Goal: Task Accomplishment & Management: Manage account settings

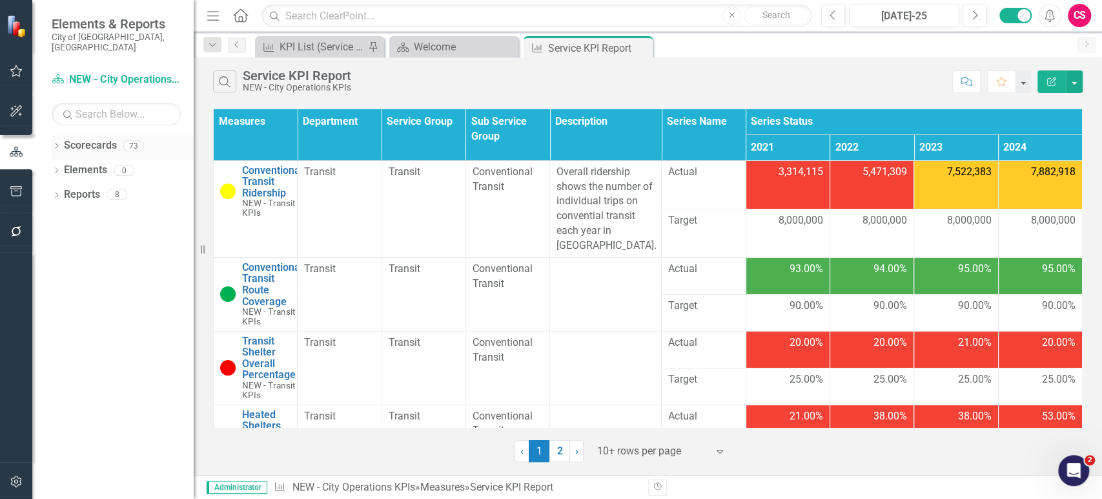
click at [57, 143] on icon "Dropdown" at bounding box center [56, 146] width 9 height 7
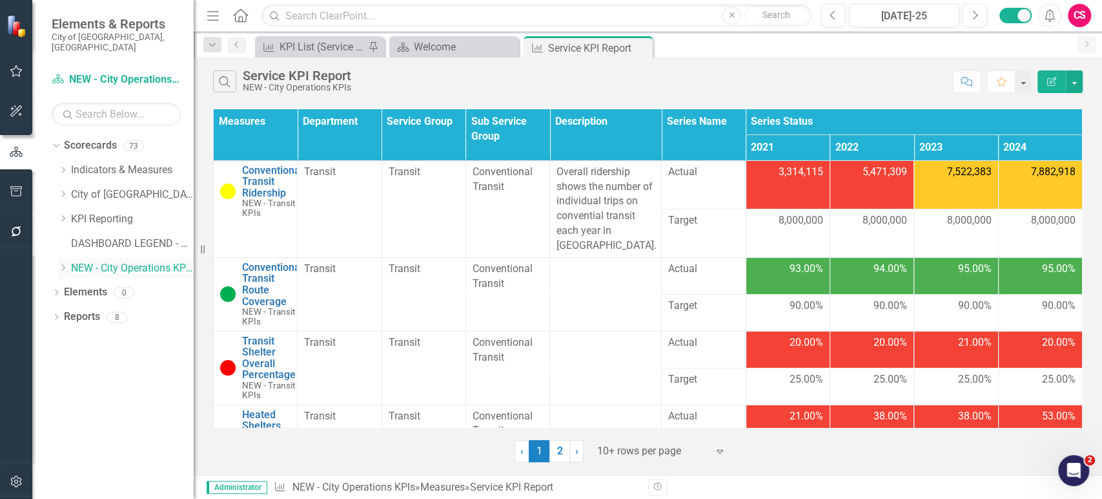
click at [59, 264] on icon "Dropdown" at bounding box center [63, 268] width 10 height 8
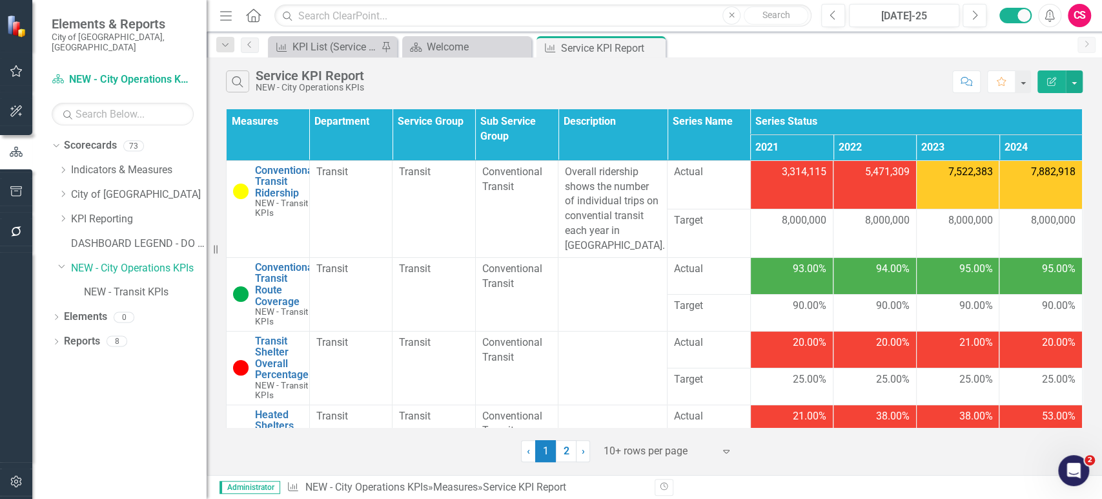
drag, startPoint x: 196, startPoint y: 354, endPoint x: 207, endPoint y: 353, distance: 10.4
click at [207, 353] on div "Resize" at bounding box center [212, 249] width 10 height 499
click at [123, 261] on link "NEW - City Operations KPIs" at bounding box center [139, 268] width 136 height 15
click at [273, 189] on link "Conventional Transit Ridership" at bounding box center [285, 182] width 61 height 34
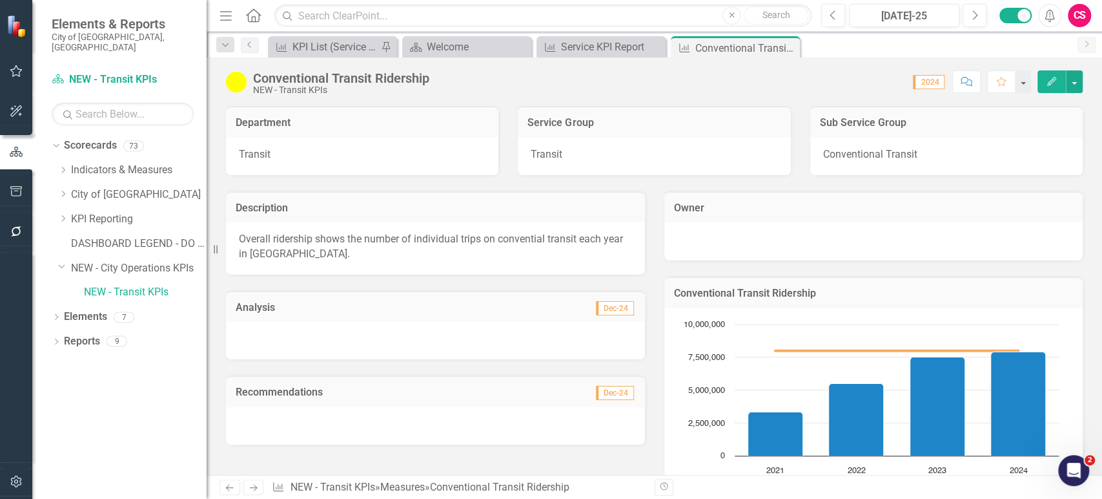
click at [26, 479] on button "button" at bounding box center [16, 481] width 29 height 27
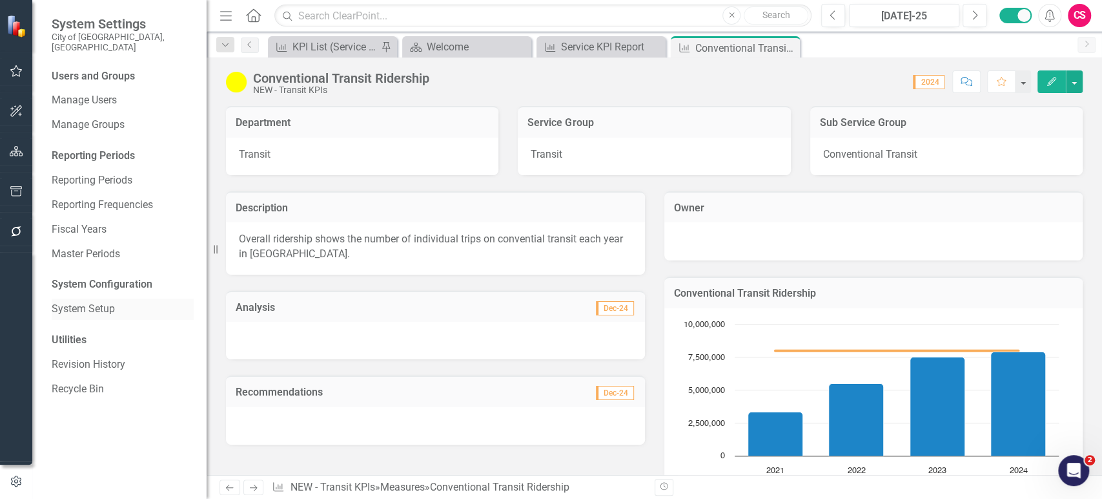
click at [90, 302] on link "System Setup" at bounding box center [123, 309] width 142 height 15
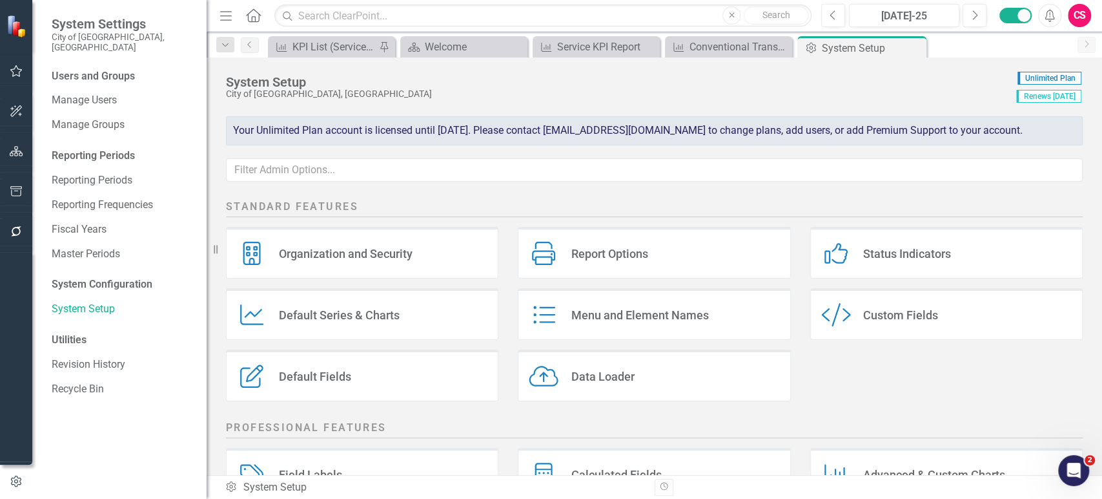
click at [913, 336] on div "Custom Style Custom Fields" at bounding box center [947, 314] width 273 height 52
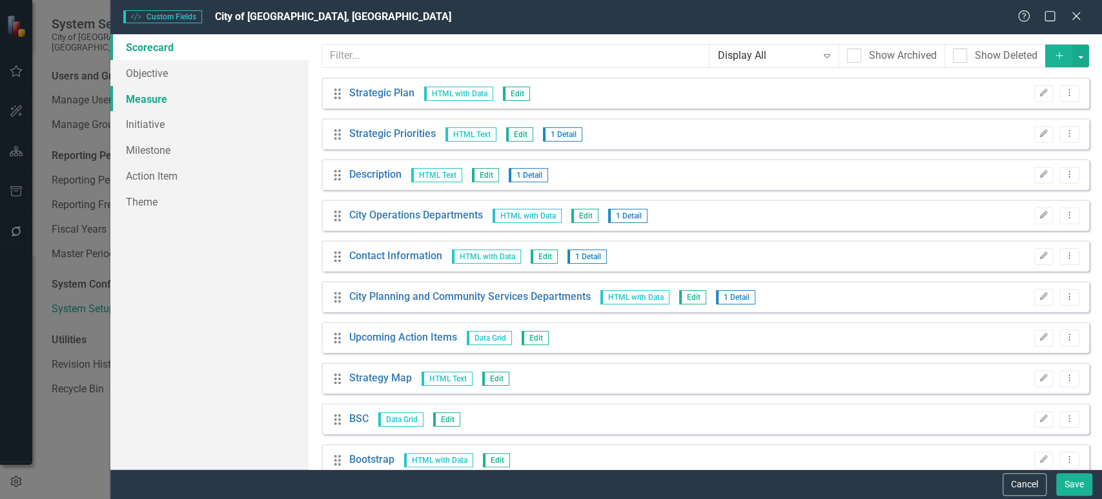
click at [176, 98] on link "Measure" at bounding box center [209, 99] width 198 height 26
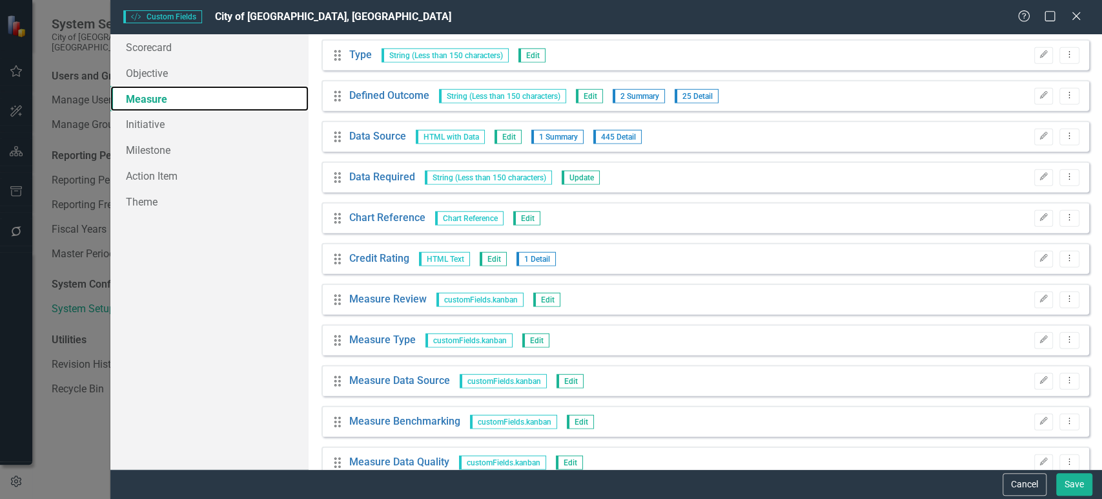
scroll to position [2343, 0]
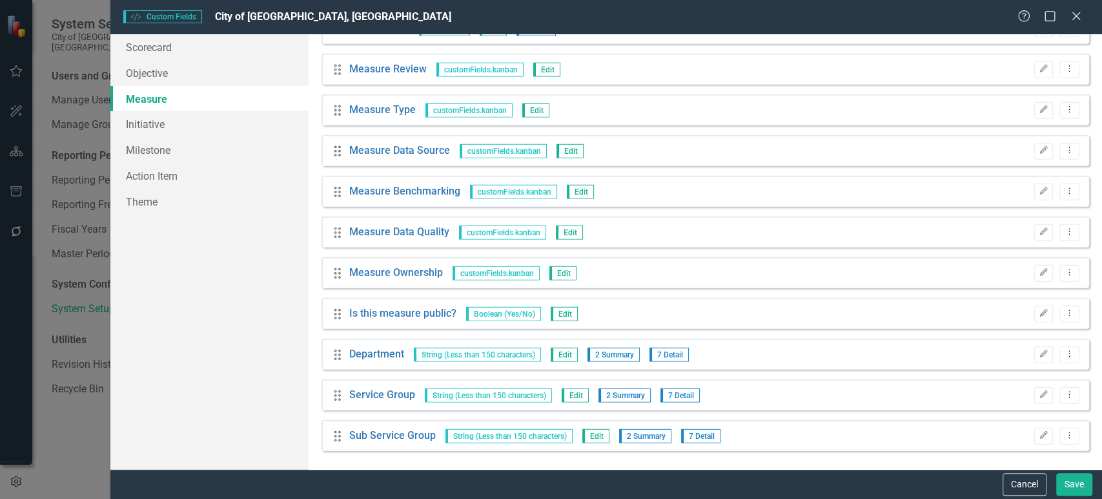
click at [989, 457] on div "Custom fields are one of the most powerful features of ClearPoint. With custom …" at bounding box center [706, 251] width 794 height 435
click at [1009, 487] on button "Cancel" at bounding box center [1025, 484] width 44 height 23
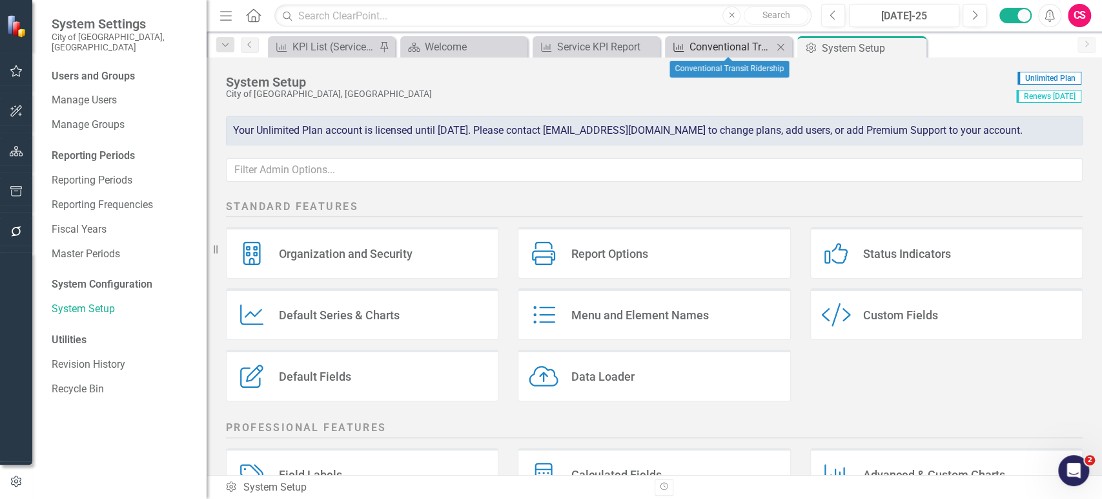
click at [695, 45] on div "Conventional Transit Ridership" at bounding box center [731, 47] width 83 height 16
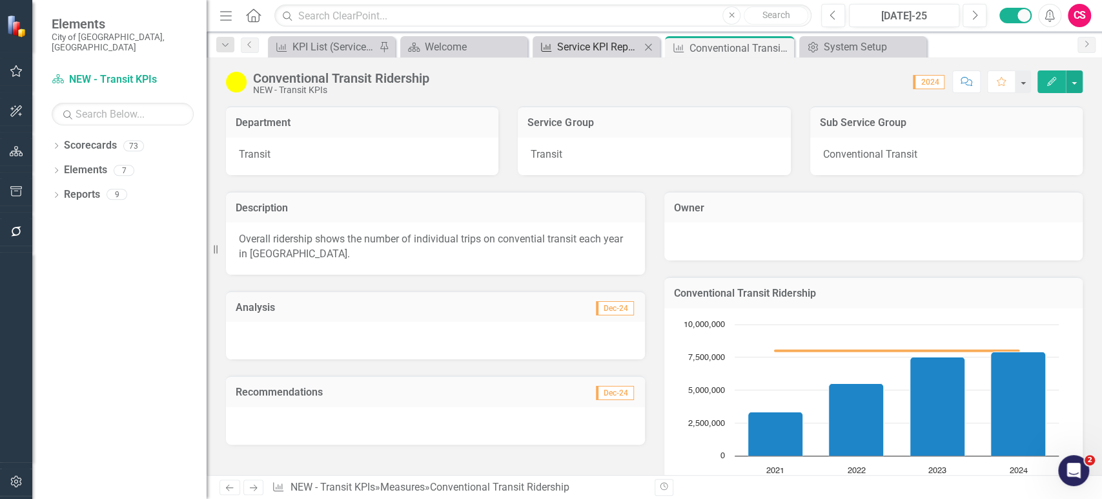
click at [598, 52] on div "Service KPI Report" at bounding box center [598, 47] width 83 height 16
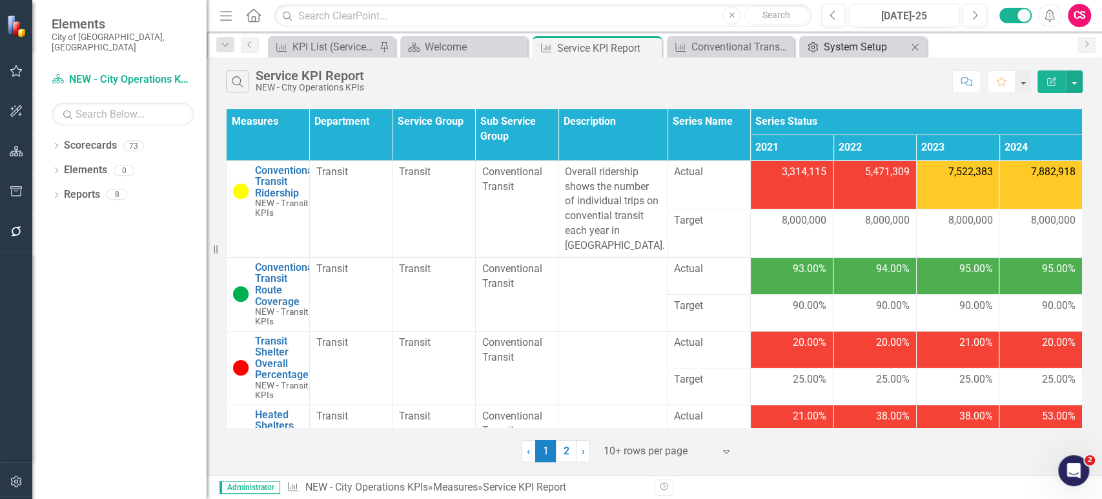
click at [869, 52] on div "System Setup" at bounding box center [865, 47] width 83 height 16
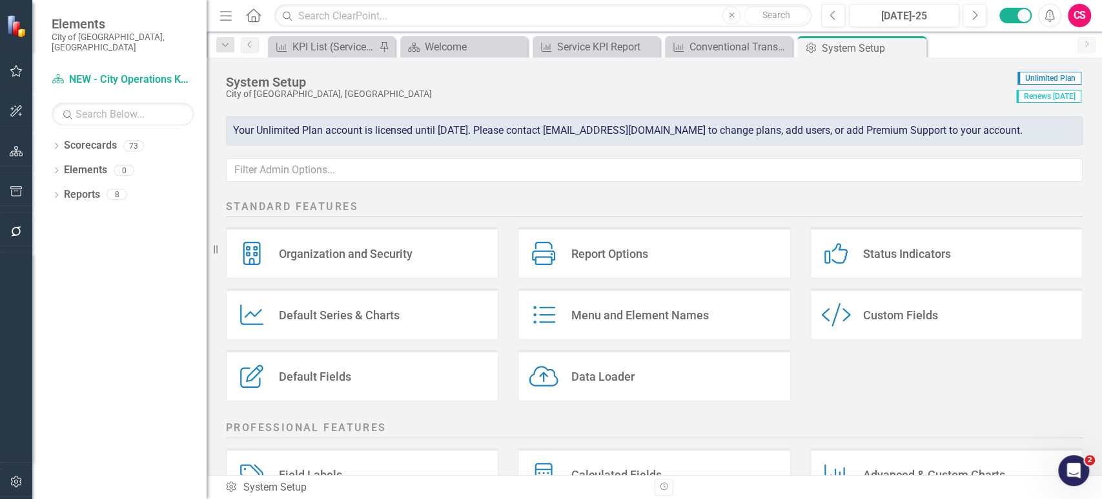
click at [898, 315] on div "Custom Fields" at bounding box center [900, 314] width 75 height 15
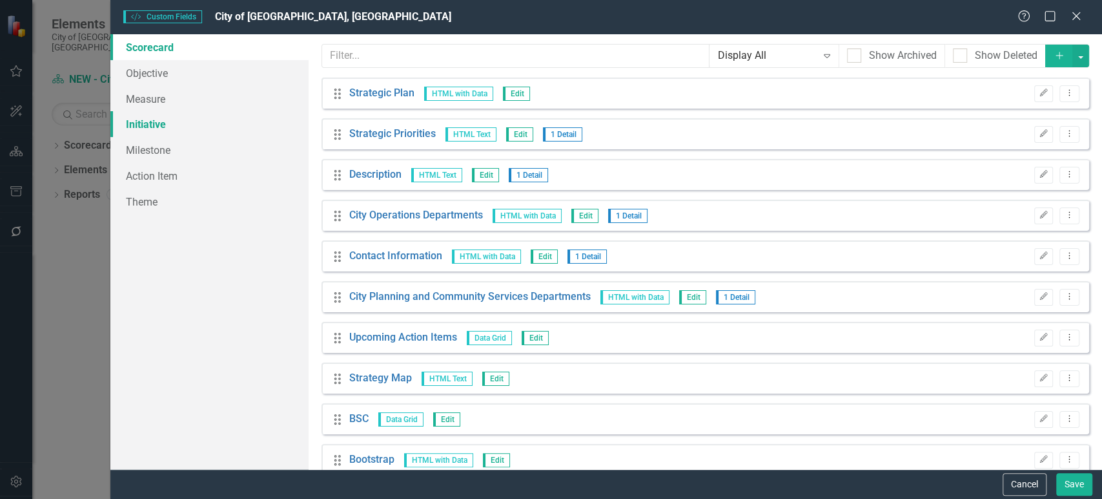
click at [214, 114] on link "Initiative" at bounding box center [209, 124] width 198 height 26
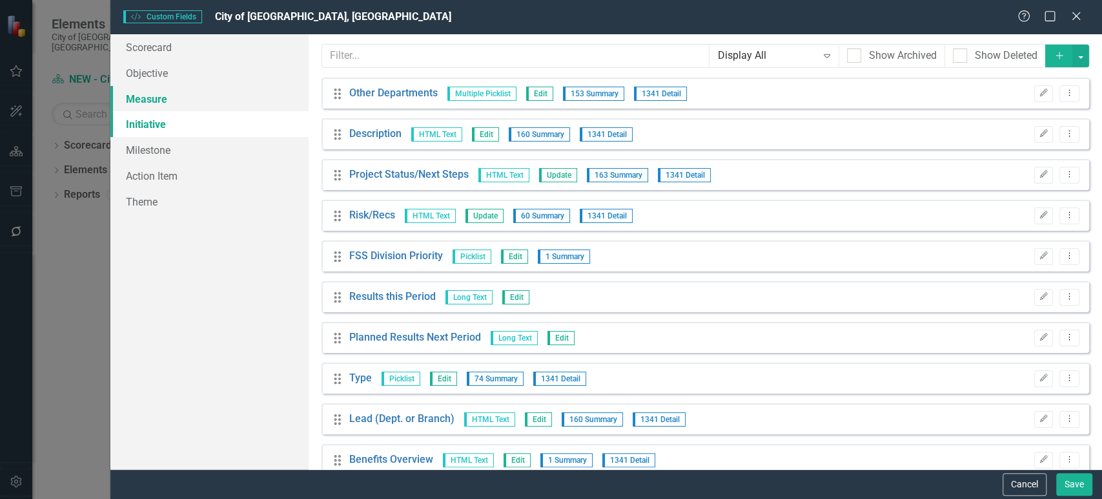
click at [216, 101] on link "Measure" at bounding box center [209, 99] width 198 height 26
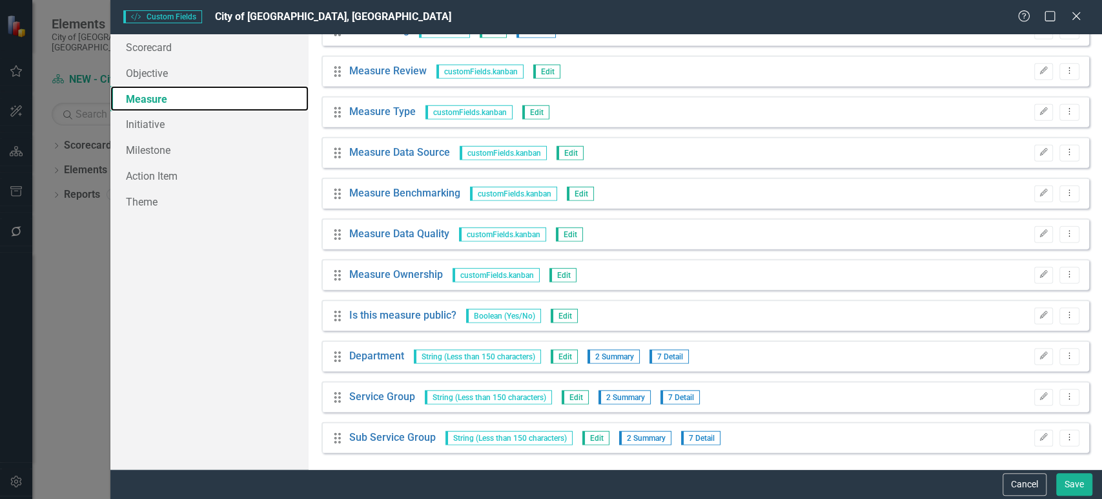
scroll to position [2343, 0]
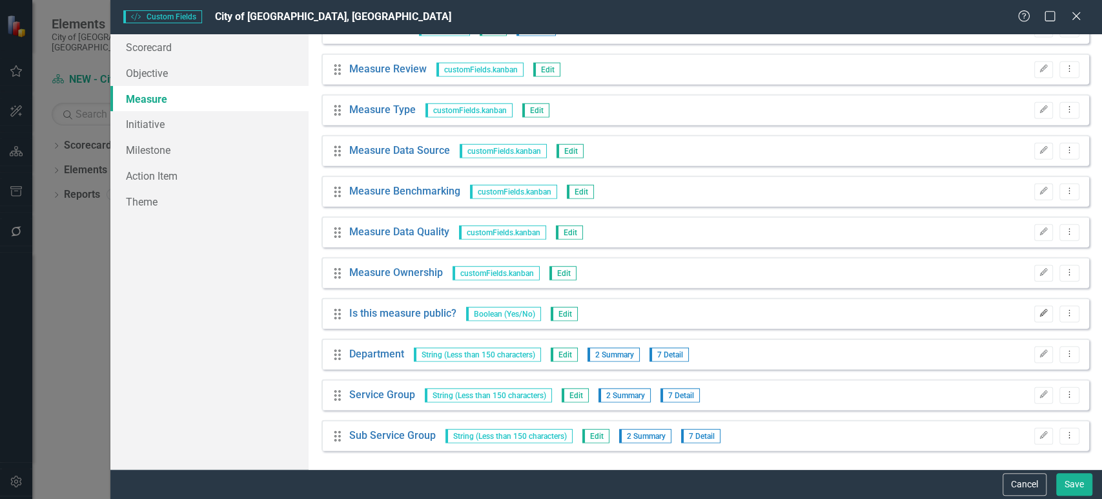
click at [1039, 314] on icon "Edit" at bounding box center [1044, 313] width 10 height 8
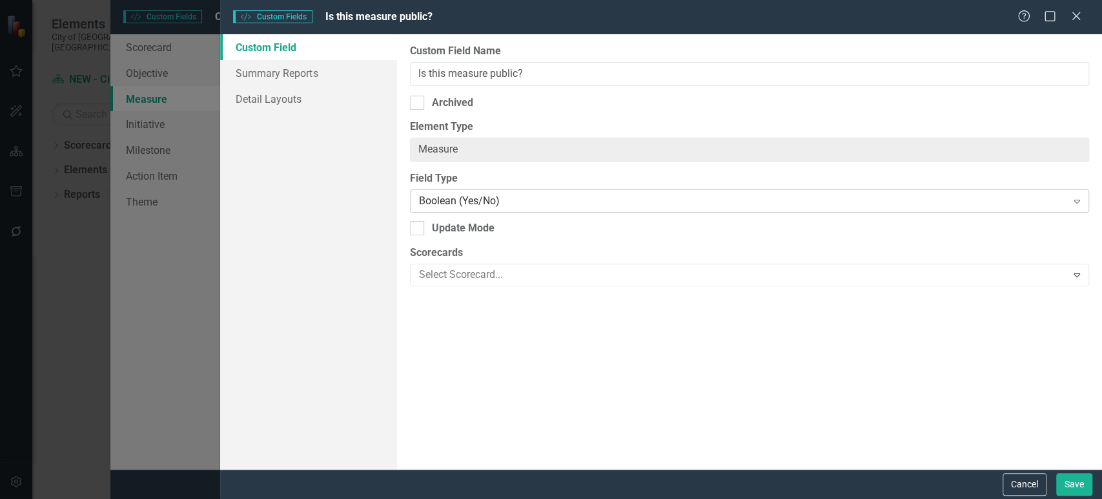
click at [484, 211] on div "Boolean (Yes/No) Expand" at bounding box center [749, 200] width 679 height 23
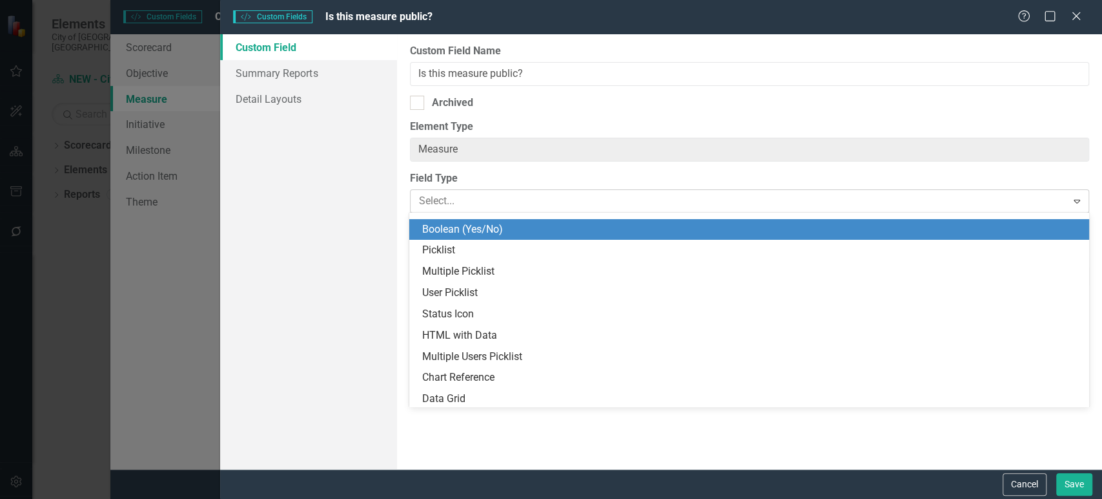
scroll to position [212, 0]
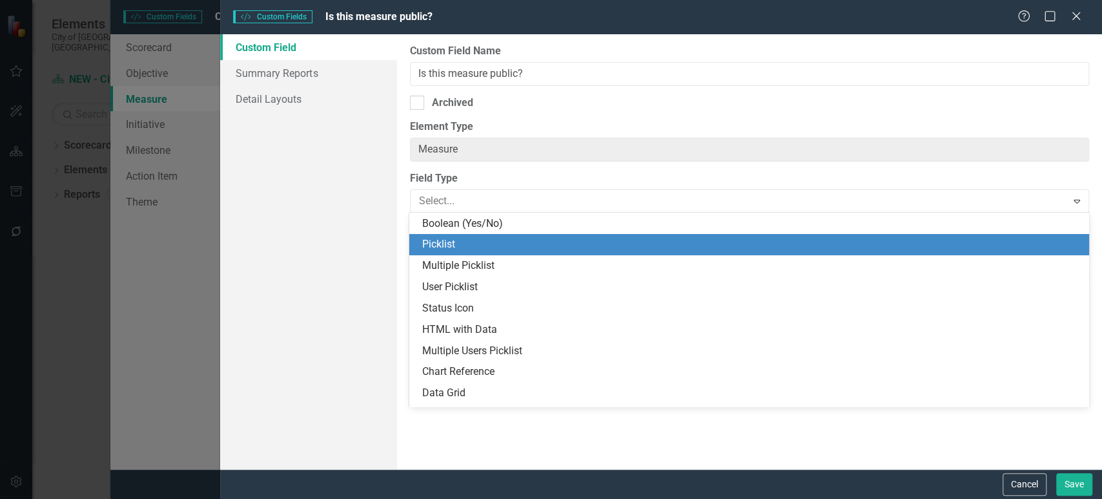
click at [472, 248] on div "Picklist" at bounding box center [751, 244] width 659 height 15
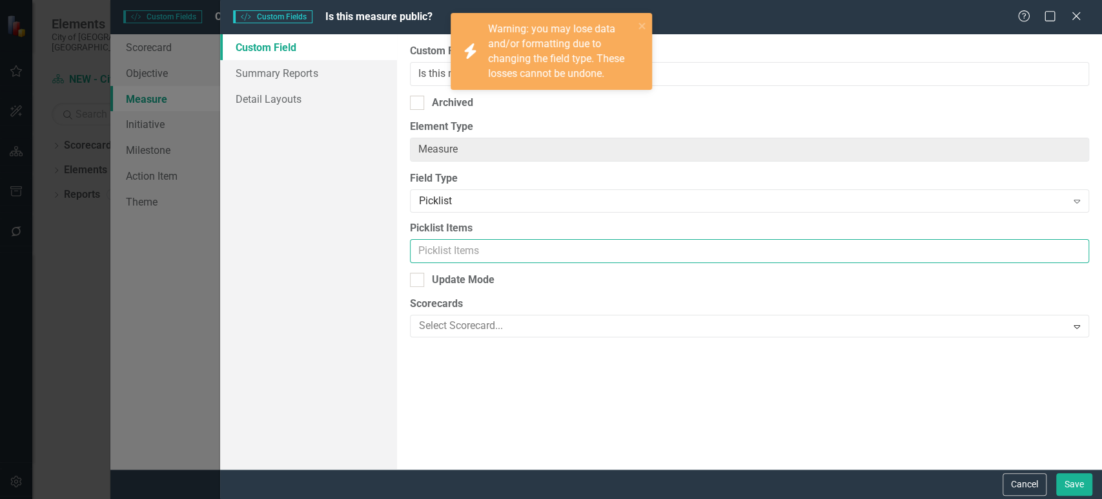
click at [453, 243] on input "Picklist Items" at bounding box center [749, 251] width 679 height 24
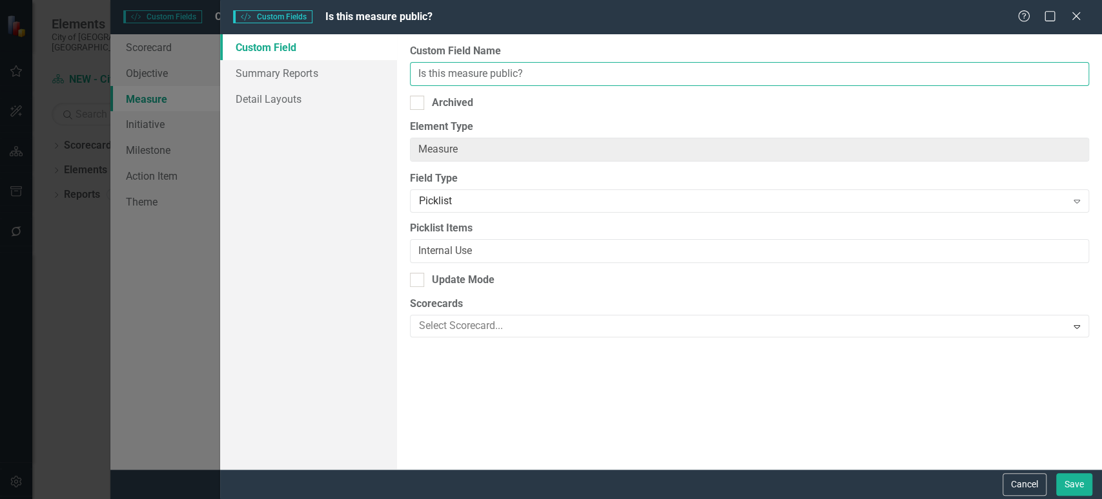
click at [516, 79] on input "Is this measure public?" at bounding box center [749, 74] width 679 height 24
click at [502, 80] on input "Is this measure public?" at bounding box center [749, 74] width 679 height 24
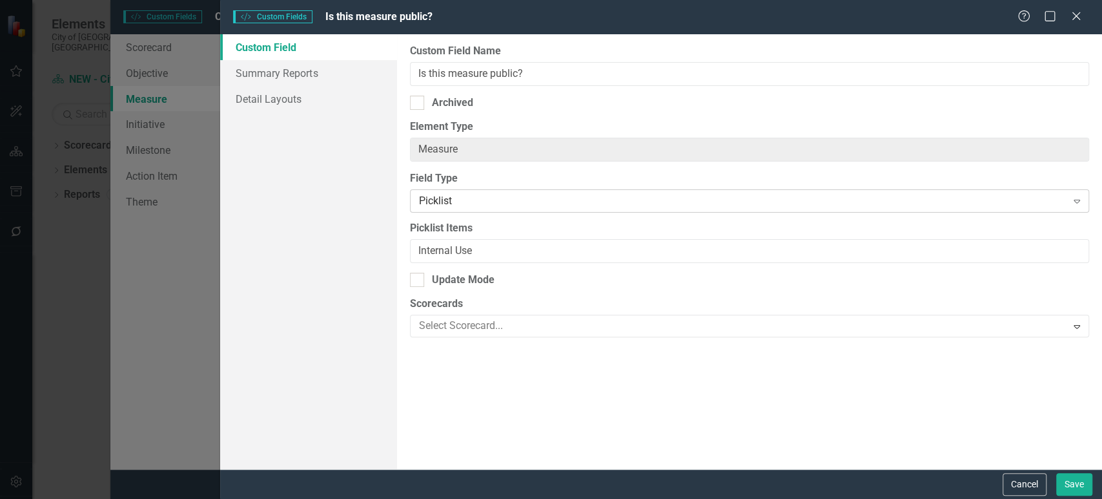
click at [468, 200] on div "Picklist" at bounding box center [743, 201] width 648 height 15
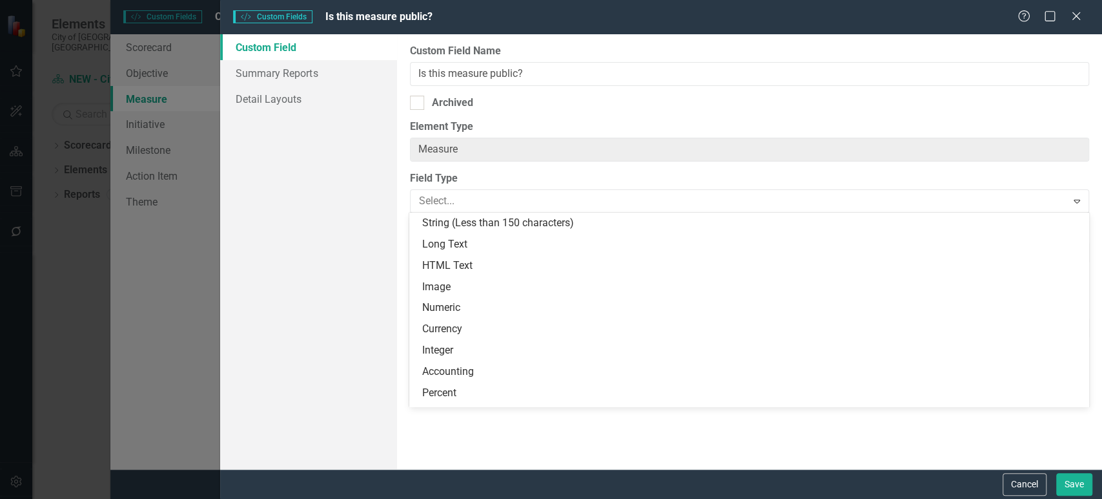
scroll to position [233, 0]
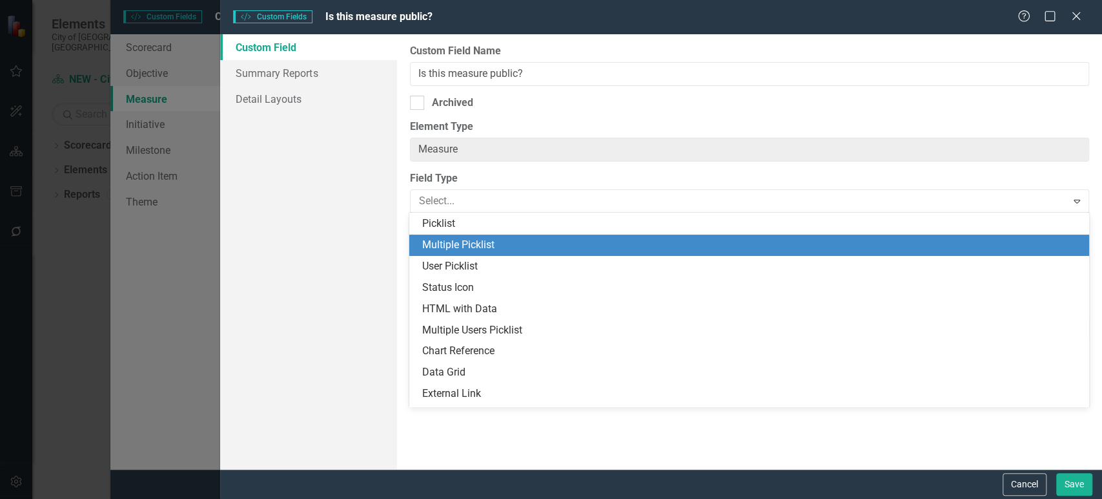
click at [460, 243] on div "Multiple Picklist" at bounding box center [751, 245] width 659 height 15
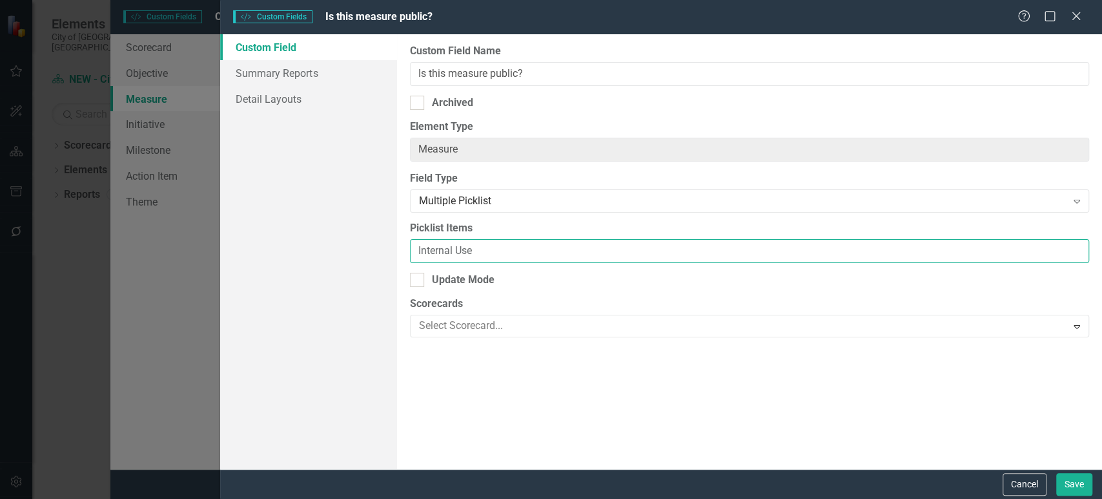
click at [466, 249] on input "Internal Use" at bounding box center [749, 251] width 679 height 24
click at [482, 249] on input "Internal Use" at bounding box center [749, 251] width 679 height 24
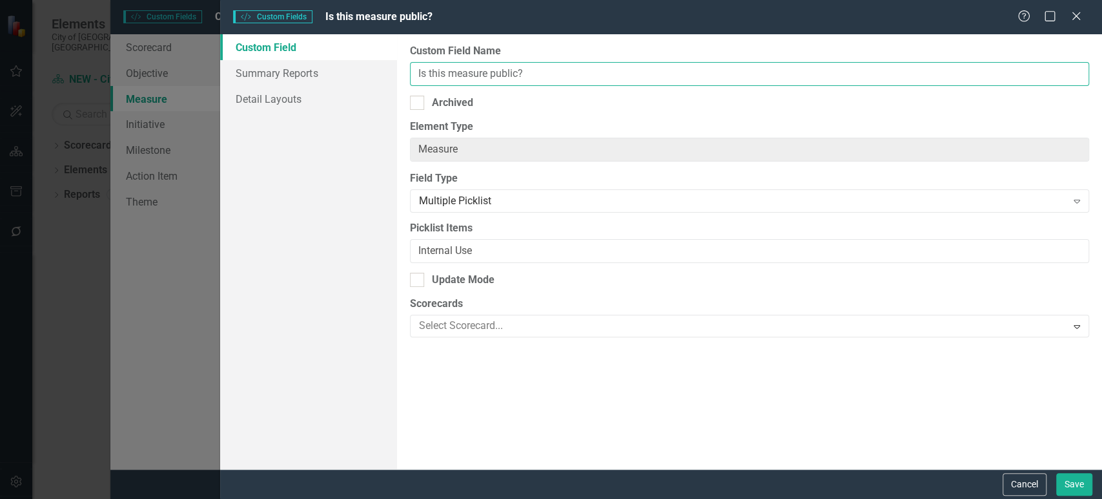
click at [479, 70] on input "Is this measure public?" at bounding box center [749, 74] width 679 height 24
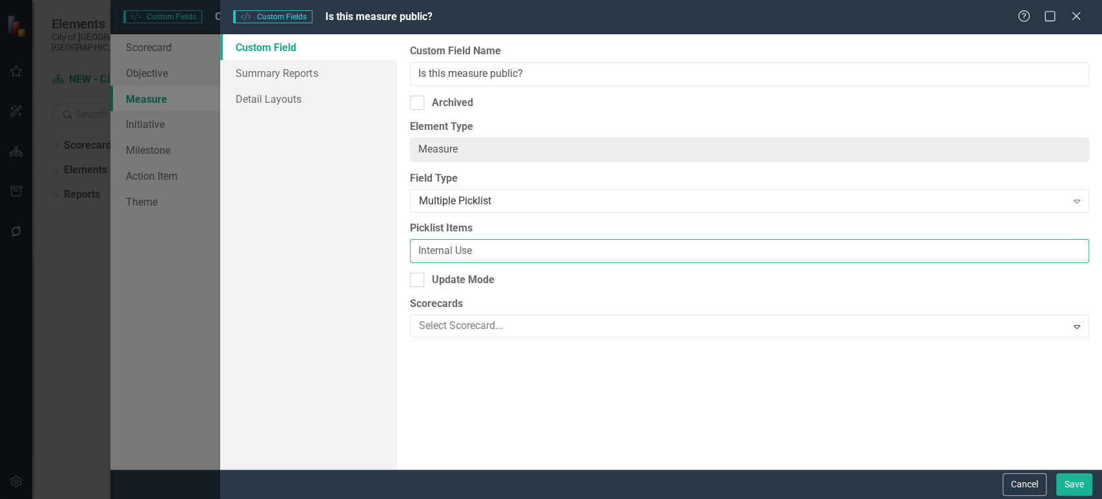
click at [473, 246] on input "Internal Use" at bounding box center [749, 251] width 679 height 24
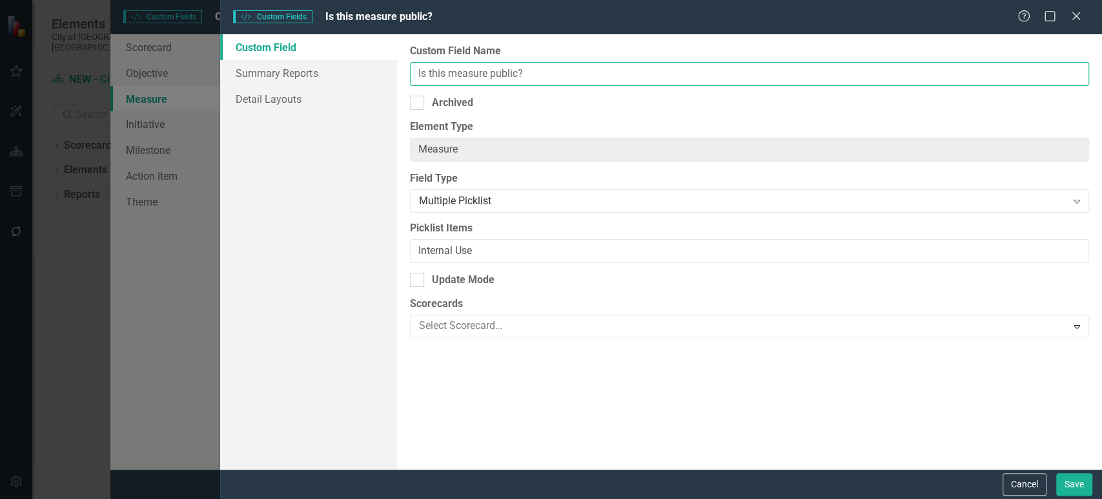
click at [465, 76] on input "Is this measure public?" at bounding box center [749, 74] width 679 height 24
click at [486, 75] on input "Is this measure public?" at bounding box center [749, 74] width 679 height 24
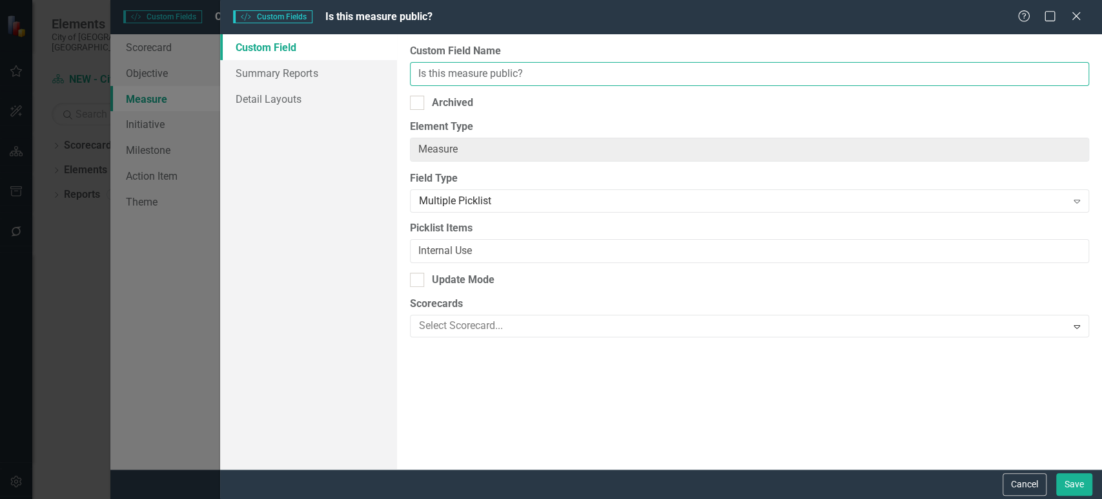
click at [486, 75] on input "Is this measure public?" at bounding box center [749, 74] width 679 height 24
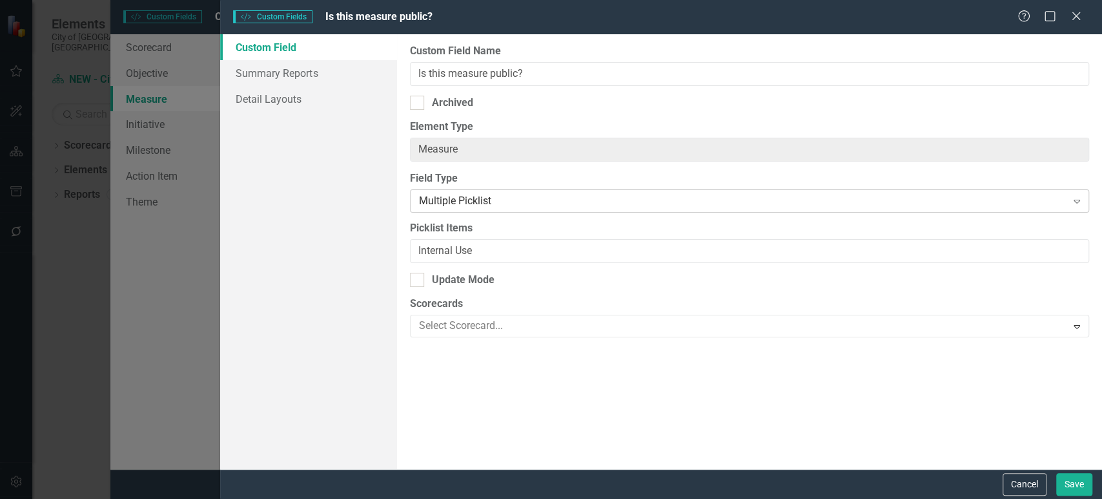
click at [484, 202] on div "Multiple Picklist" at bounding box center [743, 201] width 648 height 15
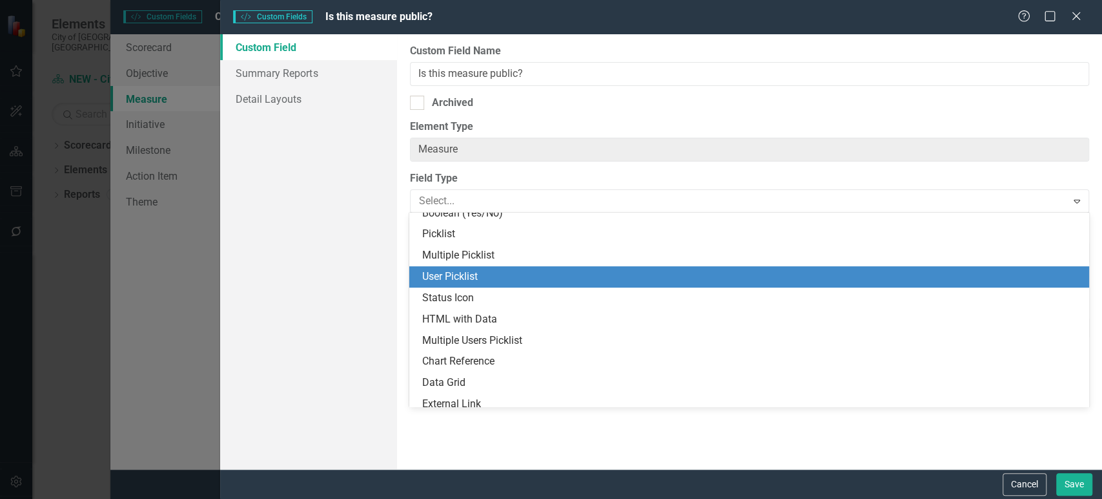
scroll to position [220, 0]
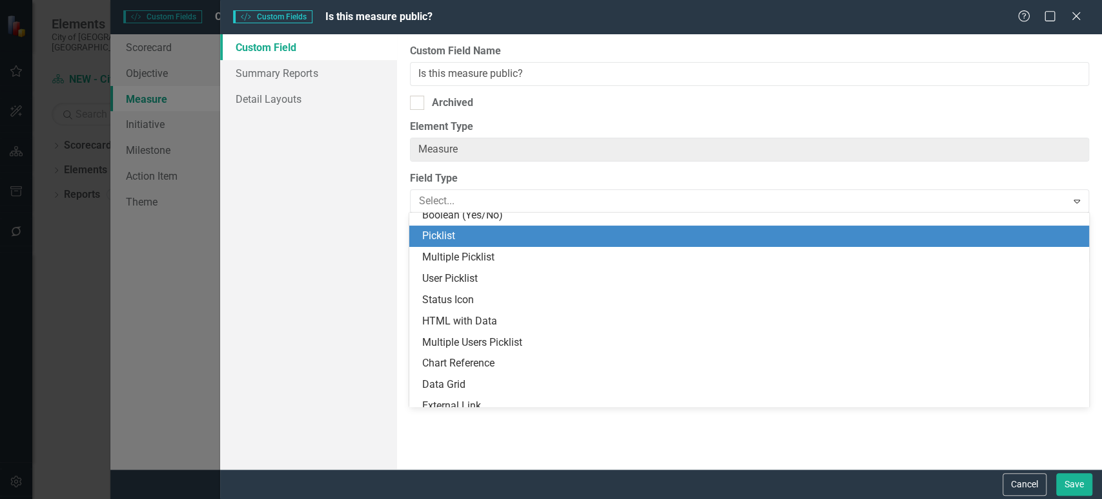
click at [458, 239] on div "Picklist" at bounding box center [751, 236] width 659 height 15
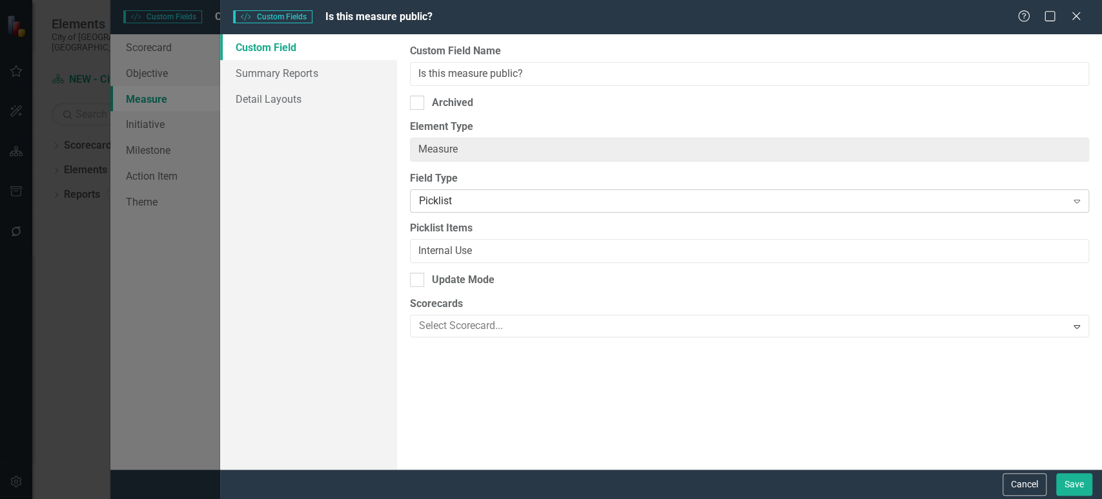
click at [495, 205] on div "Picklist" at bounding box center [743, 201] width 648 height 15
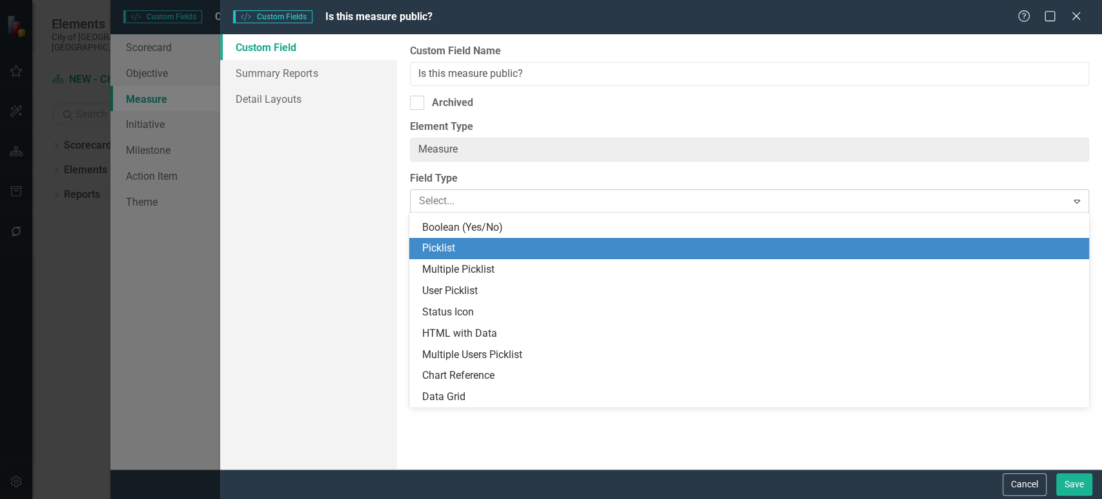
scroll to position [233, 0]
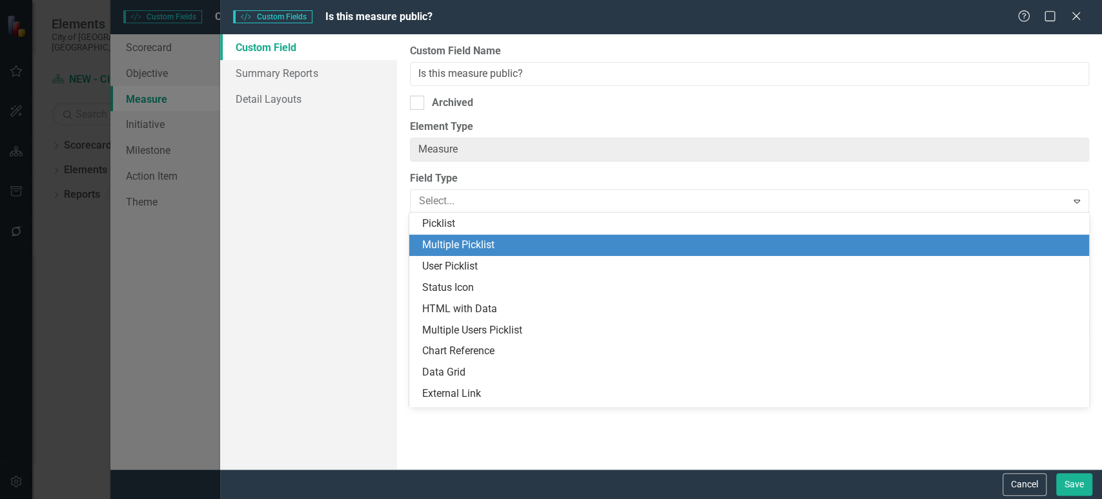
click at [477, 252] on div "Multiple Picklist" at bounding box center [751, 245] width 659 height 15
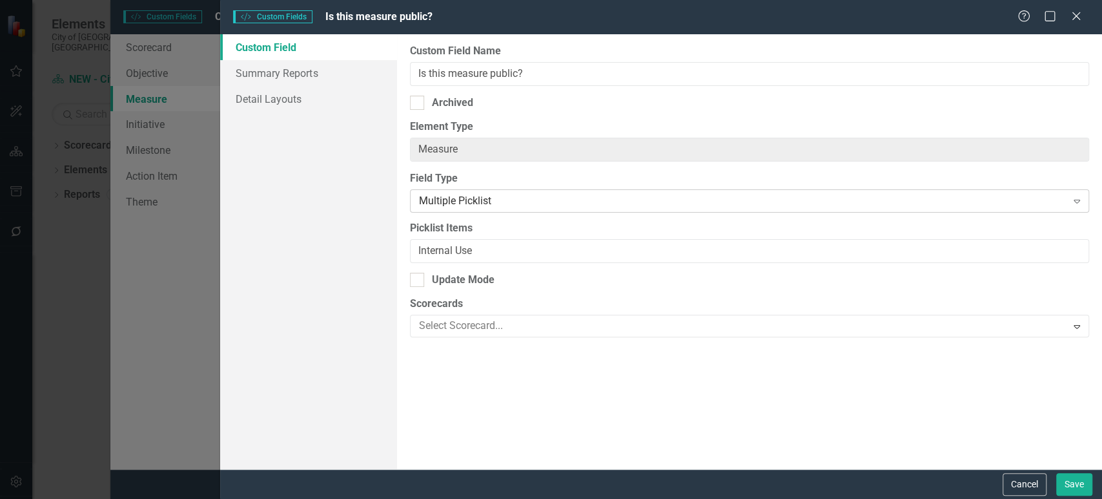
click at [471, 203] on div "Multiple Picklist" at bounding box center [743, 201] width 648 height 15
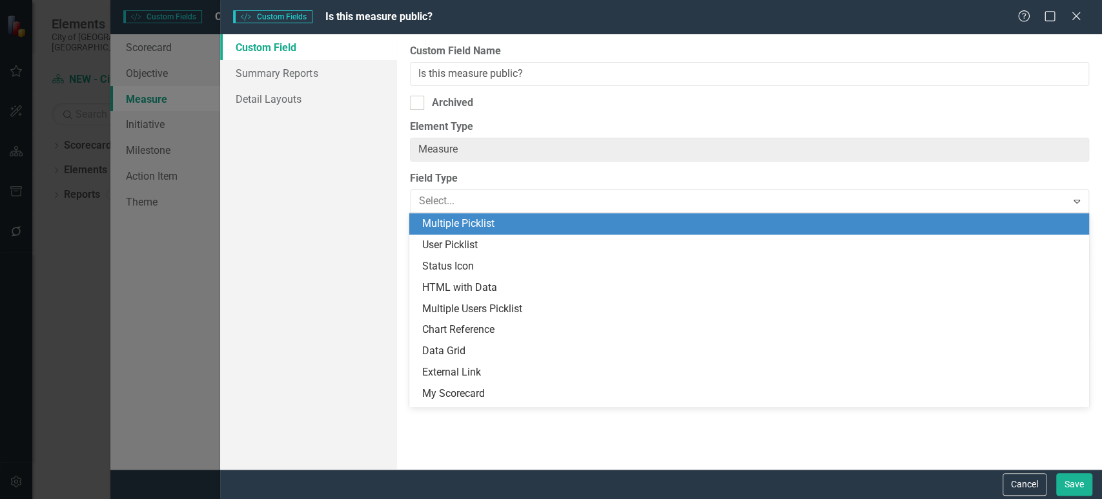
scroll to position [232, 0]
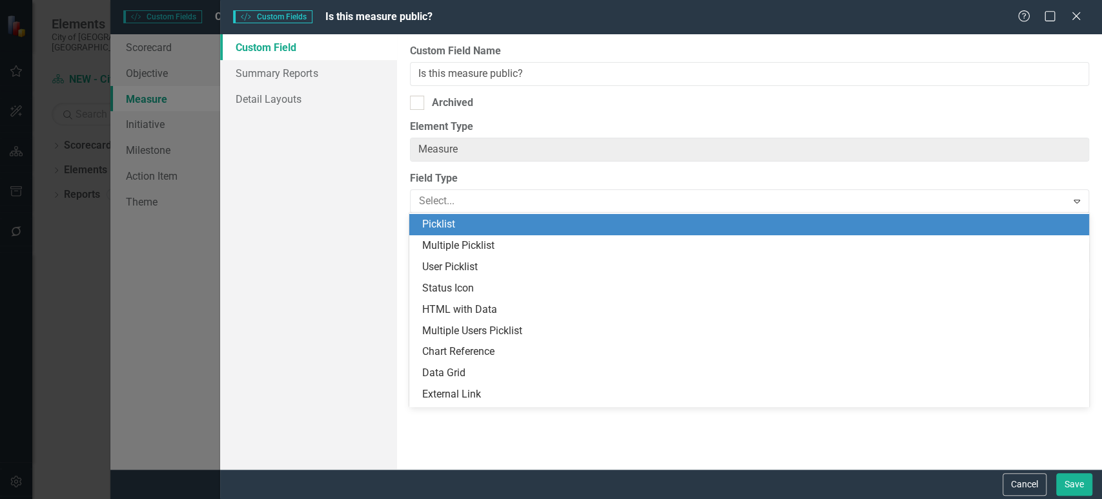
click at [466, 222] on div "Picklist" at bounding box center [751, 224] width 659 height 15
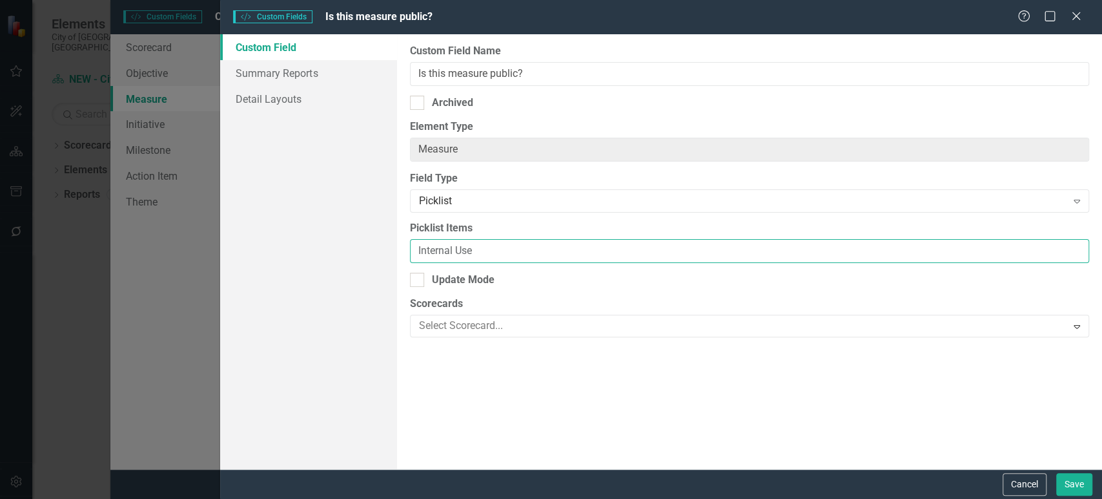
click at [437, 240] on input "Internal Use" at bounding box center [749, 251] width 679 height 24
click at [415, 256] on input "Internal Use" at bounding box center [749, 251] width 679 height 24
click at [599, 252] on input "Public KPI, Internal Use" at bounding box center [749, 251] width 679 height 24
click at [468, 250] on input "Public KPI, Internal Use, City Indicator" at bounding box center [749, 251] width 679 height 24
click at [470, 251] on input "Public KPI, Internal Use, City Indicator" at bounding box center [749, 251] width 679 height 24
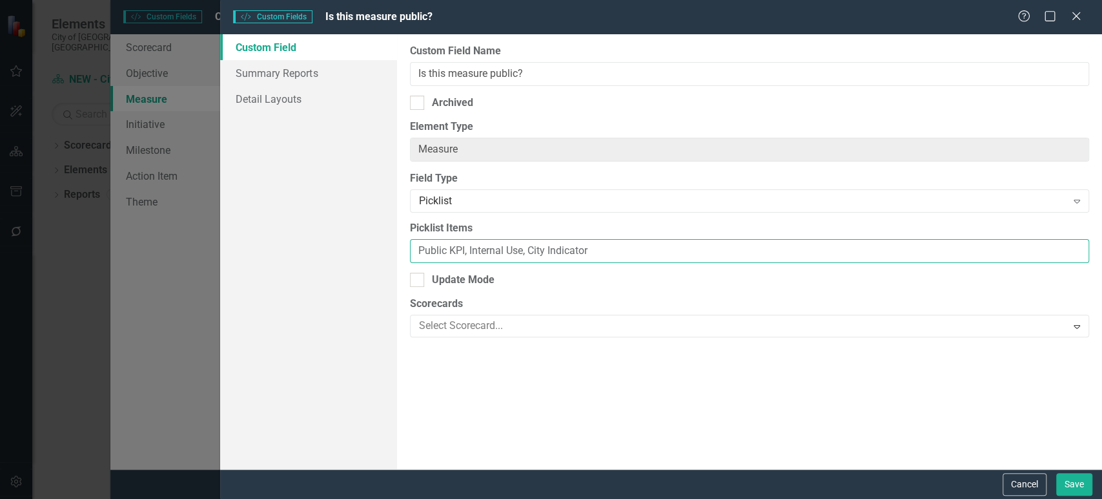
click at [567, 251] on input "Public KPI, Internal Use, City Indicator" at bounding box center [749, 251] width 679 height 24
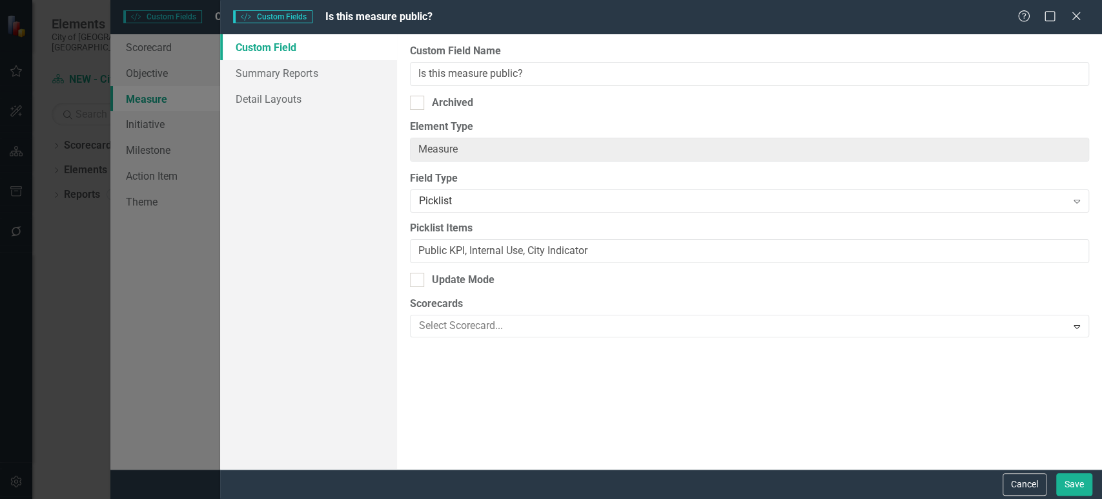
click at [518, 214] on div "Custom Field Name Is this measure public? Archived Element Type Measure ClearPo…" at bounding box center [749, 251] width 705 height 435
click at [514, 210] on div "Picklist Expand" at bounding box center [749, 200] width 679 height 23
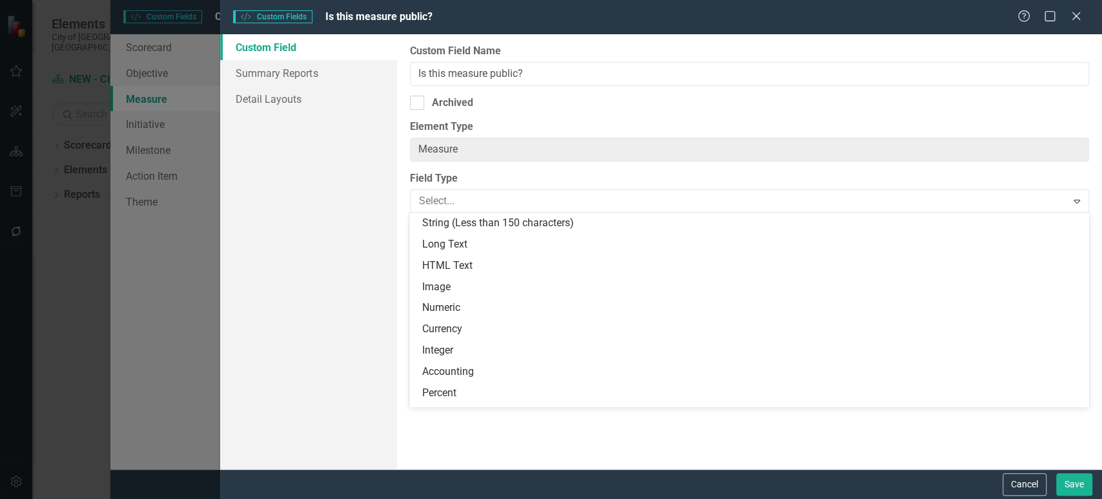
scroll to position [233, 0]
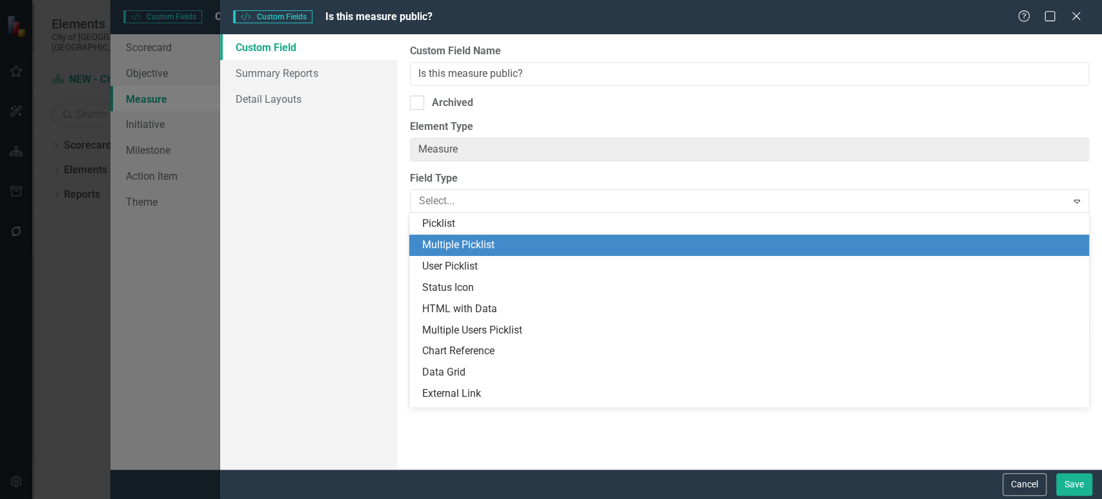
click at [496, 247] on div "Multiple Picklist" at bounding box center [751, 245] width 659 height 15
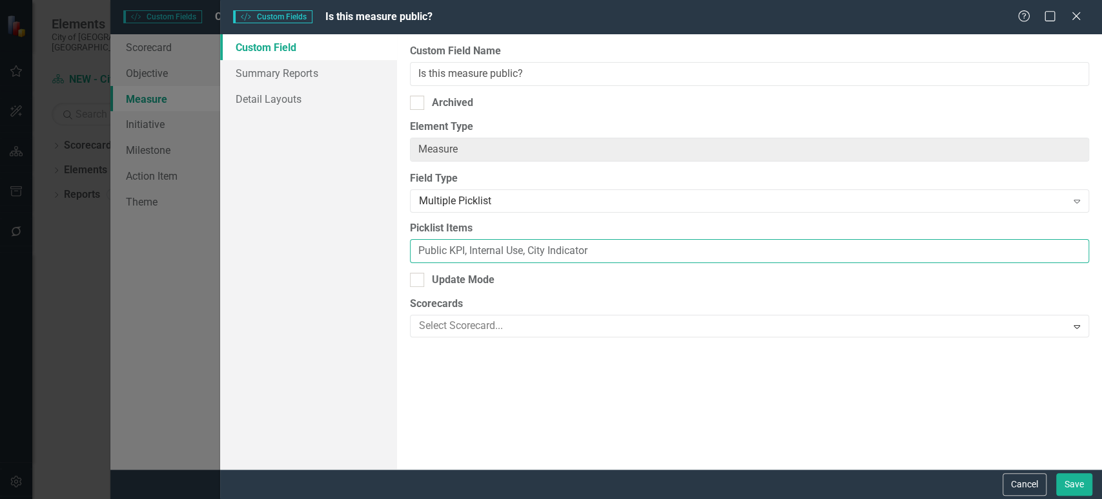
click at [435, 247] on input "Public KPI, Internal Use, City Indicator" at bounding box center [749, 251] width 679 height 24
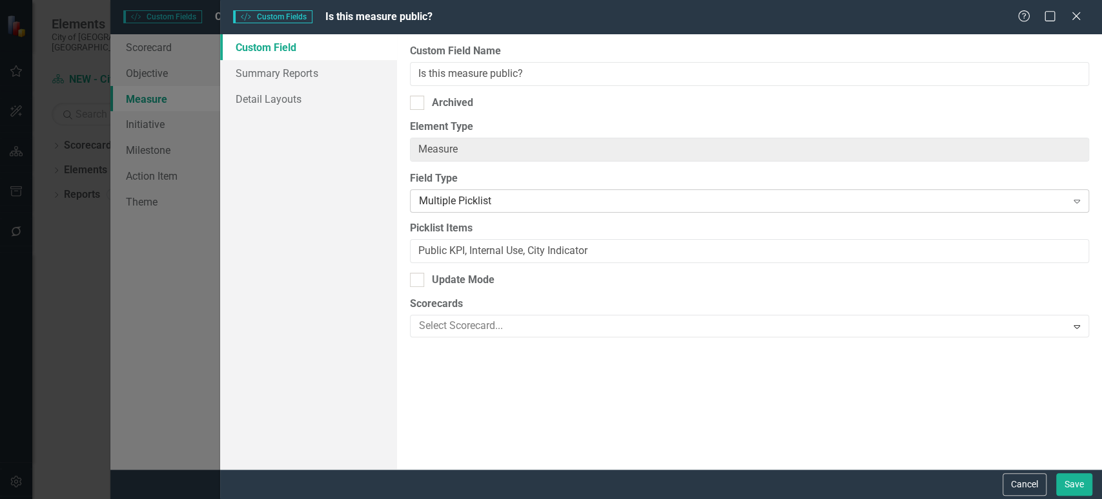
click at [518, 204] on div "Multiple Picklist" at bounding box center [743, 201] width 648 height 15
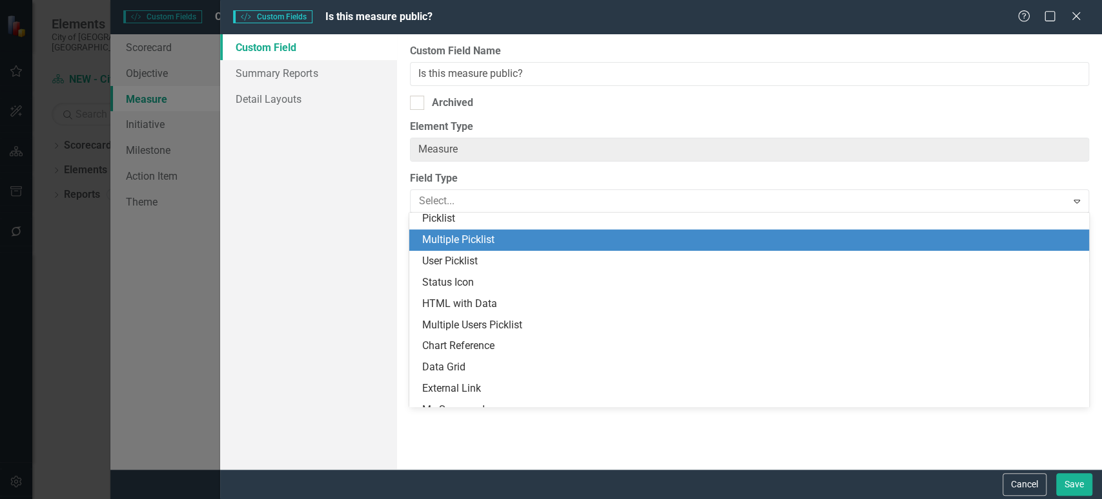
scroll to position [237, 0]
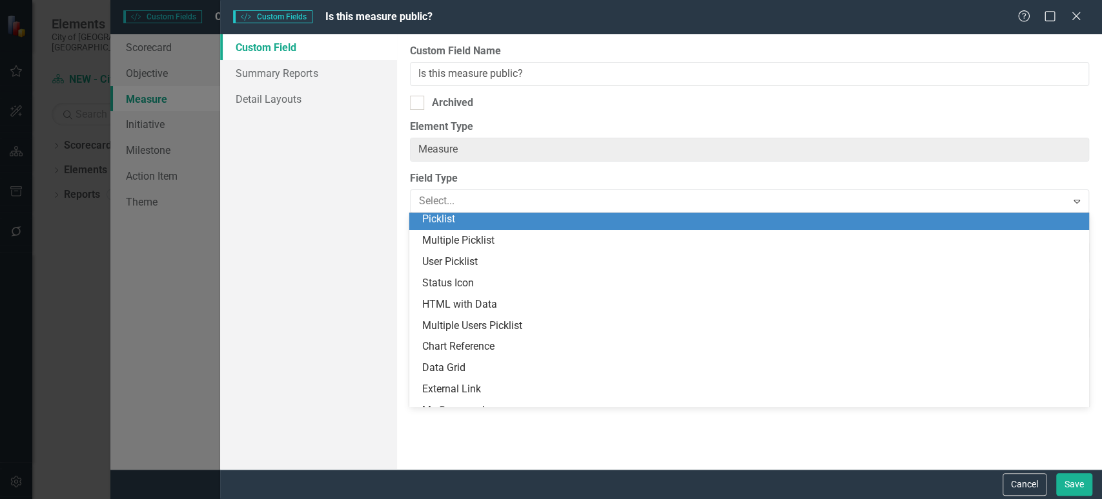
click at [501, 225] on div "Picklist" at bounding box center [751, 219] width 659 height 15
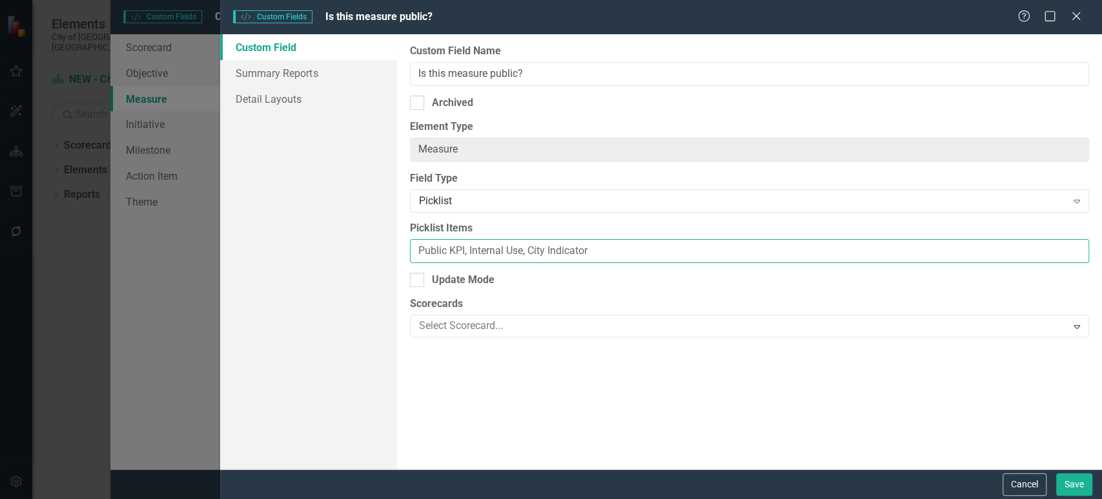
click at [466, 248] on input "Public KPI, Internal Use, City Indicator" at bounding box center [749, 251] width 679 height 24
click at [601, 256] on input "Public KPI, Internal Use, City Indicator" at bounding box center [749, 251] width 679 height 24
click at [570, 247] on input "Public KPI, Internal Use, City Indicator" at bounding box center [749, 251] width 679 height 24
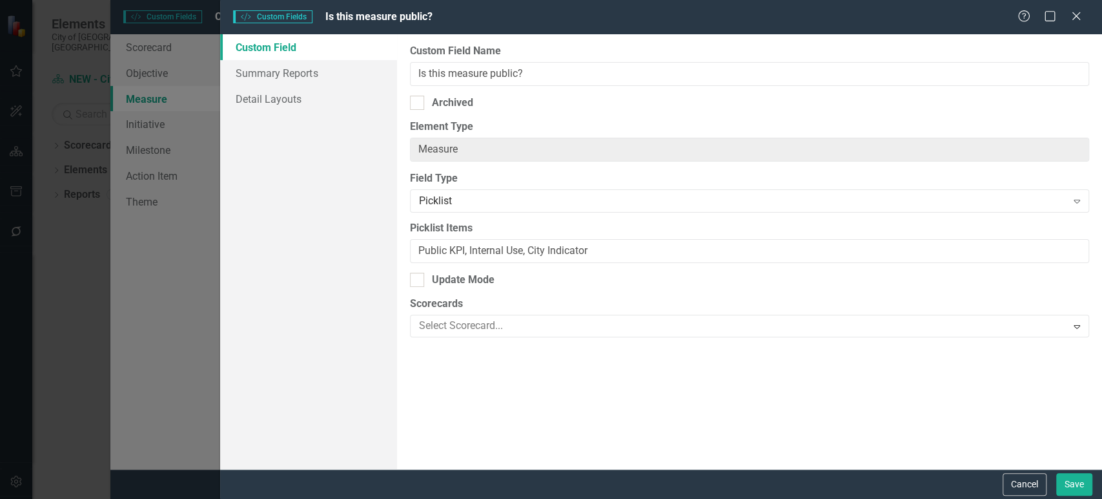
click at [335, 264] on div "Custom Field Summary Reports Detail Layouts" at bounding box center [308, 251] width 176 height 435
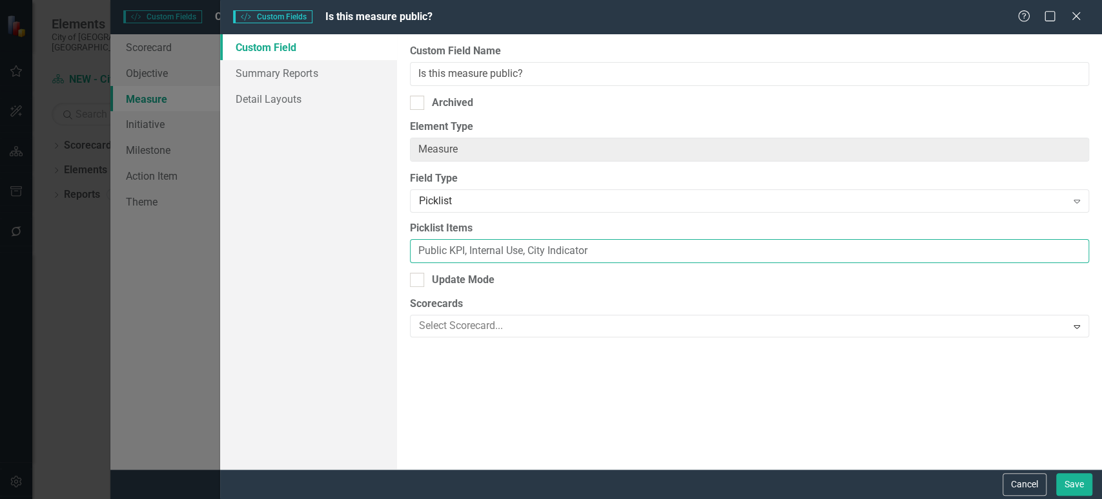
drag, startPoint x: 608, startPoint y: 246, endPoint x: 337, endPoint y: 241, distance: 271.3
click at [318, 243] on div "Custom Field Summary Reports Detail Layouts Custom Field Name Is this measure p…" at bounding box center [661, 251] width 882 height 435
click at [493, 253] on input "Public KPI, Internal Use, City Indicator" at bounding box center [749, 251] width 679 height 24
drag, startPoint x: 469, startPoint y: 246, endPoint x: 523, endPoint y: 244, distance: 54.3
click at [523, 244] on input "Public KPI, Internal Use, City Indicator" at bounding box center [749, 251] width 679 height 24
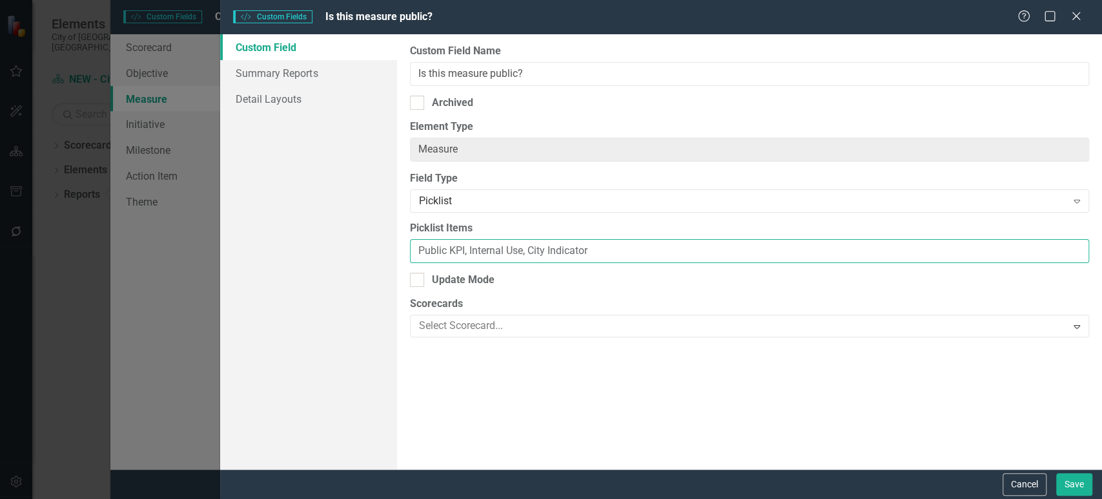
click at [524, 244] on input "Public KPI, Internal Use, City Indicator" at bounding box center [749, 251] width 679 height 24
click at [621, 247] on input "Public KPI, Internal Use, City Indicator" at bounding box center [749, 251] width 679 height 24
drag, startPoint x: 613, startPoint y: 244, endPoint x: 524, endPoint y: 251, distance: 89.4
click at [524, 251] on input "Public KPI, Internal Use, City Indicator" at bounding box center [749, 251] width 679 height 24
click at [522, 248] on input "Public KPI, Internal Use, Strategic Priority Measure" at bounding box center [749, 251] width 679 height 24
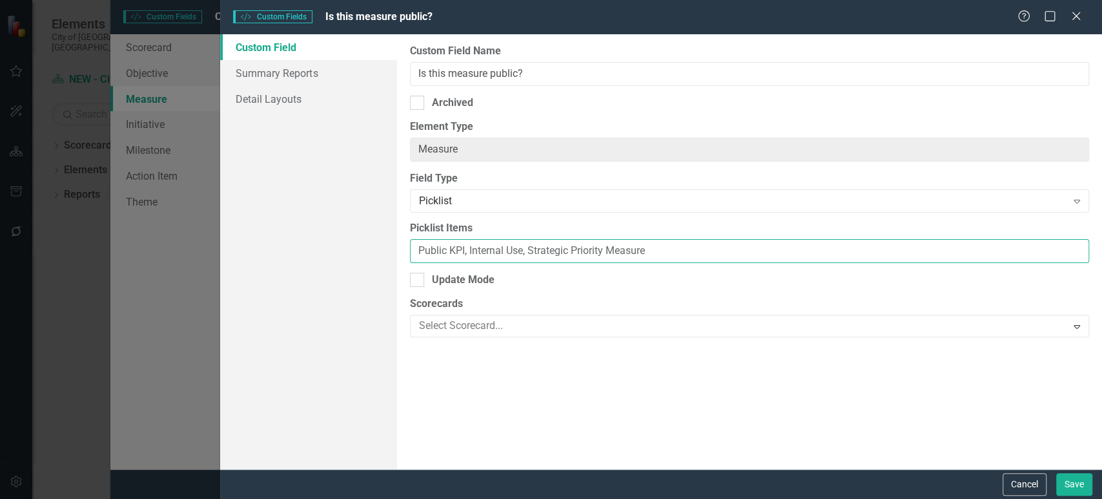
click at [511, 252] on input "Public KPI, Internal Use, Strategic Priority Measure" at bounding box center [749, 251] width 679 height 24
click at [680, 252] on input "Public KPI, Internal KPI, Strategic Priority Measure" at bounding box center [749, 251] width 679 height 24
type input "Public KPI, Internal KPI, Strategic Priority Measure"
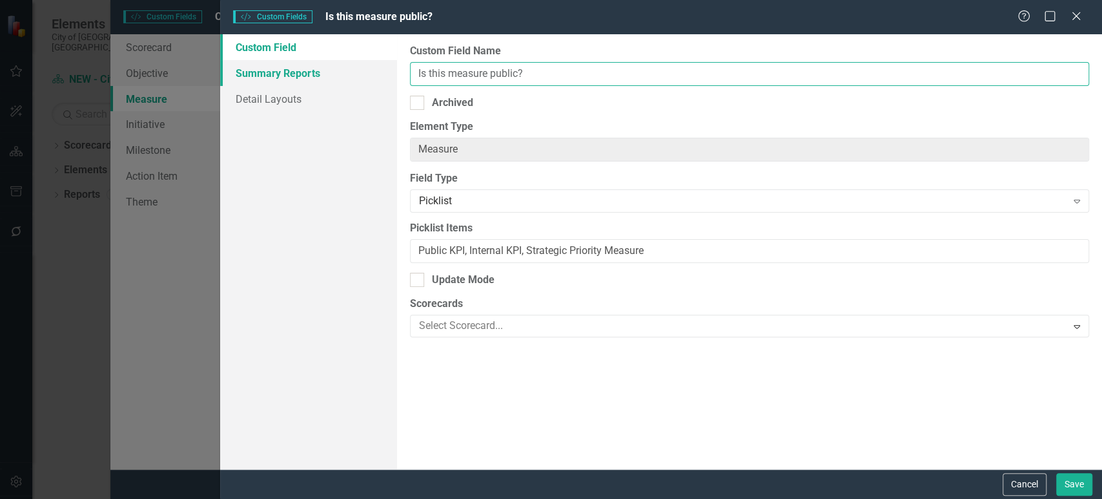
drag, startPoint x: 414, startPoint y: 76, endPoint x: 305, endPoint y: 76, distance: 109.1
click at [305, 76] on div "Custom Field Summary Reports Detail Layouts Custom Field Name Is this measure p…" at bounding box center [661, 251] width 882 height 435
type input "Reporting Use"
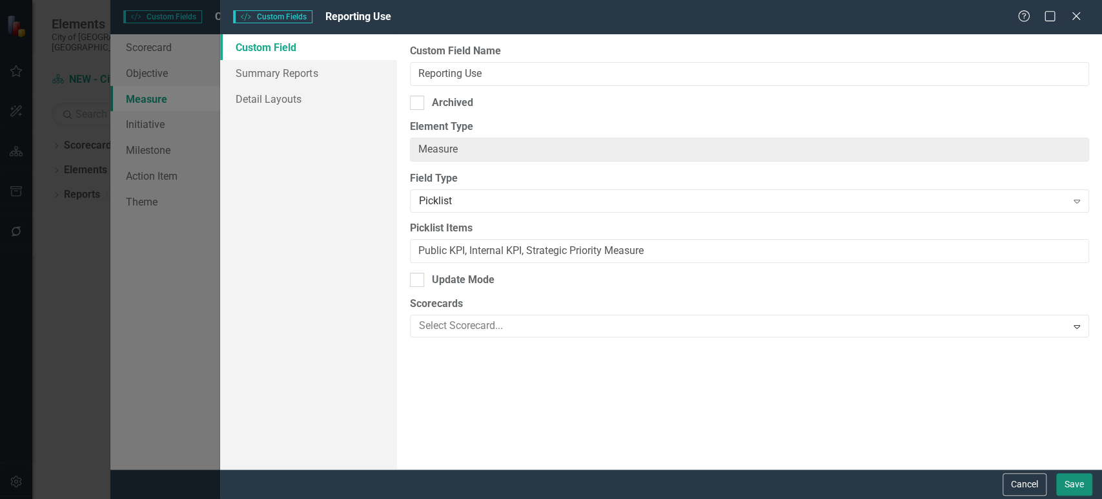
click at [1080, 481] on button "Save" at bounding box center [1075, 484] width 36 height 23
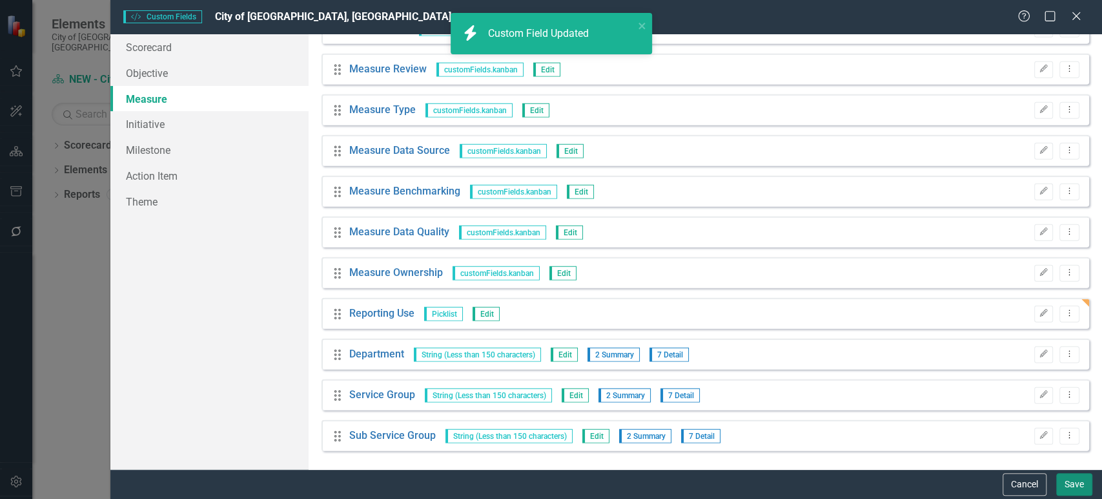
click at [1069, 485] on button "Save" at bounding box center [1075, 484] width 36 height 23
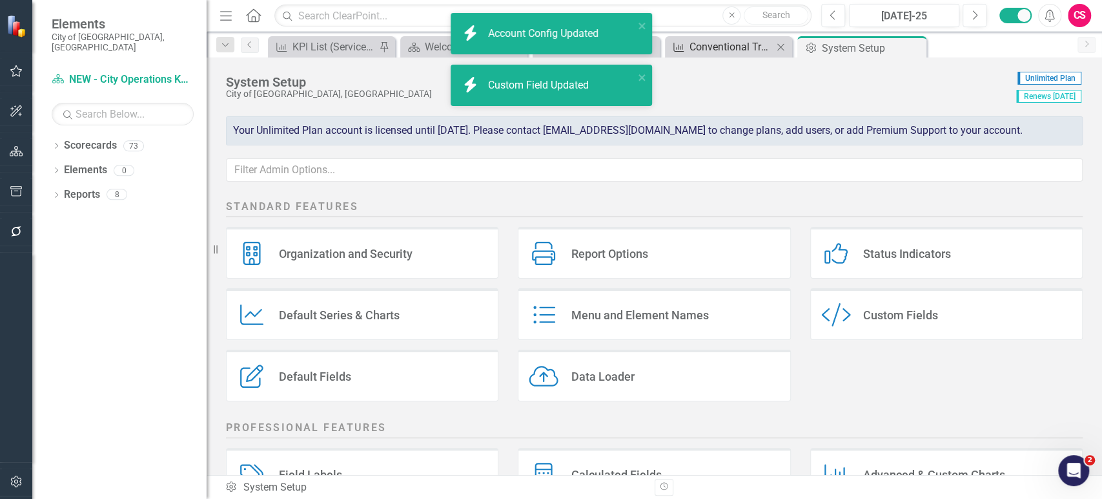
click at [727, 47] on div "Conventional Transit Ridership" at bounding box center [731, 47] width 83 height 16
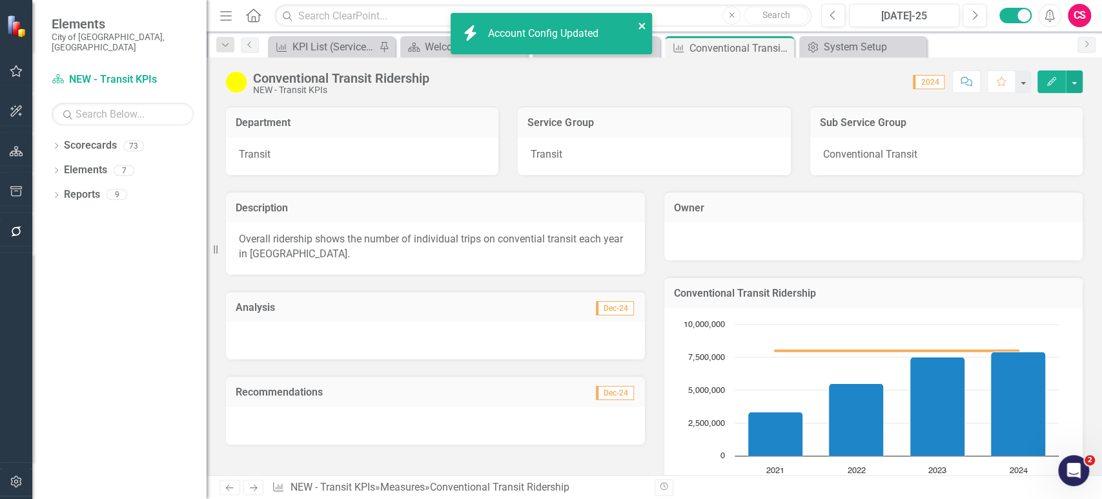
click at [642, 26] on icon "close" at bounding box center [642, 26] width 6 height 6
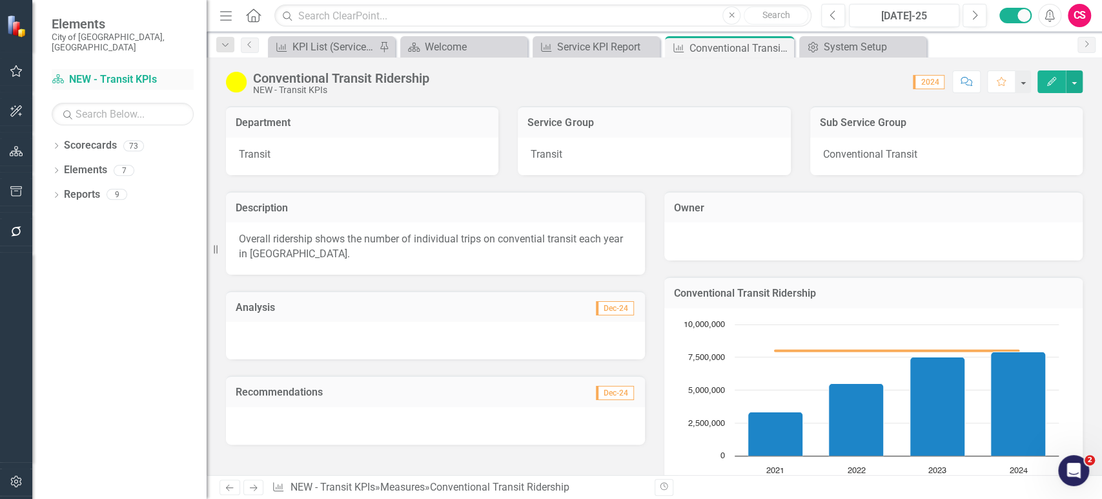
click at [125, 69] on div "Scorecard NEW - Transit KPIs" at bounding box center [123, 79] width 142 height 21
click at [125, 72] on link "Scorecard NEW - Transit KPIs" at bounding box center [123, 79] width 142 height 15
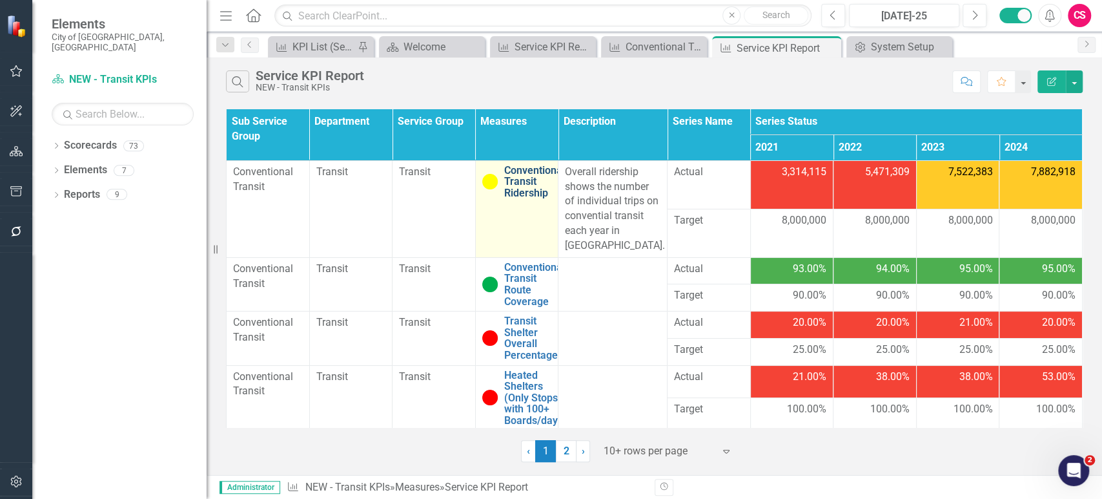
click at [528, 181] on link "Conventional Transit Ridership" at bounding box center [534, 182] width 61 height 34
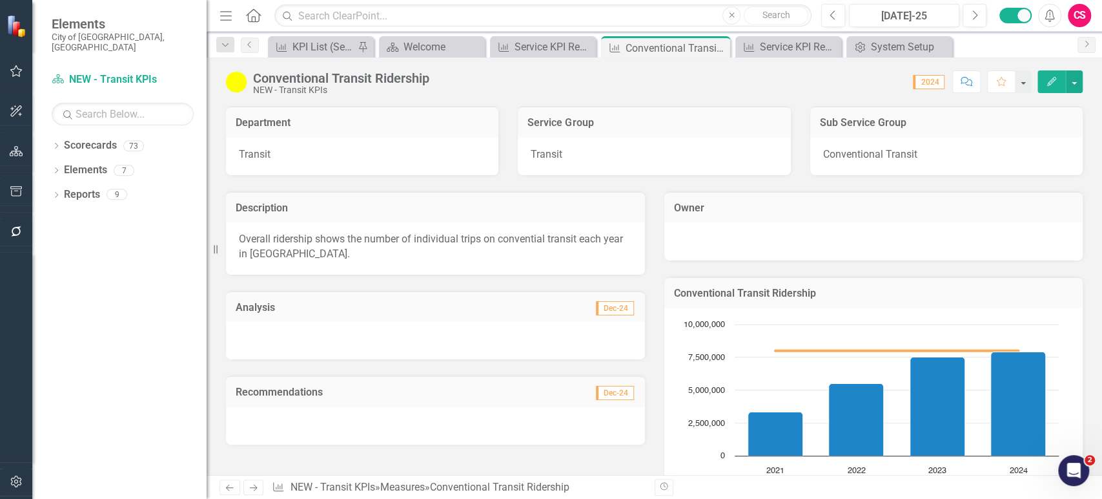
click at [1049, 88] on button "Edit" at bounding box center [1052, 81] width 28 height 23
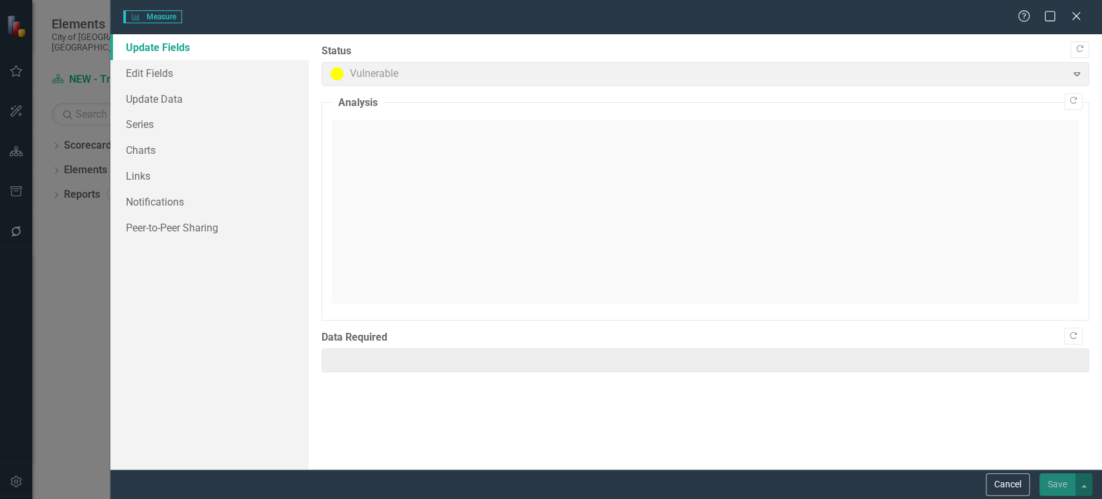
click at [232, 67] on div "Measure Measure Help Maximize Close Update Fields Edit Fields Update Data Serie…" at bounding box center [551, 249] width 1102 height 499
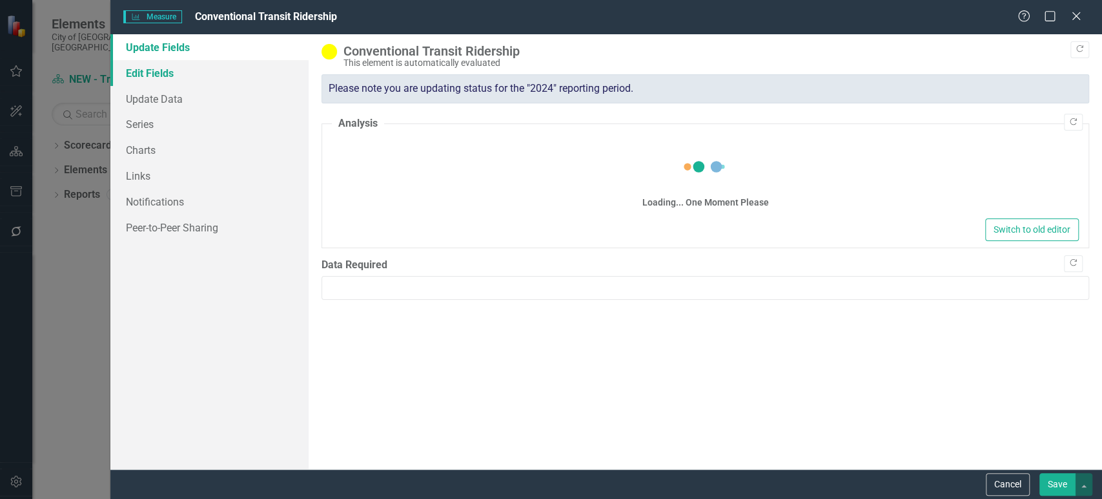
click at [238, 69] on link "Edit Fields" at bounding box center [209, 73] width 198 height 26
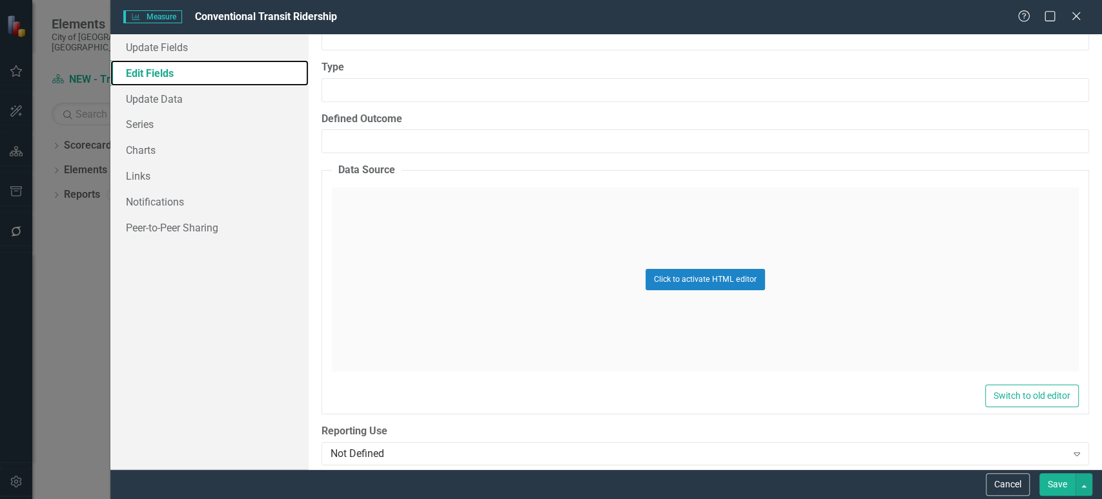
scroll to position [6516, 0]
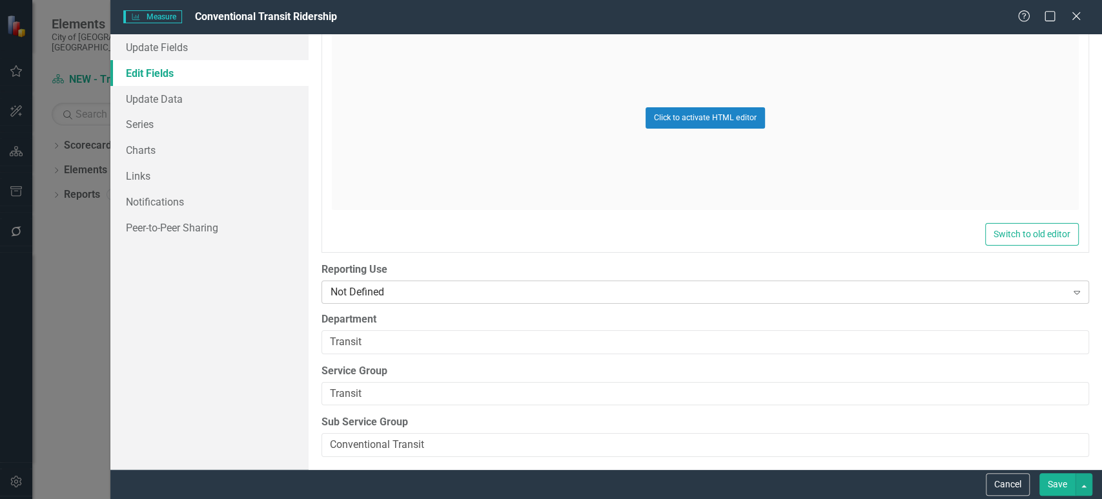
click at [402, 285] on div "Not Defined" at bounding box center [699, 292] width 736 height 15
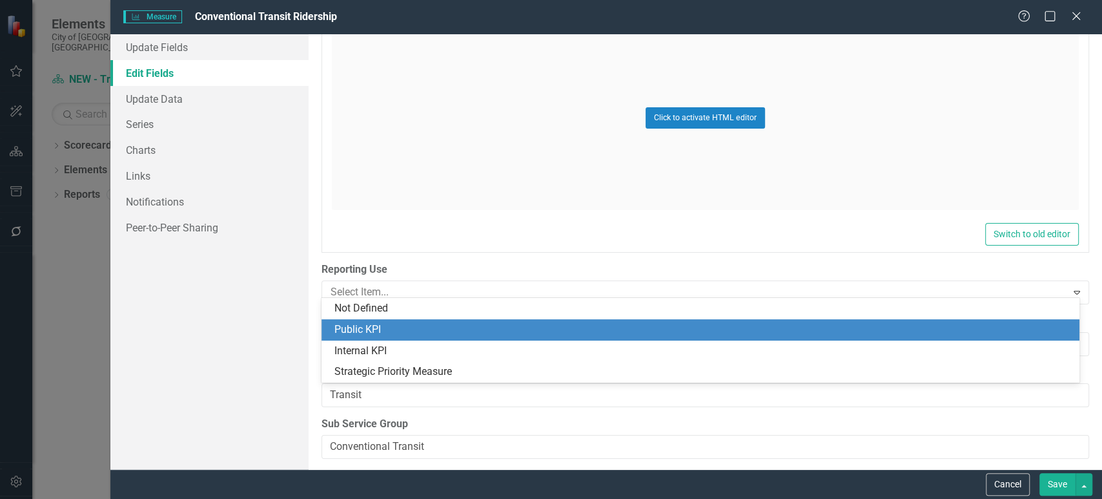
click at [398, 324] on div "Public KPI" at bounding box center [704, 329] width 738 height 15
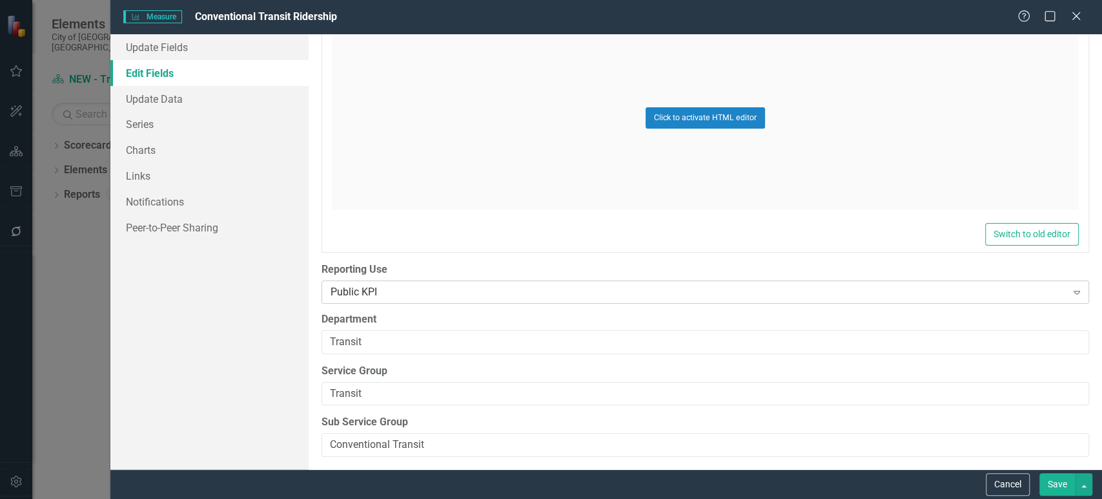
click at [413, 285] on div "Public KPI" at bounding box center [699, 292] width 736 height 15
click at [1019, 490] on button "Cancel" at bounding box center [1008, 484] width 44 height 23
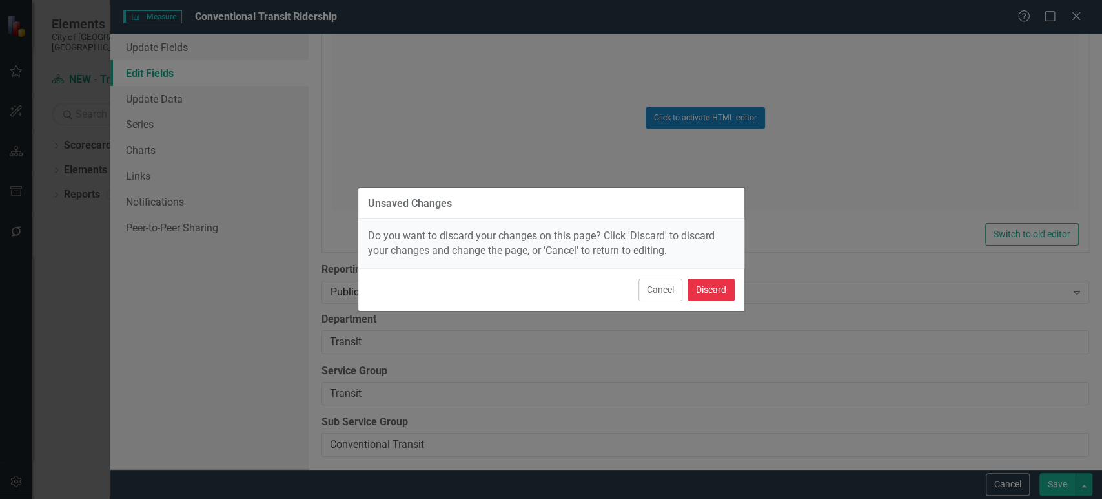
click at [719, 289] on button "Discard" at bounding box center [711, 289] width 47 height 23
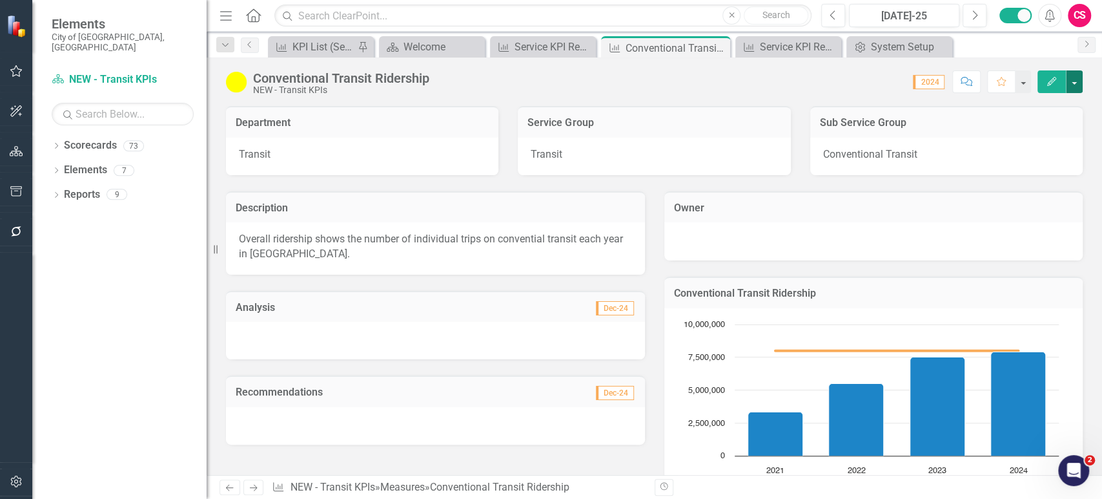
click at [1077, 83] on button "button" at bounding box center [1074, 81] width 17 height 23
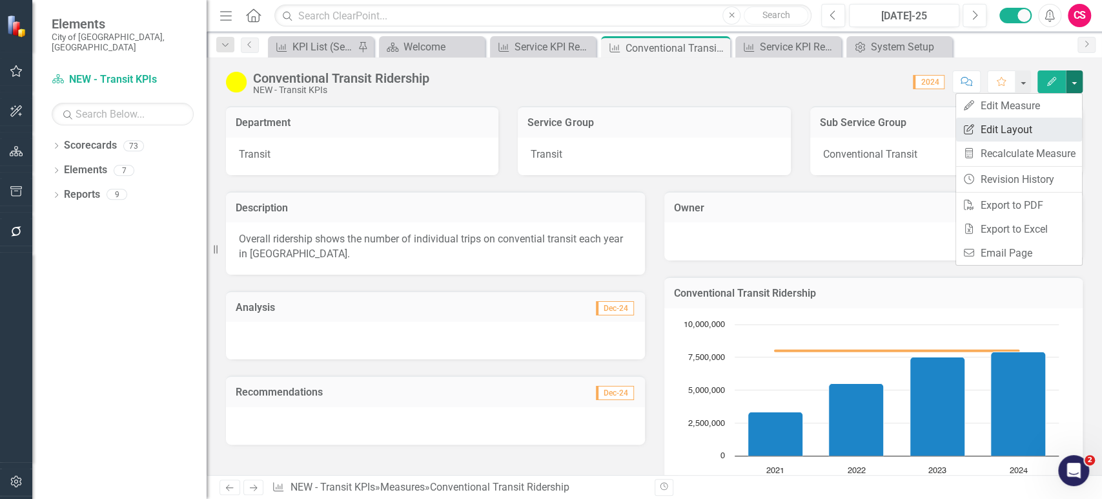
click at [981, 133] on link "Edit Report Edit Layout" at bounding box center [1019, 130] width 126 height 24
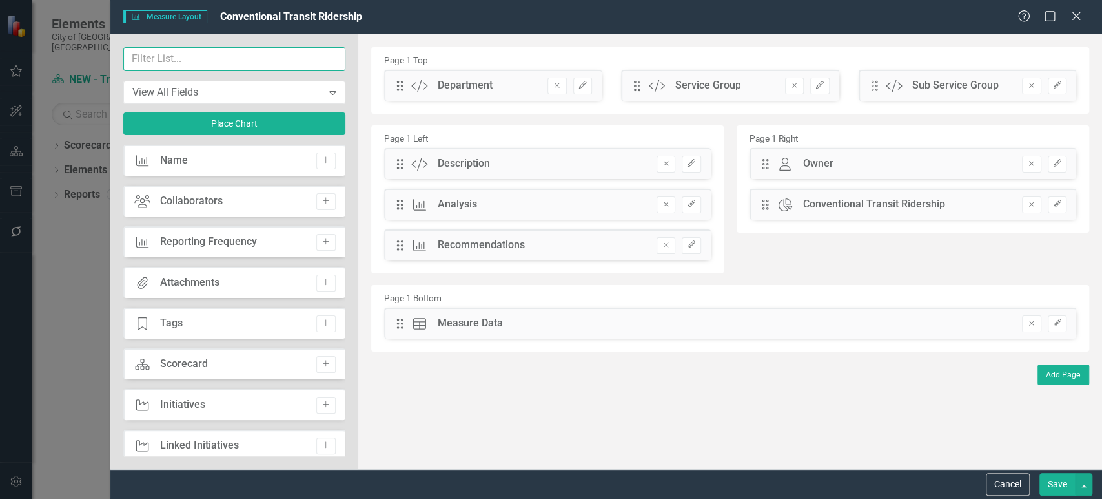
click at [193, 59] on input "text" at bounding box center [234, 59] width 222 height 24
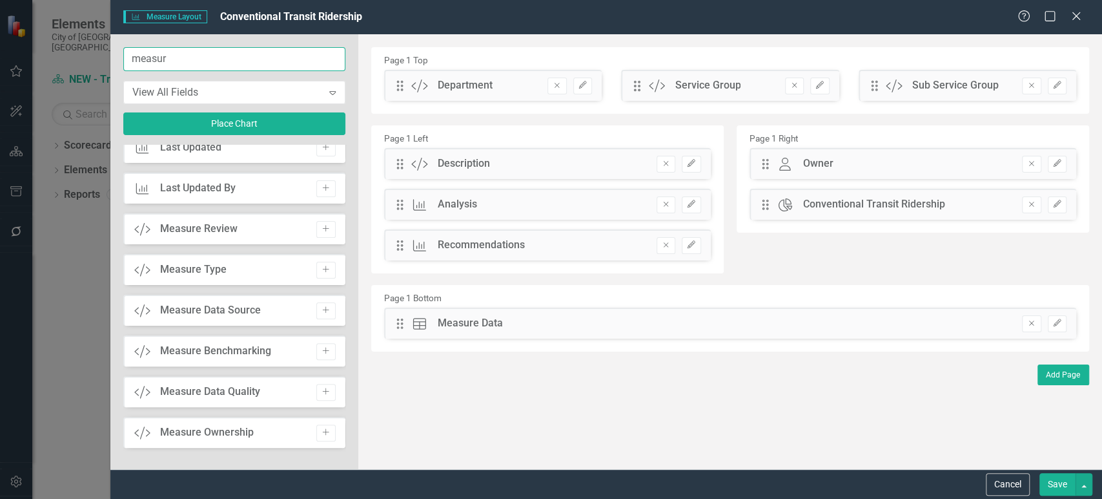
click at [149, 62] on input "measur" at bounding box center [234, 59] width 222 height 24
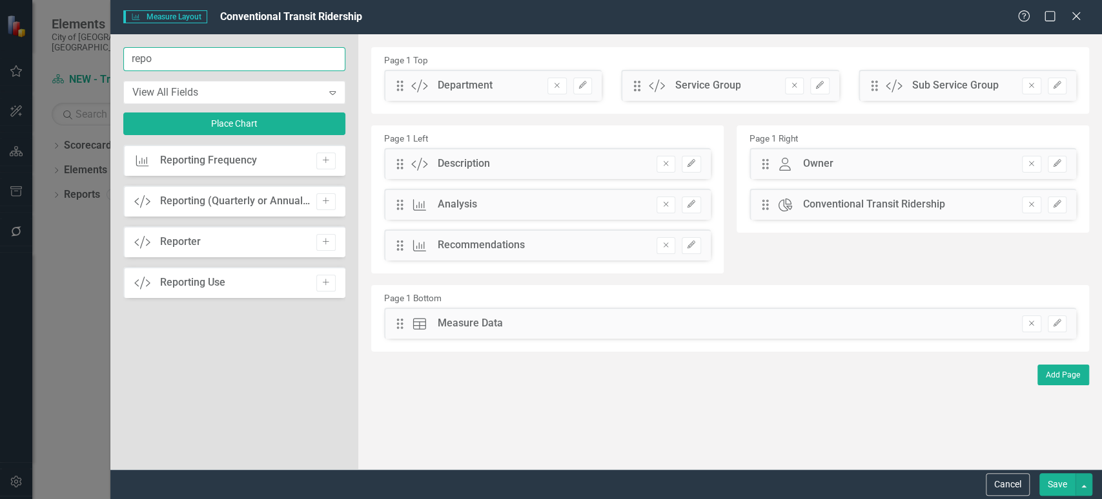
scroll to position [0, 0]
type input "repo"
click at [321, 284] on icon "Add" at bounding box center [326, 282] width 10 height 8
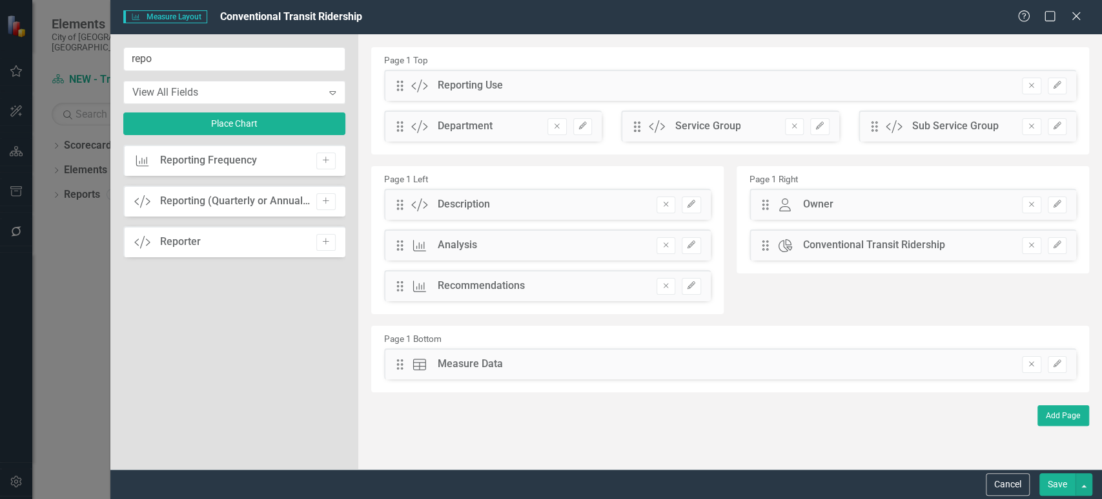
drag, startPoint x: 398, startPoint y: 93, endPoint x: 769, endPoint y: 205, distance: 386.8
click at [769, 205] on div "Page 1 Top Drag Custom Reporting Use Remove Edit Drag Custom Department Remove …" at bounding box center [730, 219] width 718 height 345
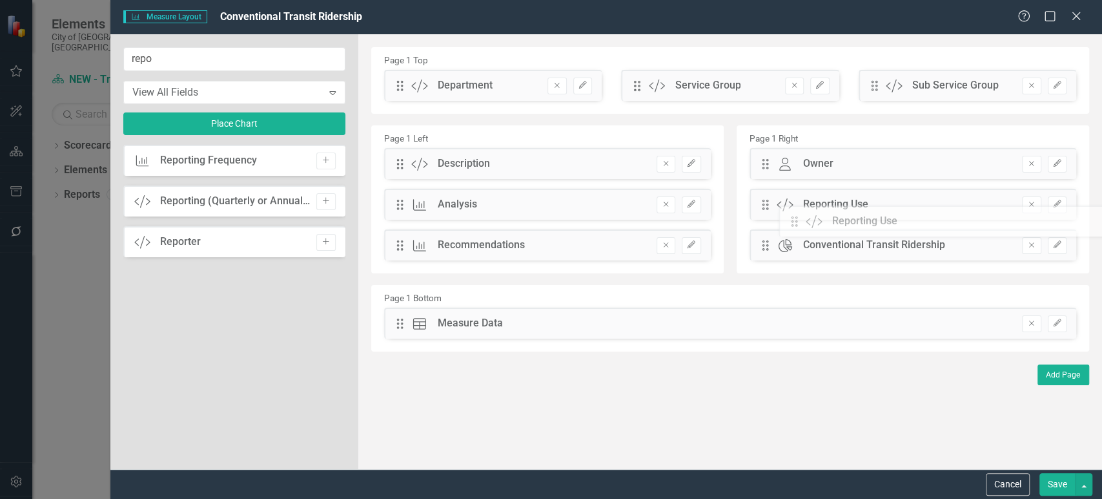
drag, startPoint x: 402, startPoint y: 80, endPoint x: 806, endPoint y: 216, distance: 425.8
click at [1053, 170] on button "Edit" at bounding box center [1057, 164] width 19 height 17
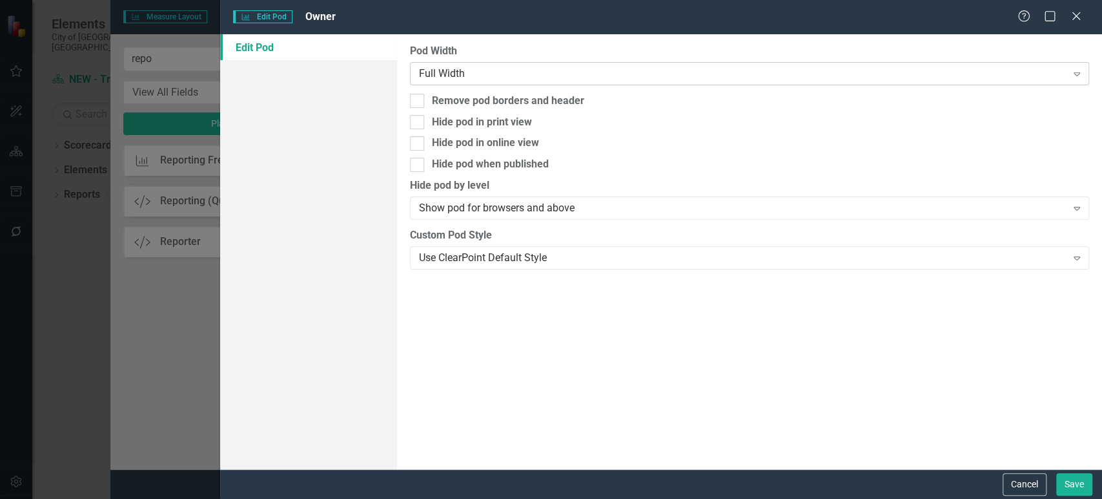
click at [511, 71] on div "Full Width" at bounding box center [743, 73] width 648 height 15
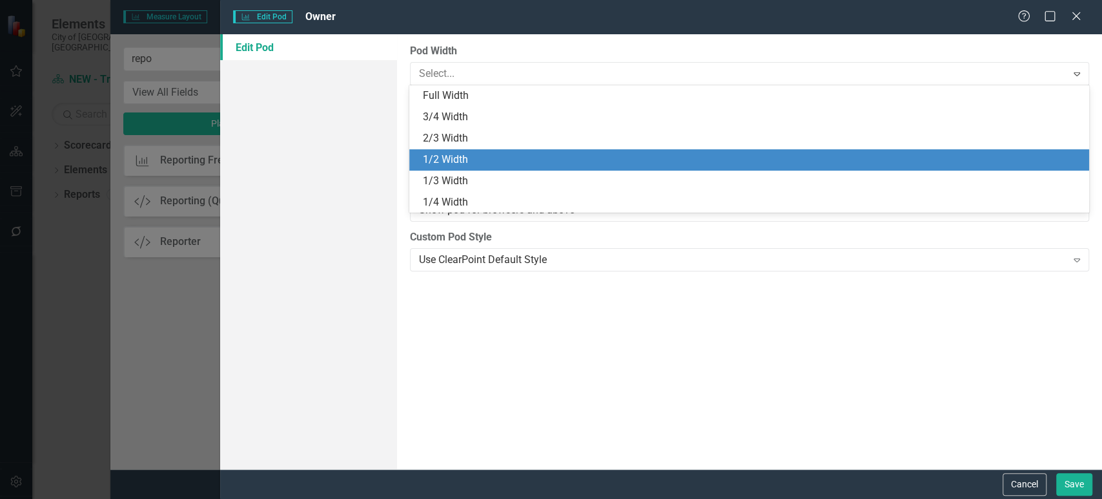
click at [470, 164] on div "1/2 Width" at bounding box center [751, 159] width 659 height 15
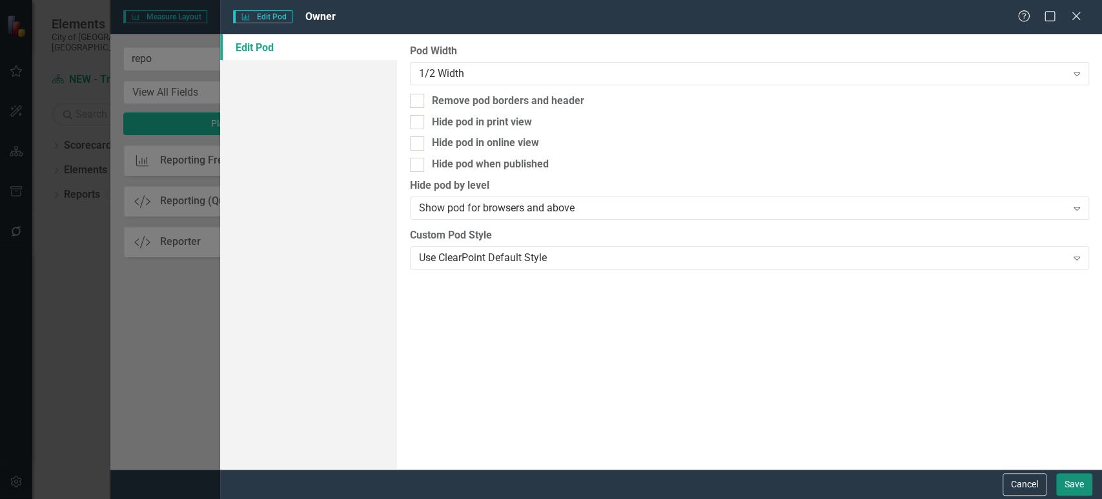
click at [1079, 485] on button "Save" at bounding box center [1075, 484] width 36 height 23
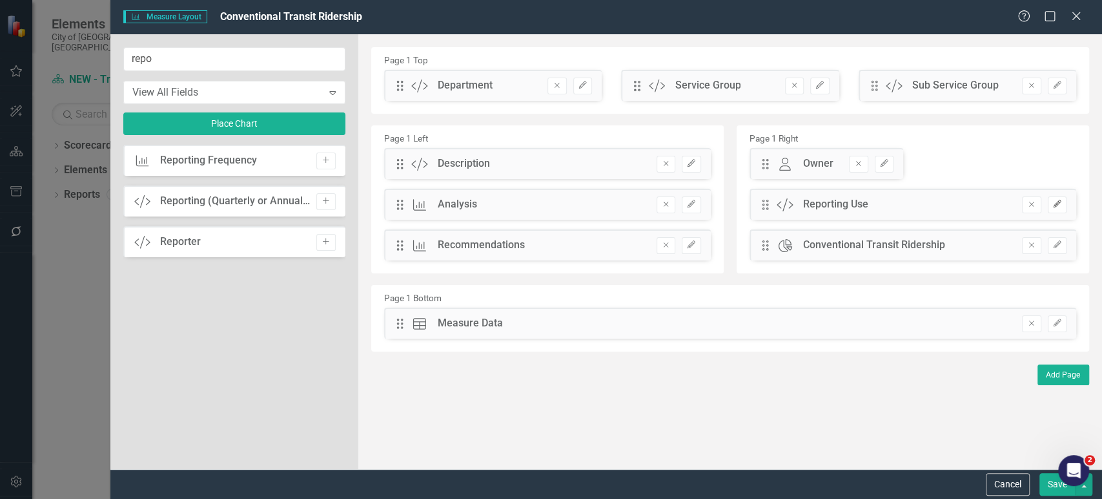
click at [1057, 211] on button "Edit" at bounding box center [1057, 204] width 19 height 17
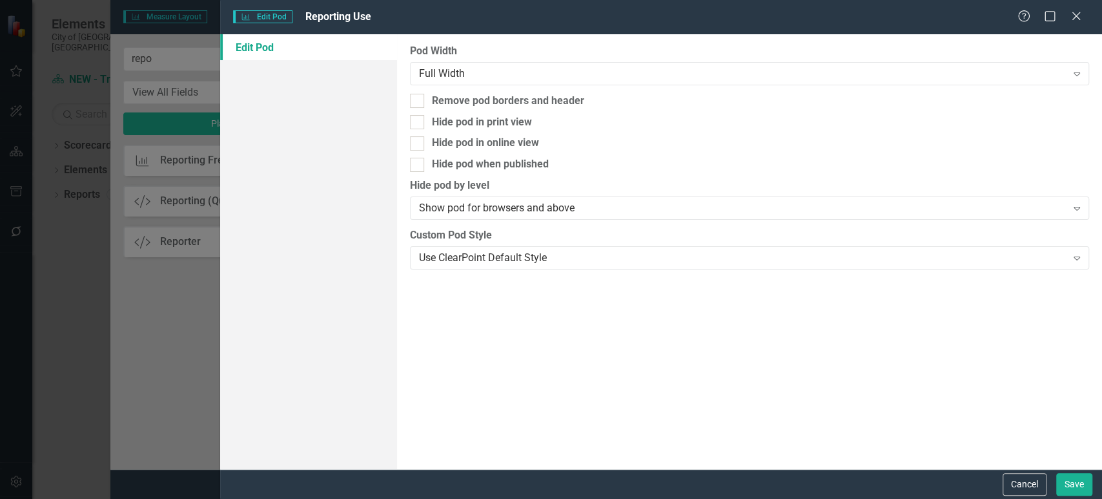
click at [564, 87] on div "Pod Width Full Width Expand Remove pod borders and header Hide pod in print vie…" at bounding box center [749, 251] width 705 height 435
click at [546, 83] on div "Full Width Expand" at bounding box center [749, 73] width 679 height 23
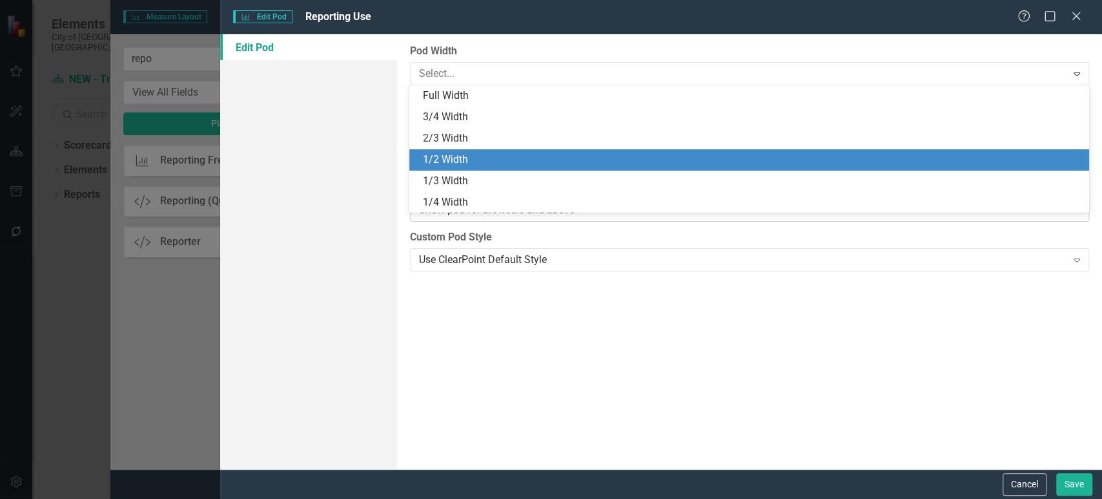
drag, startPoint x: 464, startPoint y: 158, endPoint x: 591, endPoint y: 211, distance: 137.8
click at [464, 158] on div "1/2 Width" at bounding box center [751, 159] width 659 height 15
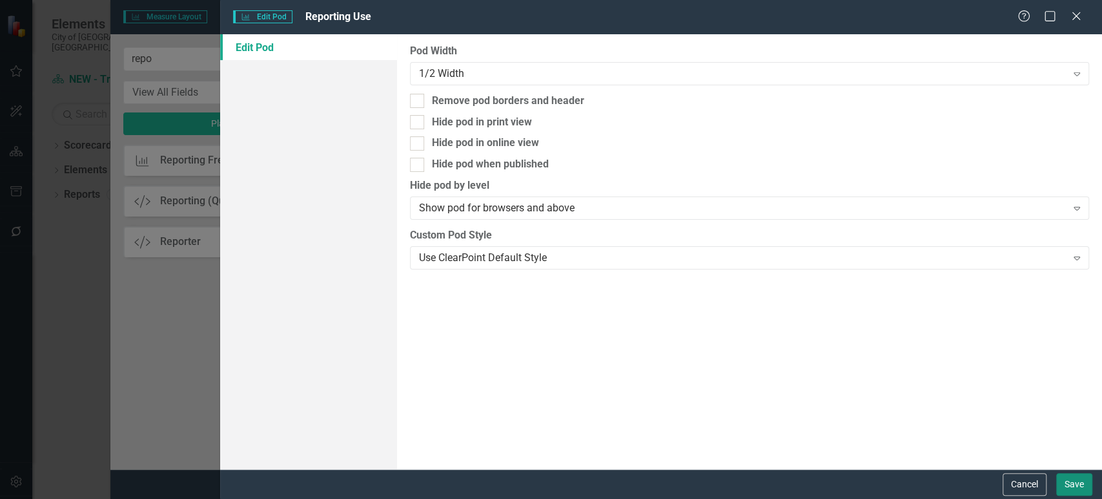
click at [1068, 481] on button "Save" at bounding box center [1075, 484] width 36 height 23
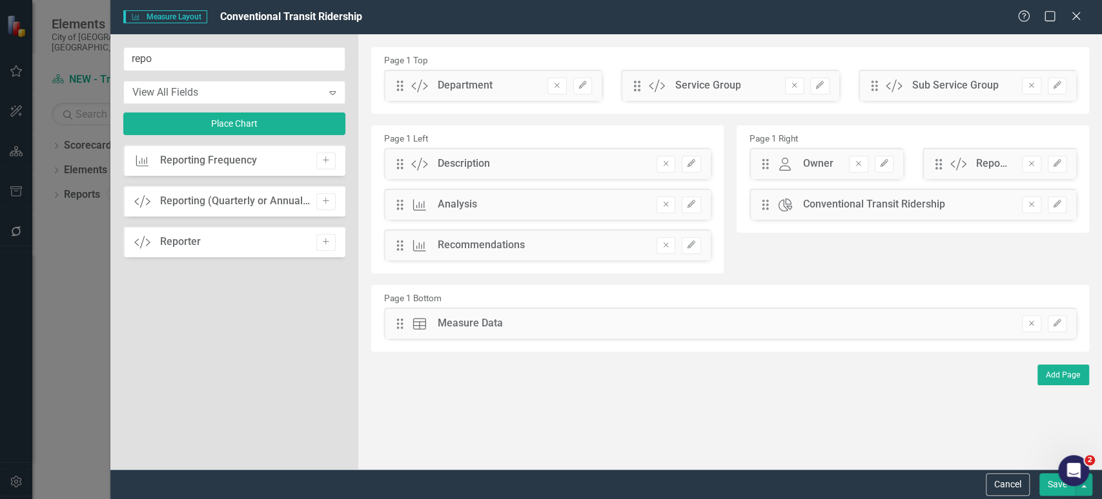
click at [1049, 489] on button "Save" at bounding box center [1058, 484] width 36 height 23
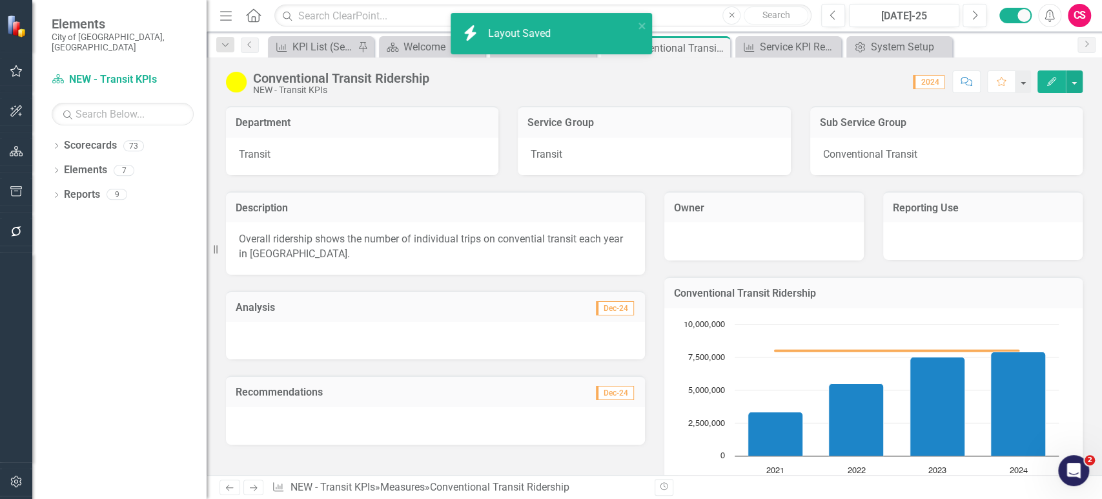
click at [929, 229] on div at bounding box center [984, 240] width 200 height 37
click at [943, 251] on div at bounding box center [984, 240] width 200 height 37
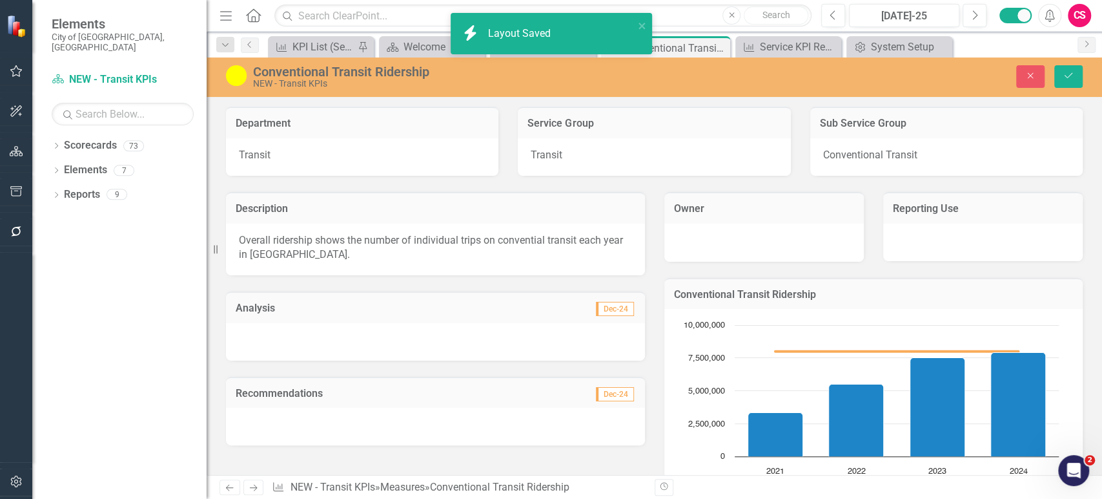
click at [951, 242] on div at bounding box center [984, 241] width 200 height 37
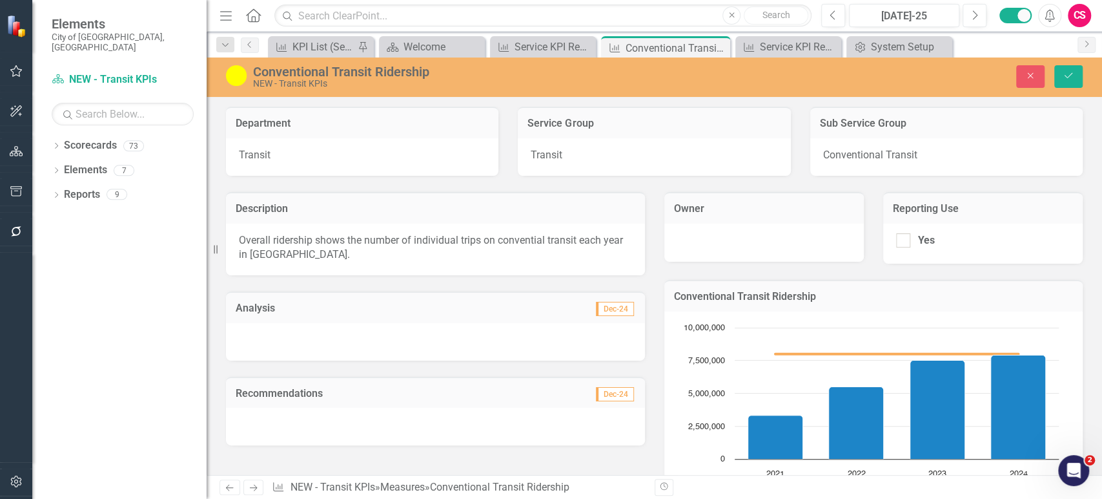
click at [1025, 89] on div "Conventional Transit Ridership NEW - Transit KPIs Close Save" at bounding box center [655, 76] width 896 height 39
click at [1042, 76] on button "Close" at bounding box center [1031, 76] width 28 height 23
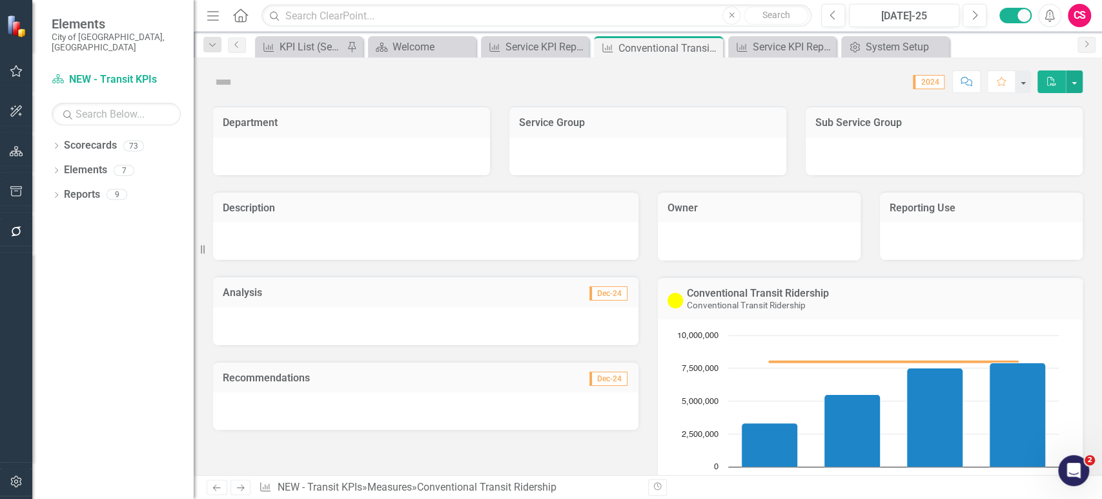
click at [953, 215] on td "Reporting Use" at bounding box center [981, 209] width 183 height 17
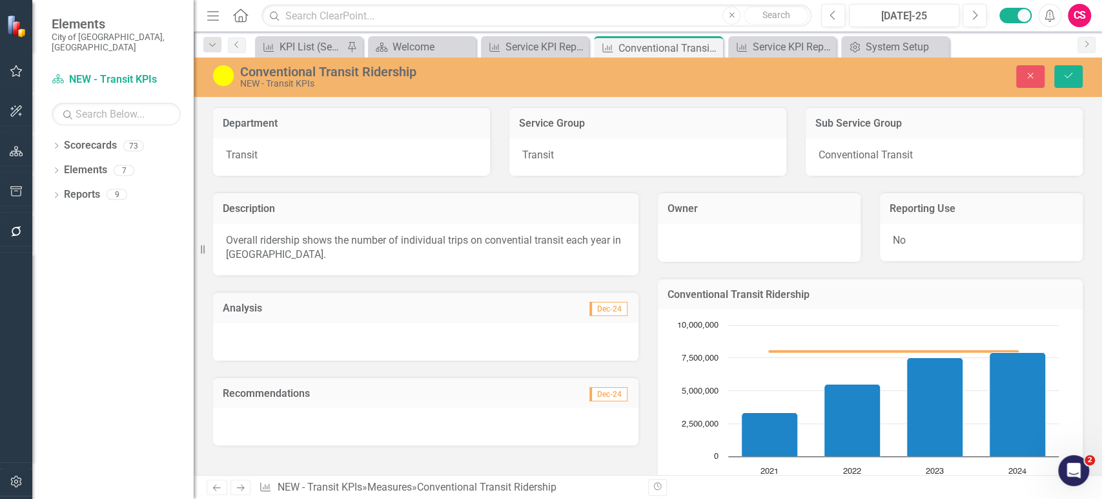
click at [978, 193] on div "Reporting Use" at bounding box center [981, 208] width 203 height 32
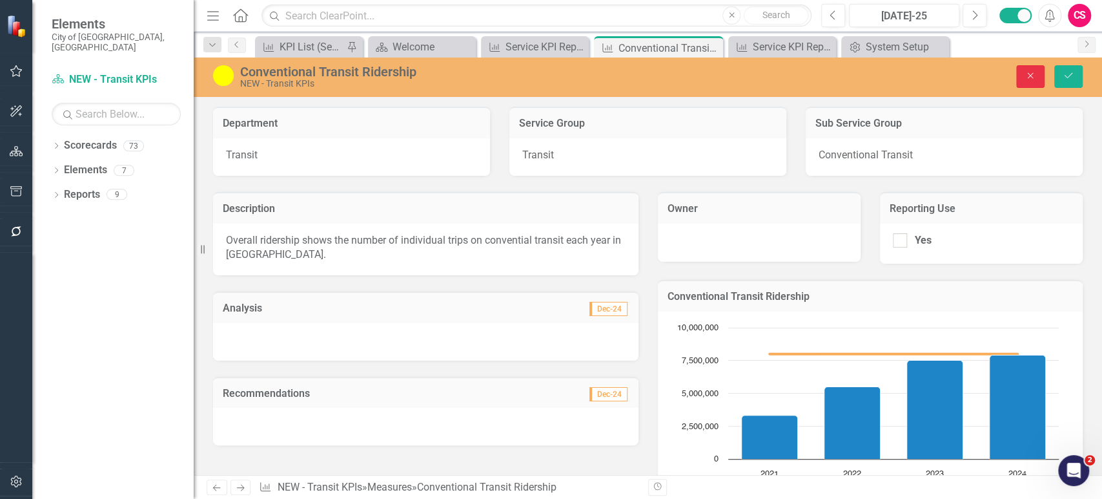
click at [1036, 80] on icon "Close" at bounding box center [1031, 75] width 12 height 9
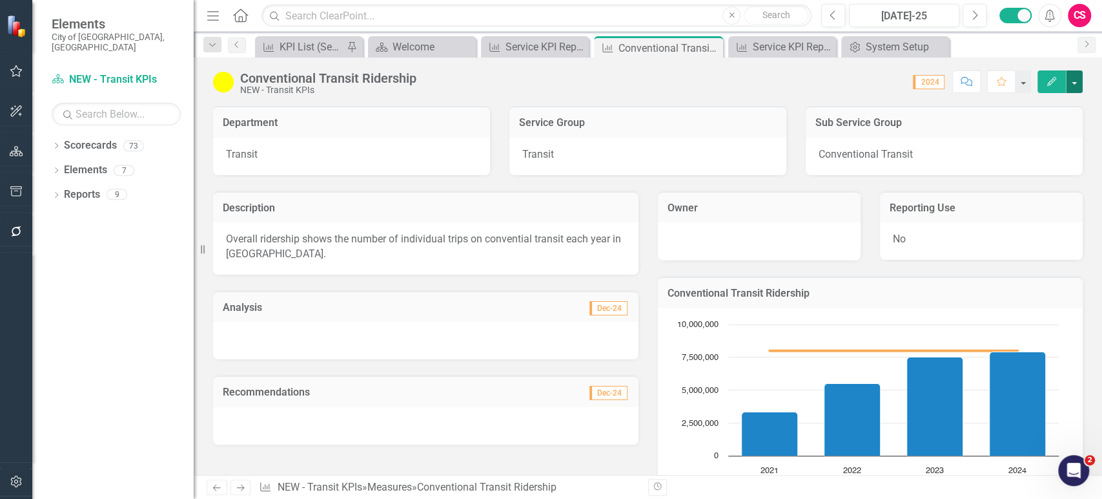
click at [1071, 87] on button "button" at bounding box center [1074, 81] width 17 height 23
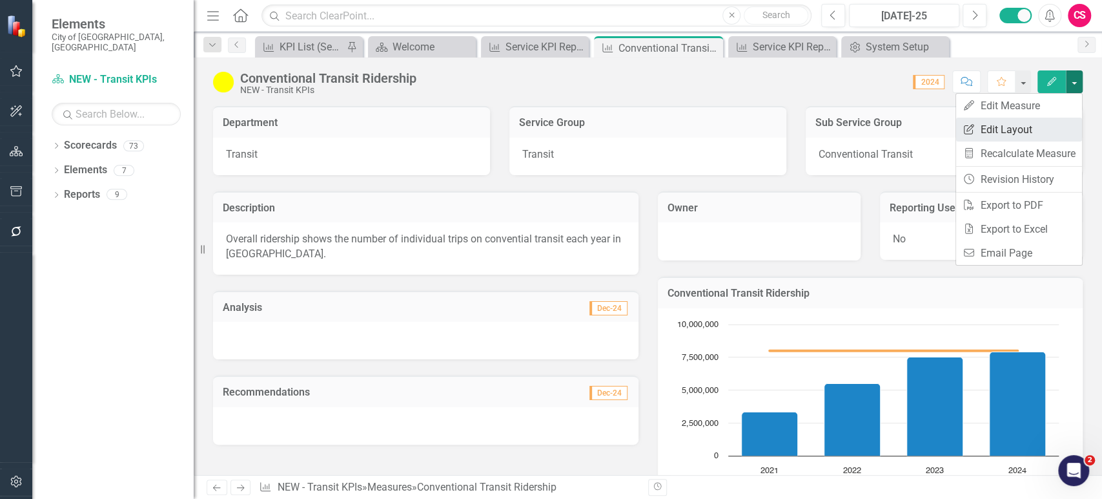
click at [1028, 132] on link "Edit Report Edit Layout" at bounding box center [1019, 130] width 126 height 24
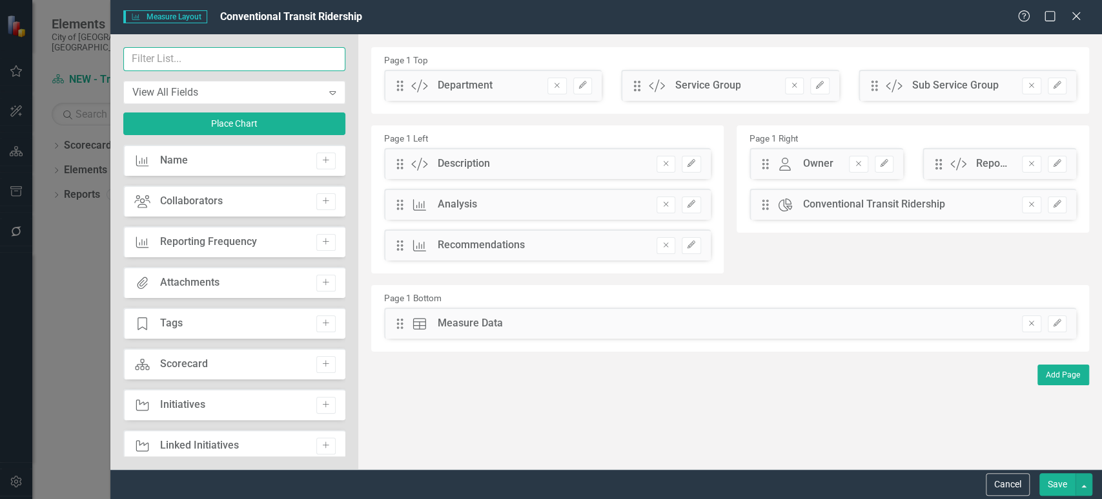
click at [190, 61] on input "text" at bounding box center [234, 59] width 222 height 24
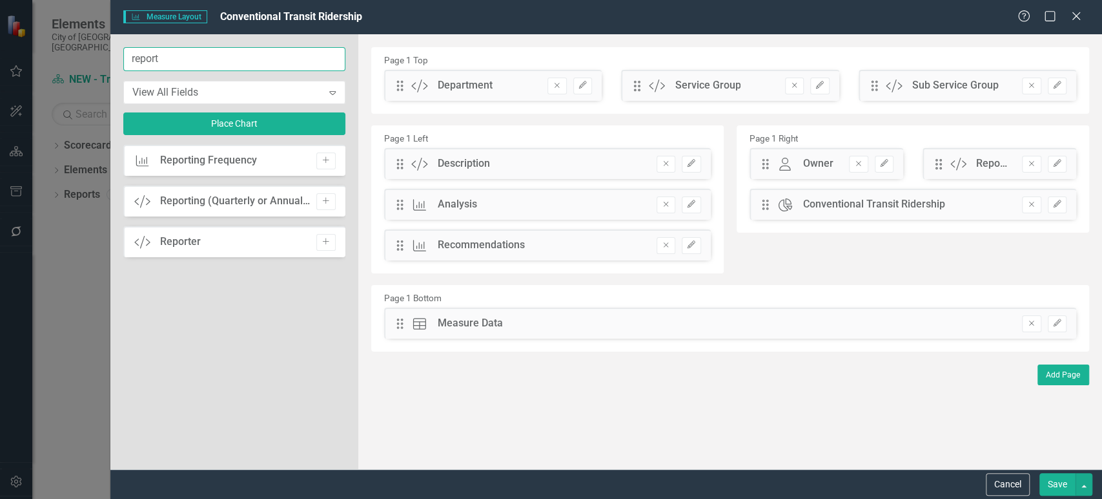
type input "report"
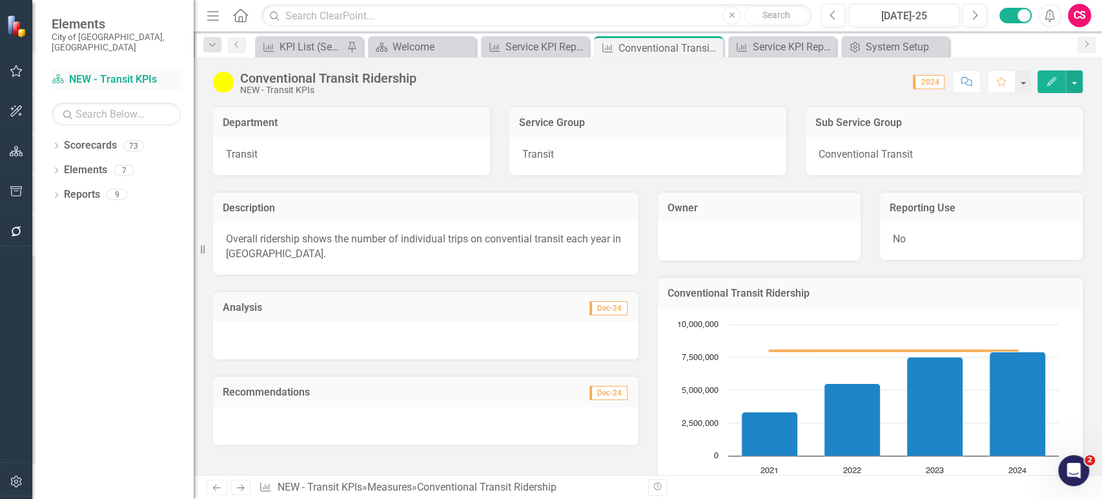
click at [134, 72] on link "Scorecard NEW - Transit KPIs" at bounding box center [116, 79] width 129 height 15
click at [51, 141] on div "Dropdown Scorecards 73 Dropdown Indicators & Measures Economic Prosperity Envir…" at bounding box center [112, 317] width 161 height 364
click at [56, 143] on icon "Dropdown" at bounding box center [56, 146] width 9 height 7
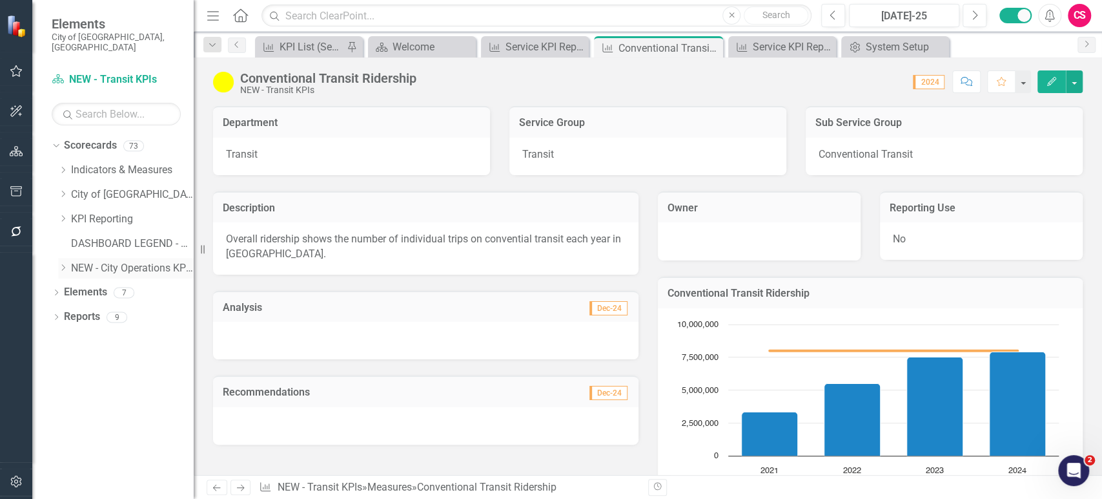
click at [61, 264] on icon "Dropdown" at bounding box center [63, 268] width 10 height 8
click at [121, 72] on link "Scorecard NEW - Transit KPIs" at bounding box center [116, 79] width 129 height 15
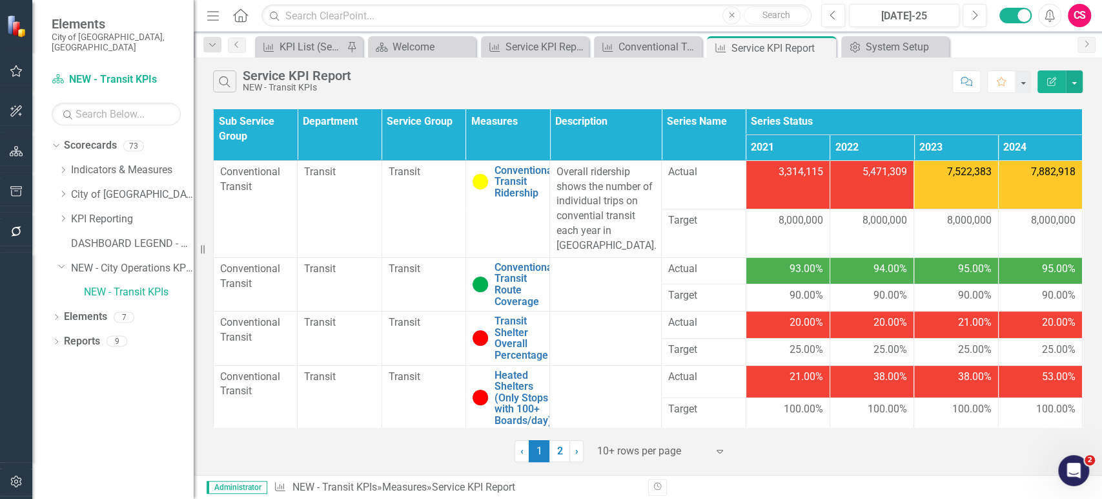
click at [109, 413] on div "Dropdown Scorecards 73 Dropdown Indicators & Measures Economic Prosperity Envir…" at bounding box center [112, 317] width 161 height 364
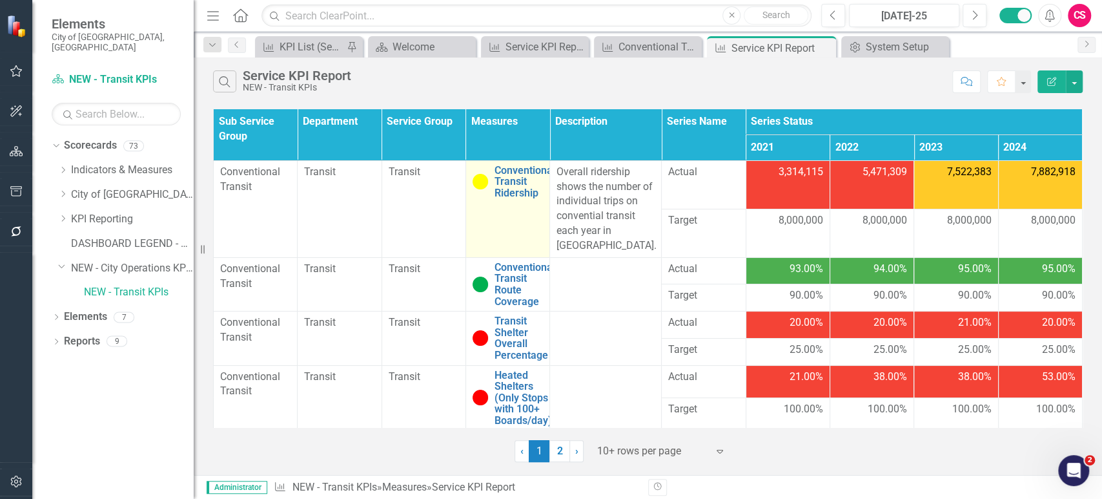
click at [491, 189] on div "Conventional Transit Ridership" at bounding box center [508, 182] width 70 height 34
click at [519, 190] on link "Conventional Transit Ridership" at bounding box center [525, 182] width 61 height 34
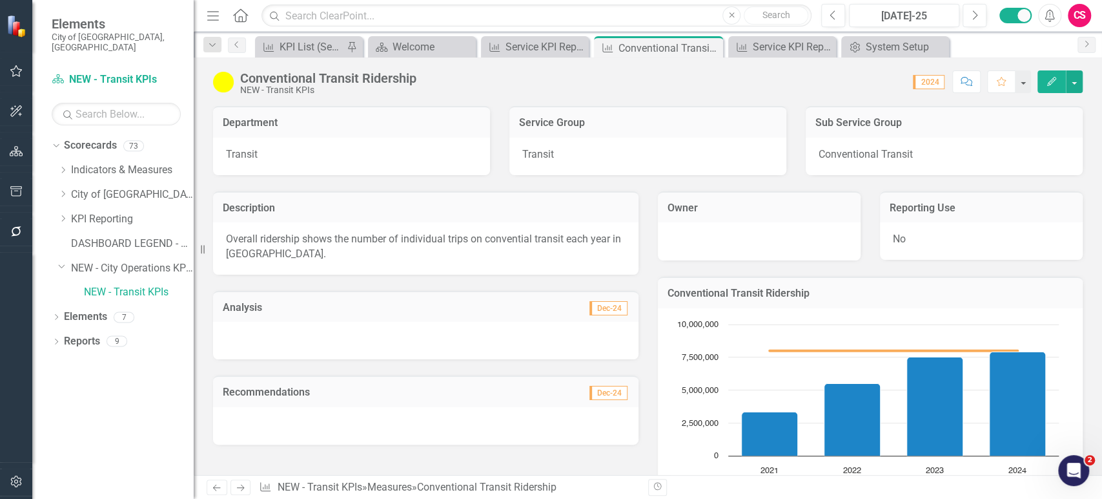
click at [968, 208] on h3 "Reporting Use" at bounding box center [981, 208] width 183 height 12
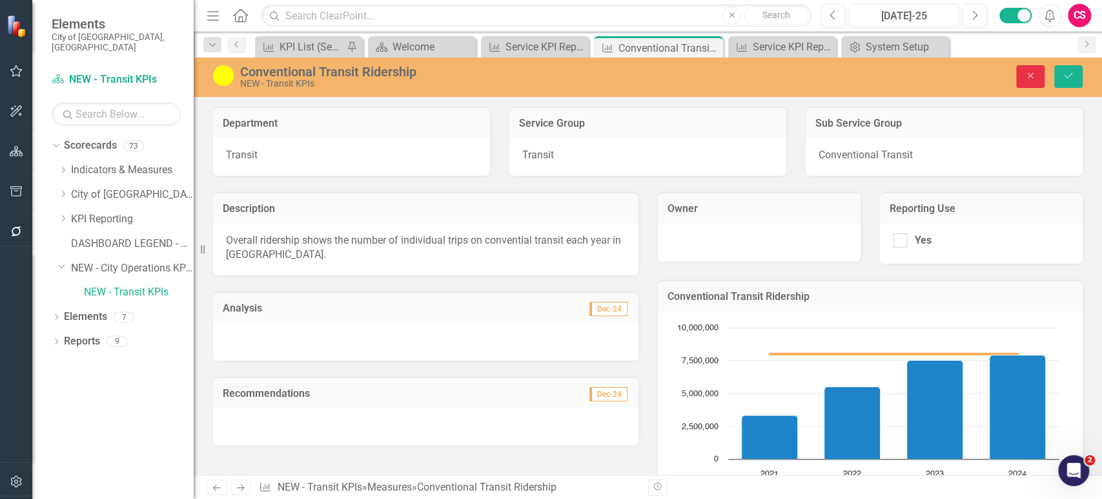
click at [1028, 77] on icon "Close" at bounding box center [1031, 75] width 12 height 9
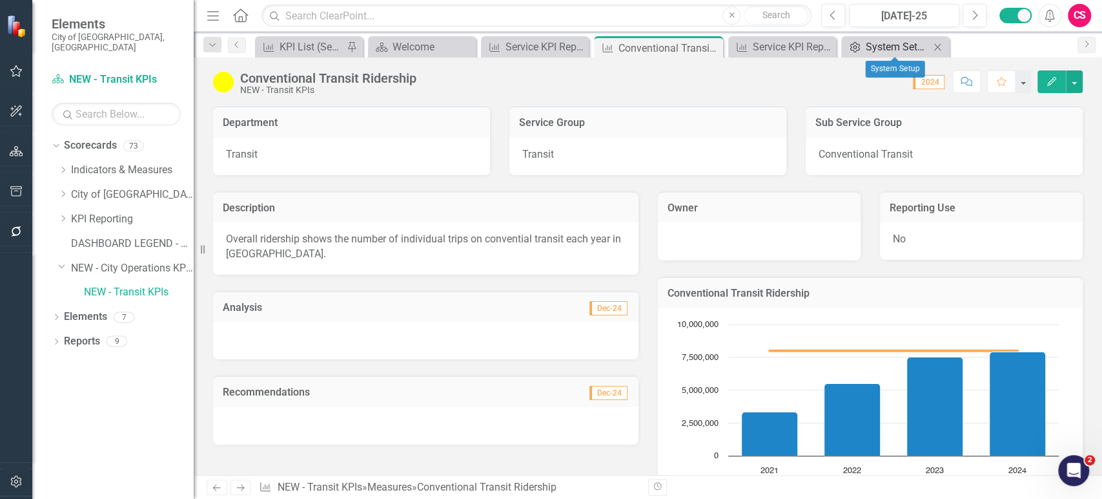
click at [882, 40] on div "System Setup" at bounding box center [898, 47] width 64 height 16
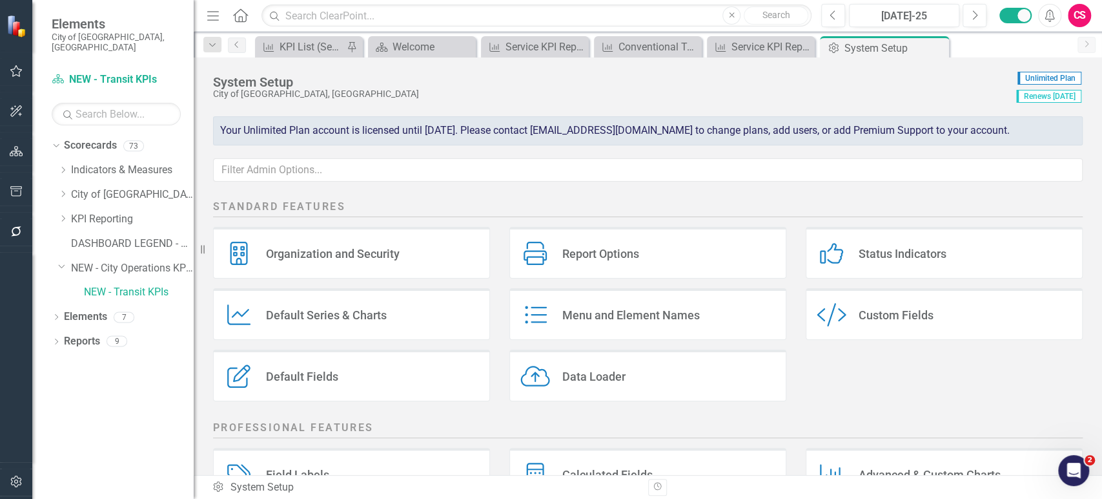
scroll to position [7, 0]
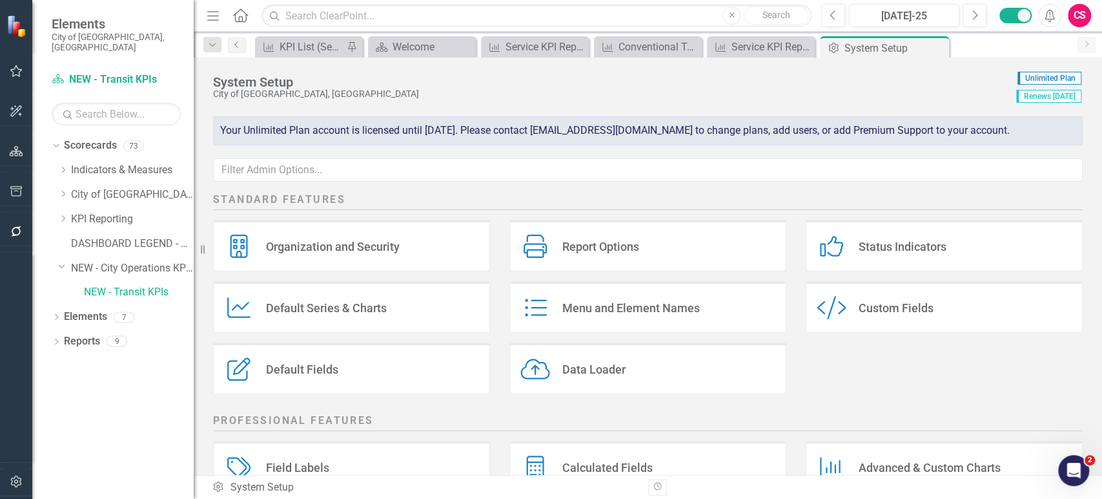
click at [850, 300] on div "Custom Style Custom Fields" at bounding box center [944, 307] width 277 height 52
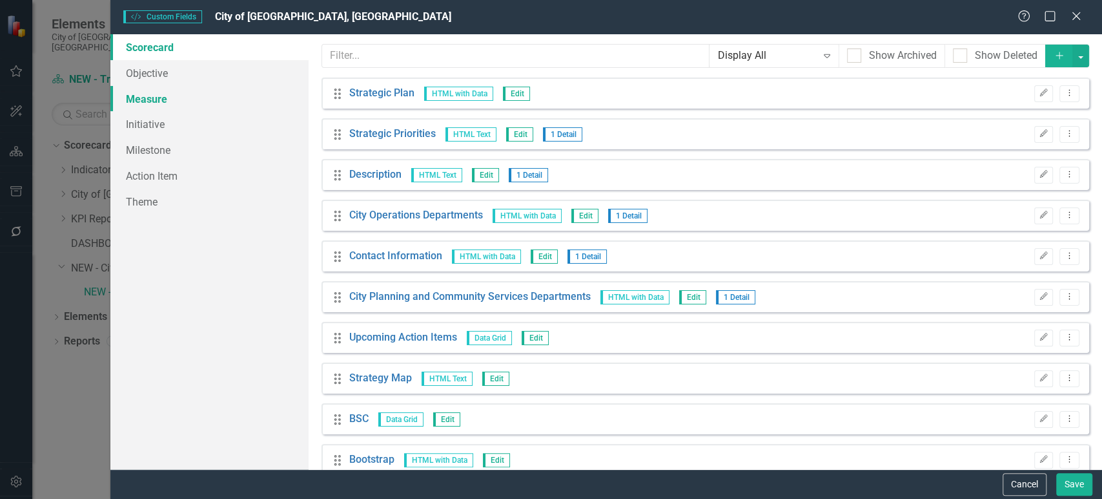
click at [207, 95] on link "Measure" at bounding box center [209, 99] width 198 height 26
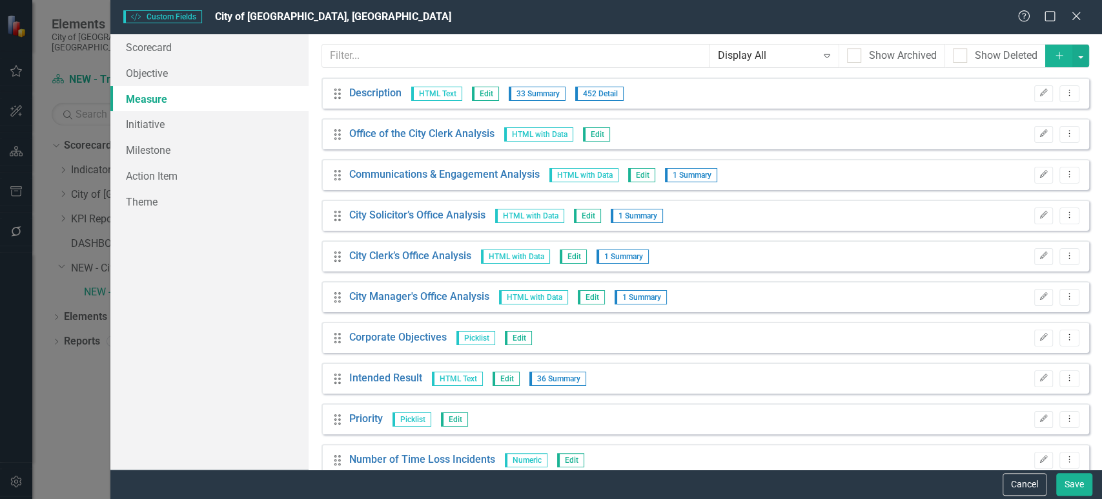
click at [416, 59] on input "text" at bounding box center [516, 56] width 388 height 24
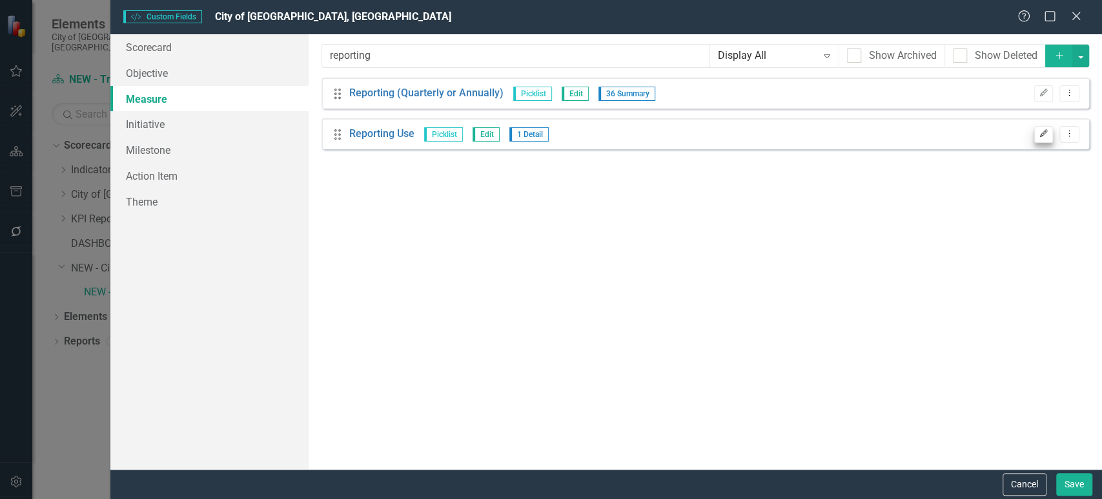
type input "reporting"
click at [1035, 134] on button "Edit" at bounding box center [1044, 134] width 19 height 17
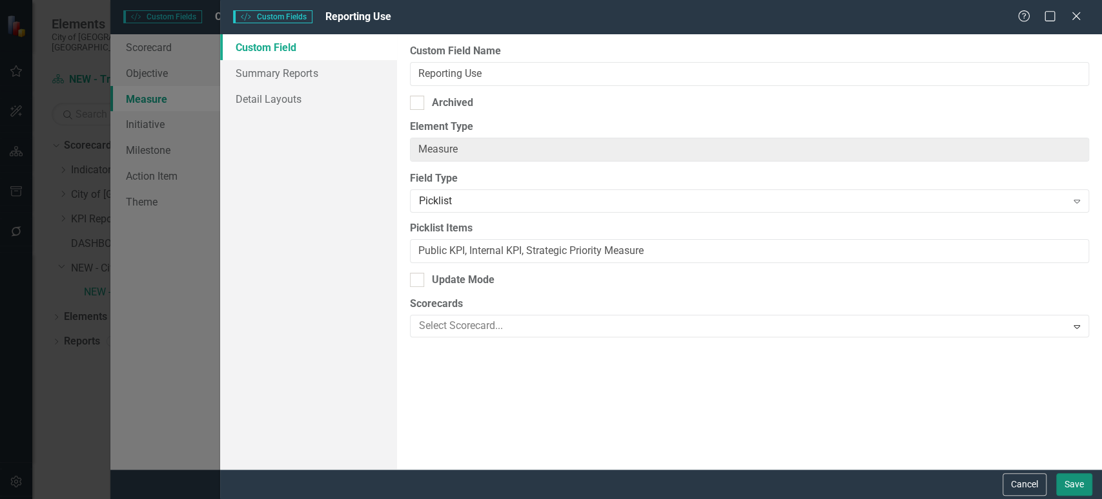
click at [1079, 484] on button "Save" at bounding box center [1075, 484] width 36 height 23
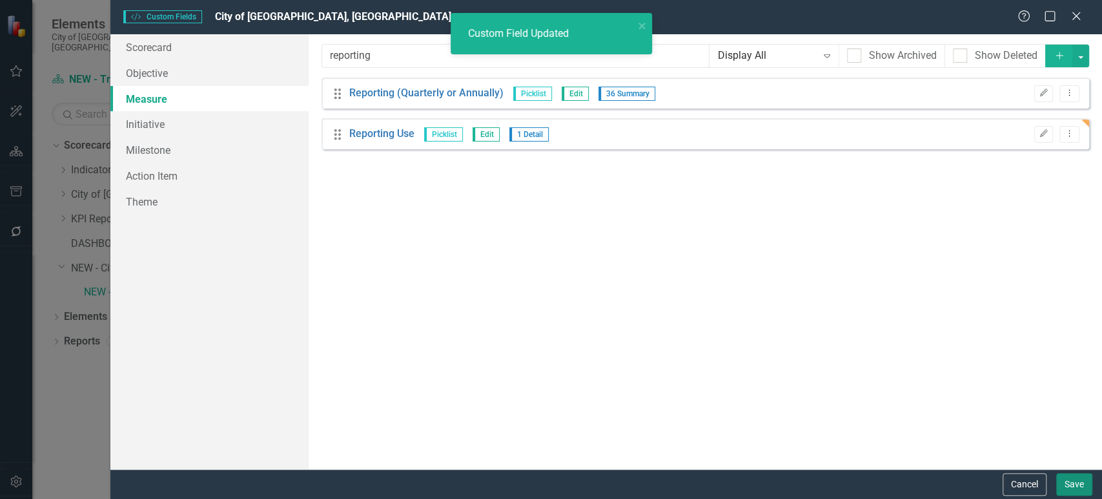
click at [1070, 485] on button "Save" at bounding box center [1075, 484] width 36 height 23
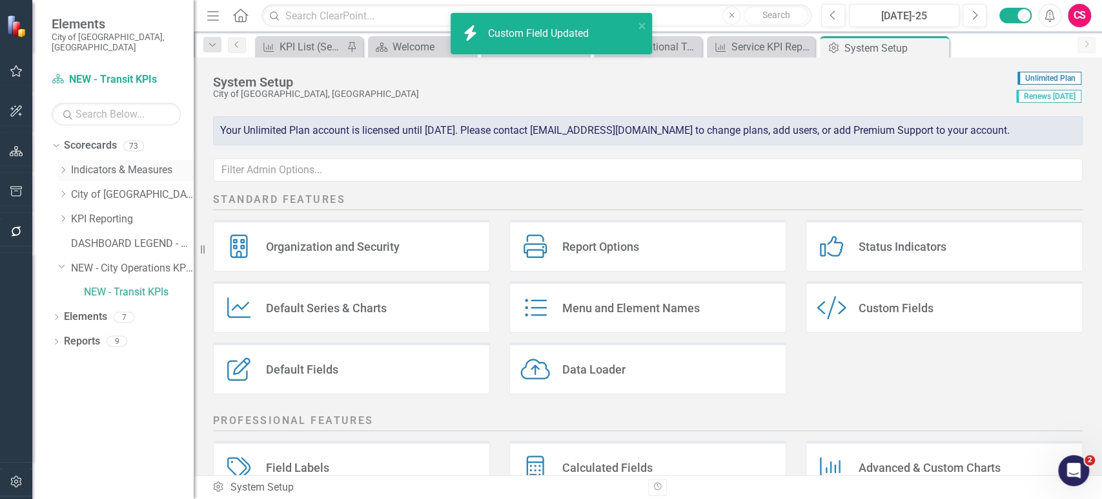
click at [62, 166] on icon "Dropdown" at bounding box center [63, 170] width 10 height 8
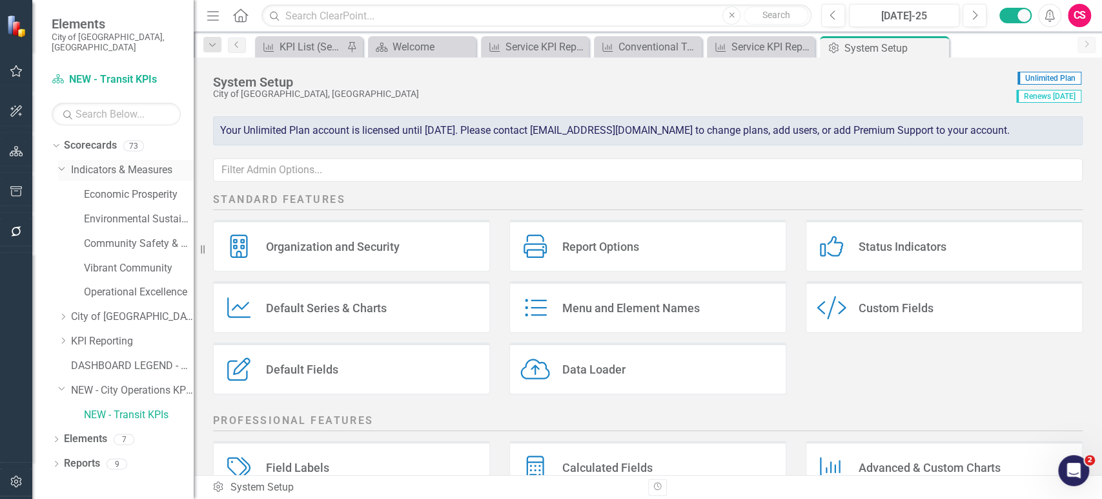
click at [99, 163] on link "Indicators & Measures" at bounding box center [132, 170] width 123 height 15
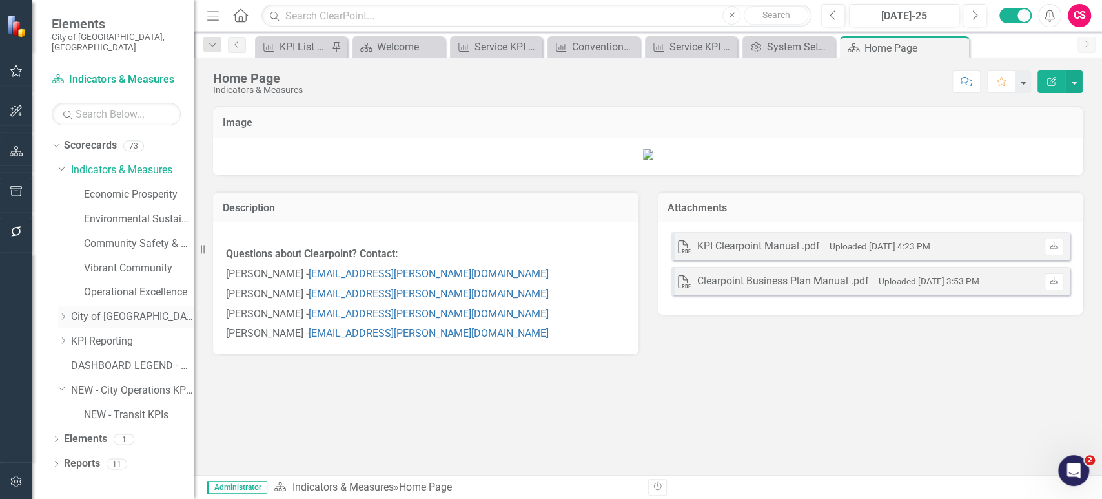
click at [61, 313] on icon "Dropdown" at bounding box center [63, 317] width 10 height 8
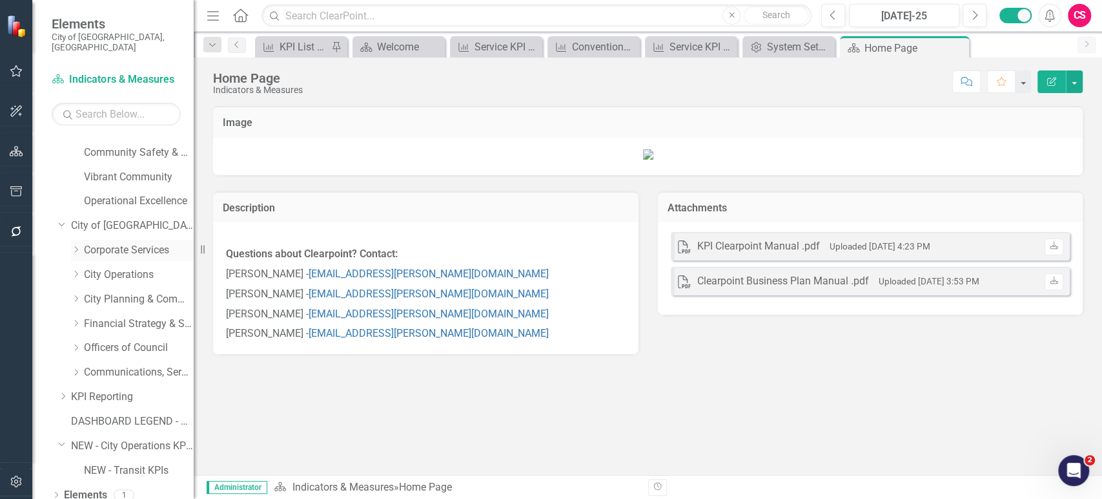
click at [76, 245] on icon "Dropdown" at bounding box center [76, 249] width 10 height 8
click at [134, 243] on link "Corporate Services" at bounding box center [139, 250] width 110 height 15
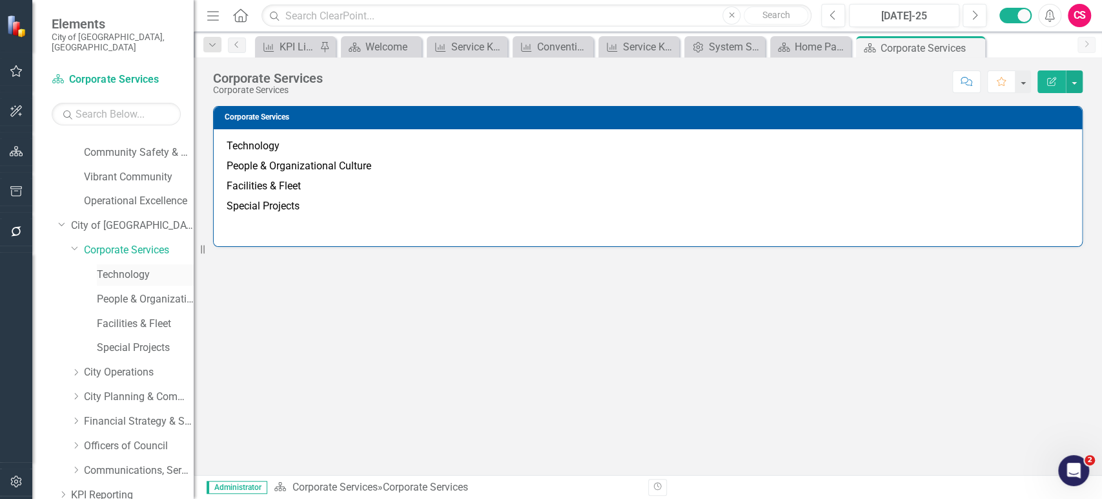
click at [127, 267] on link "Technology" at bounding box center [145, 274] width 97 height 15
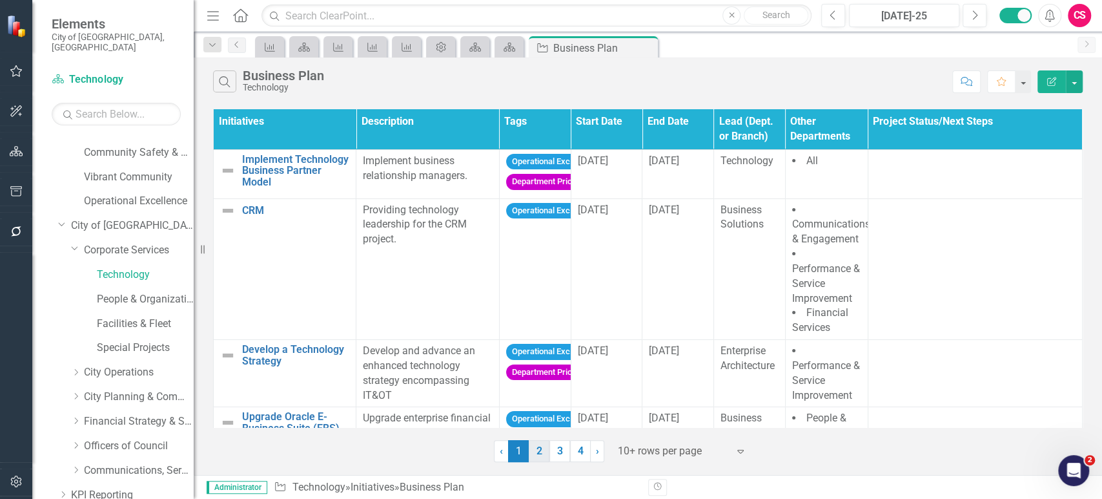
click at [537, 455] on link "2" at bounding box center [539, 451] width 21 height 22
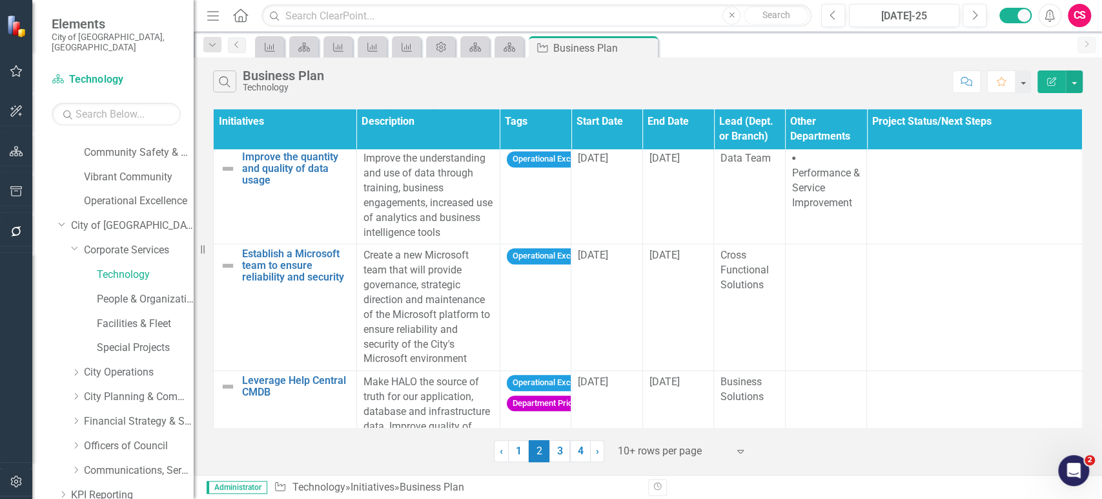
scroll to position [622, 0]
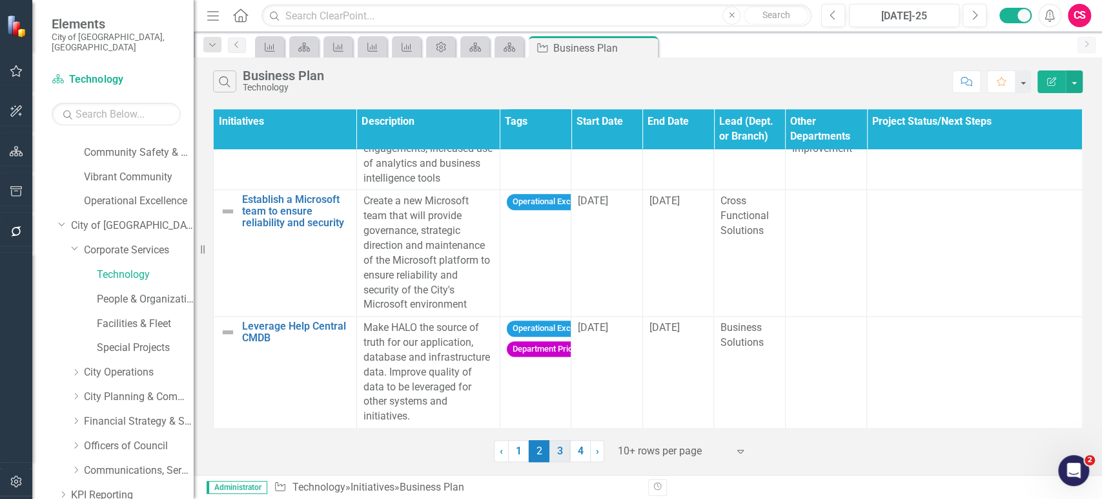
click at [558, 451] on link "3" at bounding box center [560, 451] width 21 height 22
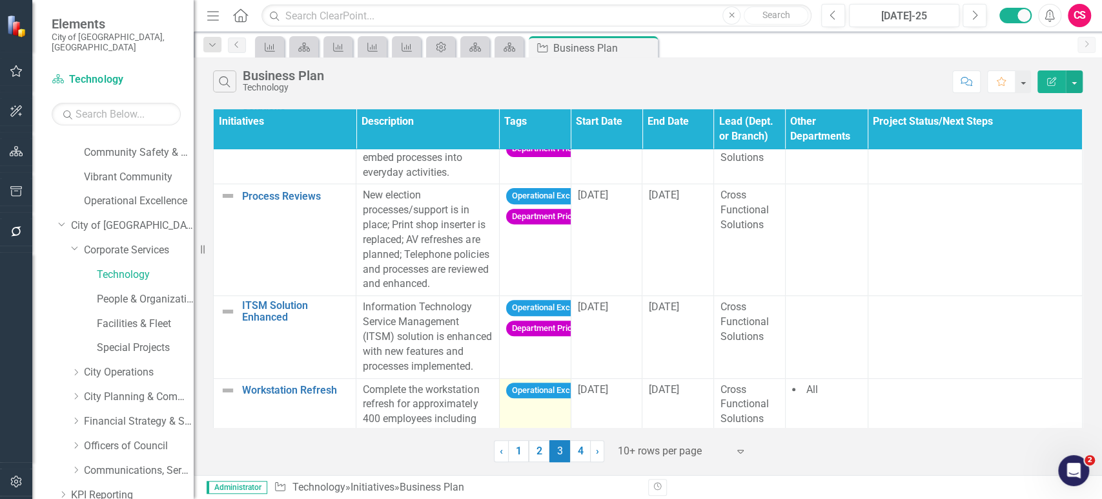
scroll to position [324, 0]
click at [578, 457] on link "4" at bounding box center [580, 451] width 21 height 22
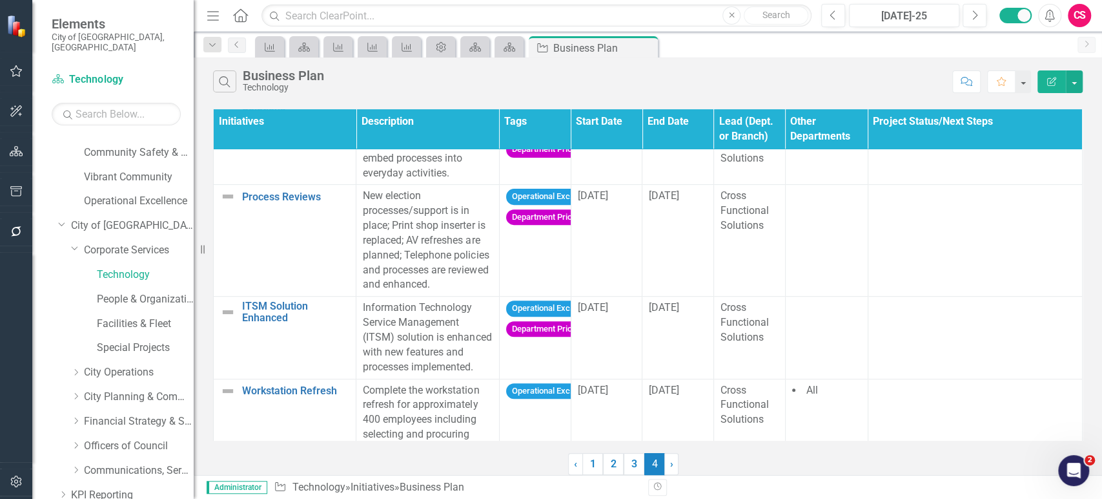
scroll to position [0, 0]
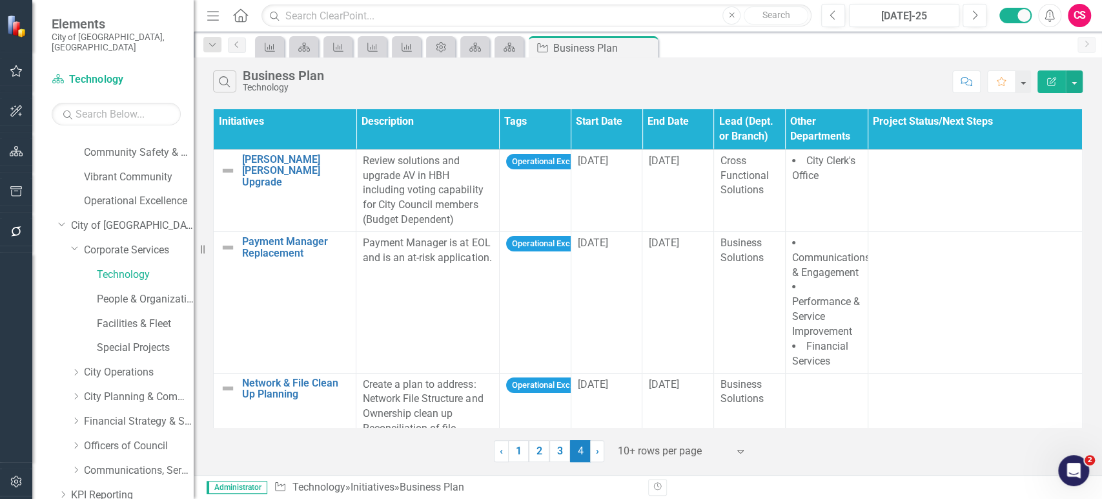
click at [366, 460] on div "‹ Previous 1 2 3 4 (current) › Next 10+ rows per page Expand" at bounding box center [648, 446] width 870 height 32
click at [133, 292] on link "People & Organizational Culture" at bounding box center [145, 299] width 97 height 15
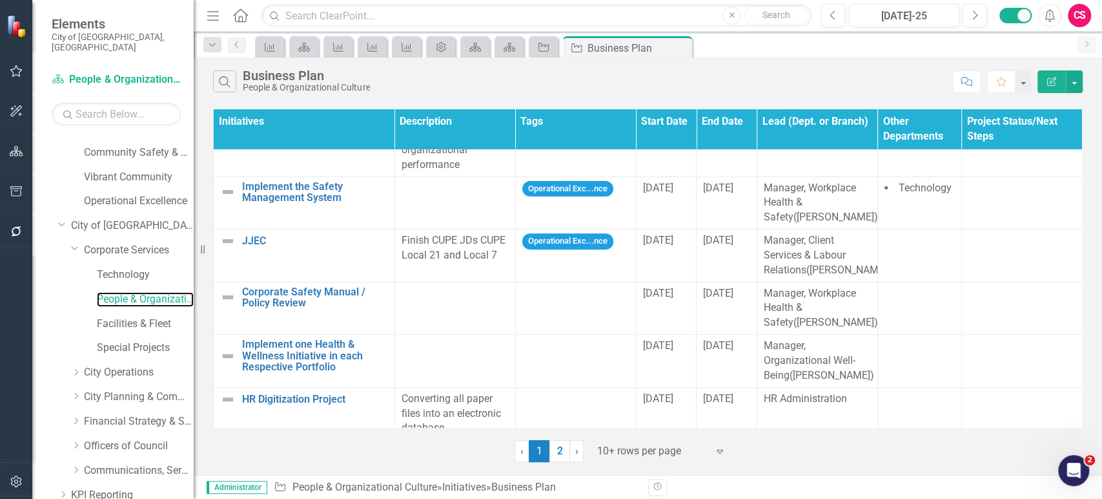
scroll to position [415, 0]
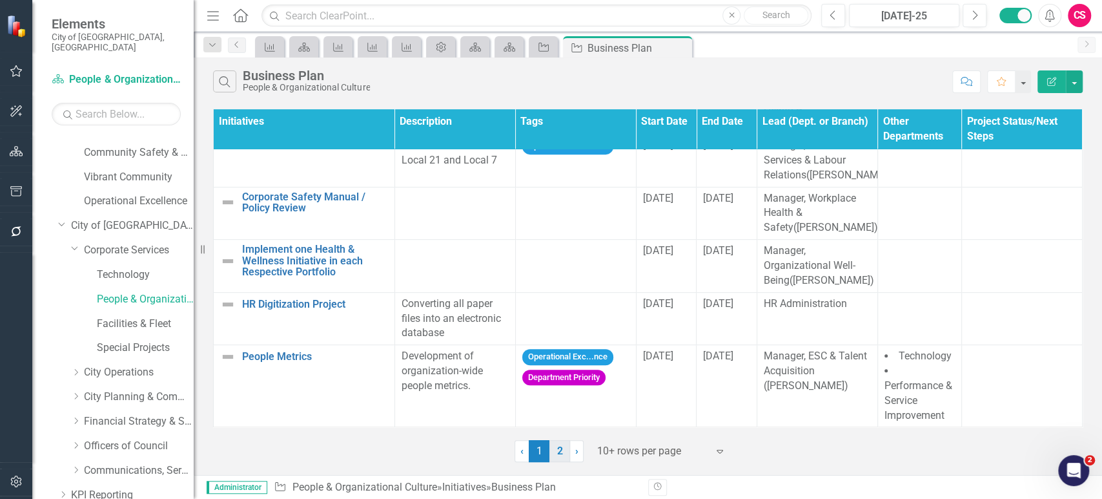
click at [560, 453] on link "2" at bounding box center [560, 451] width 21 height 22
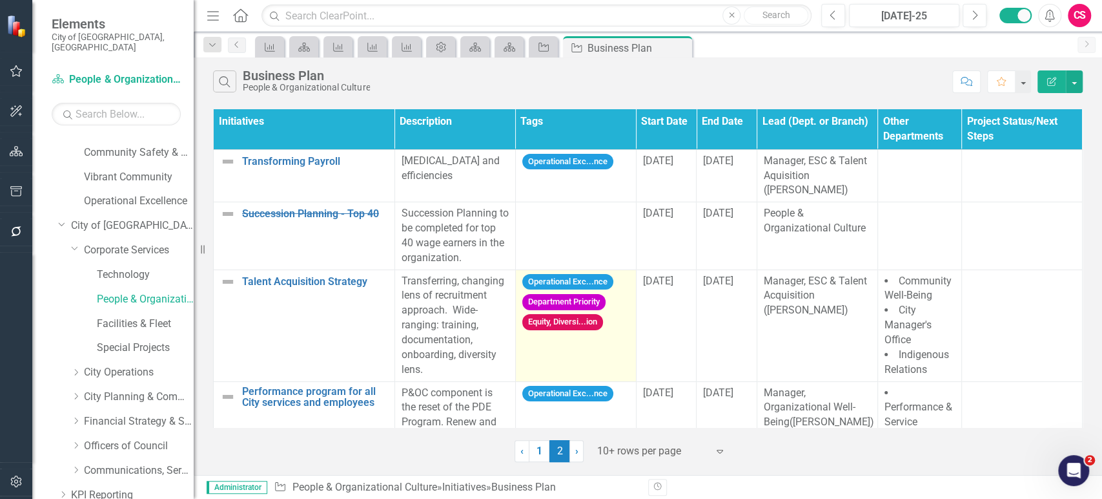
scroll to position [0, 0]
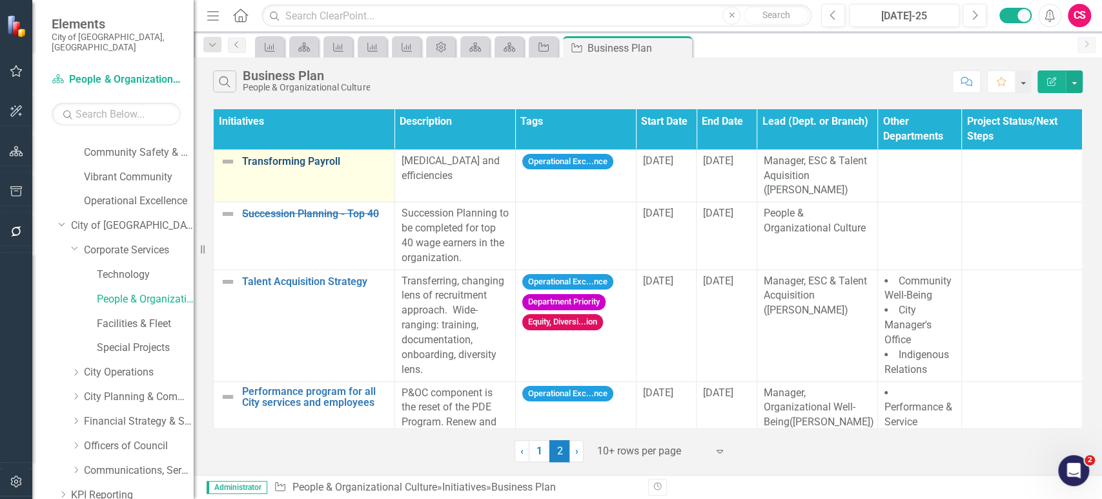
click at [289, 160] on link "Transforming Payroll" at bounding box center [315, 162] width 146 height 12
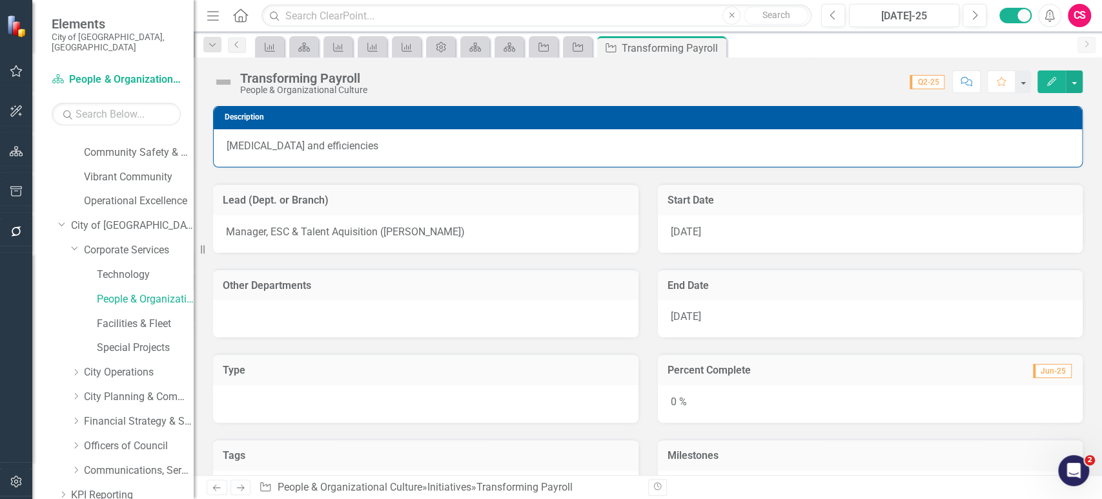
click at [615, 291] on td "Other Departments" at bounding box center [426, 286] width 406 height 17
drag, startPoint x: 408, startPoint y: 50, endPoint x: 375, endPoint y: 46, distance: 33.2
click at [409, 50] on icon at bounding box center [407, 47] width 10 height 9
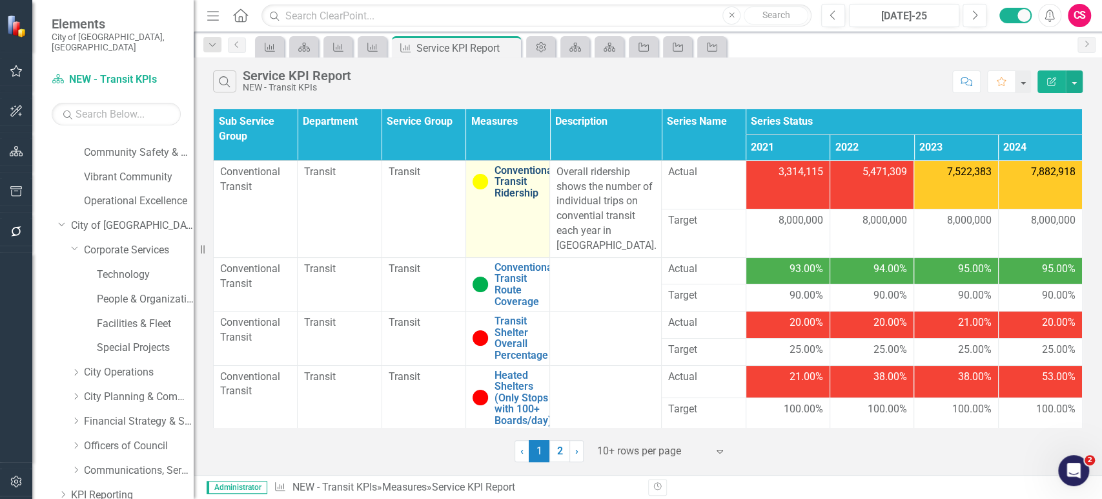
click at [499, 194] on link "Conventional Transit Ridership" at bounding box center [525, 182] width 61 height 34
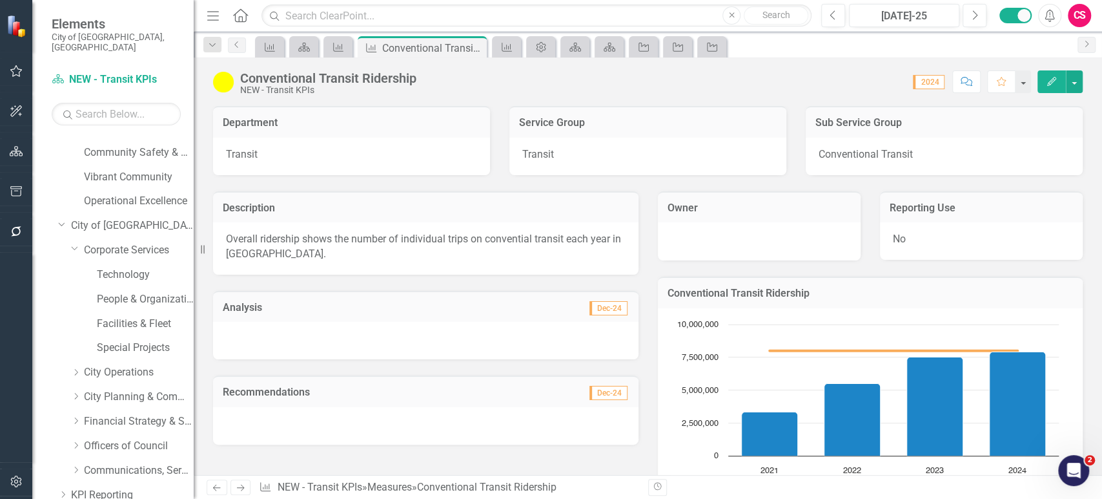
click at [965, 205] on h3 "Reporting Use" at bounding box center [981, 208] width 183 height 12
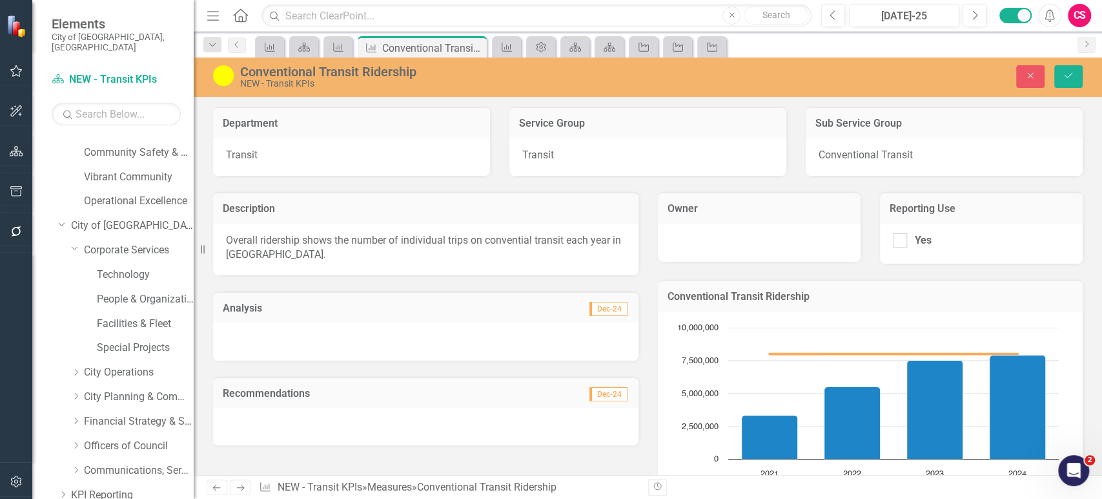
scroll to position [39, 0]
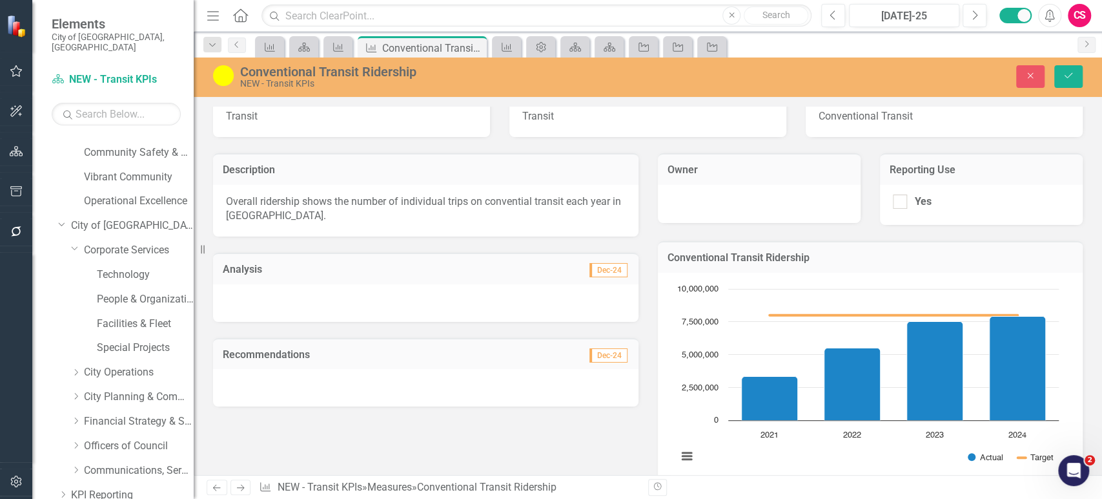
click at [1037, 64] on div "Conventional Transit Ridership NEW - Transit KPIs Close Save" at bounding box center [648, 76] width 909 height 25
click at [1030, 74] on icon "Close" at bounding box center [1031, 75] width 12 height 9
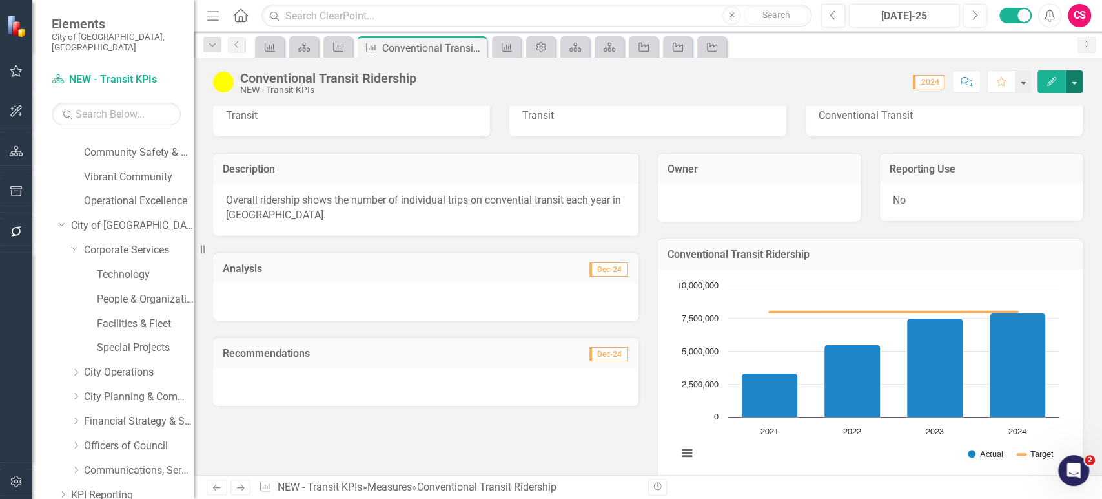
click at [1077, 88] on button "button" at bounding box center [1074, 81] width 17 height 23
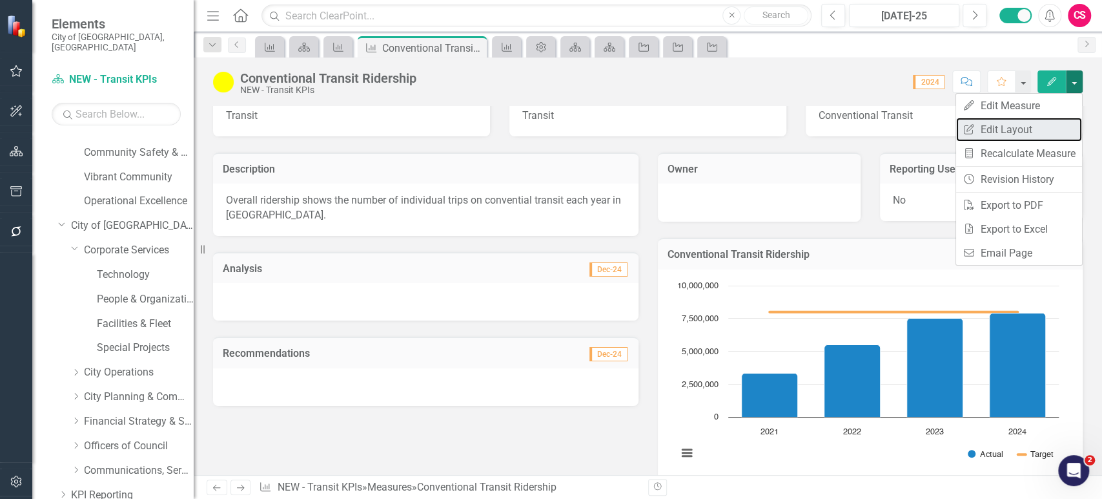
click at [1033, 123] on link "Edit Report Edit Layout" at bounding box center [1019, 130] width 126 height 24
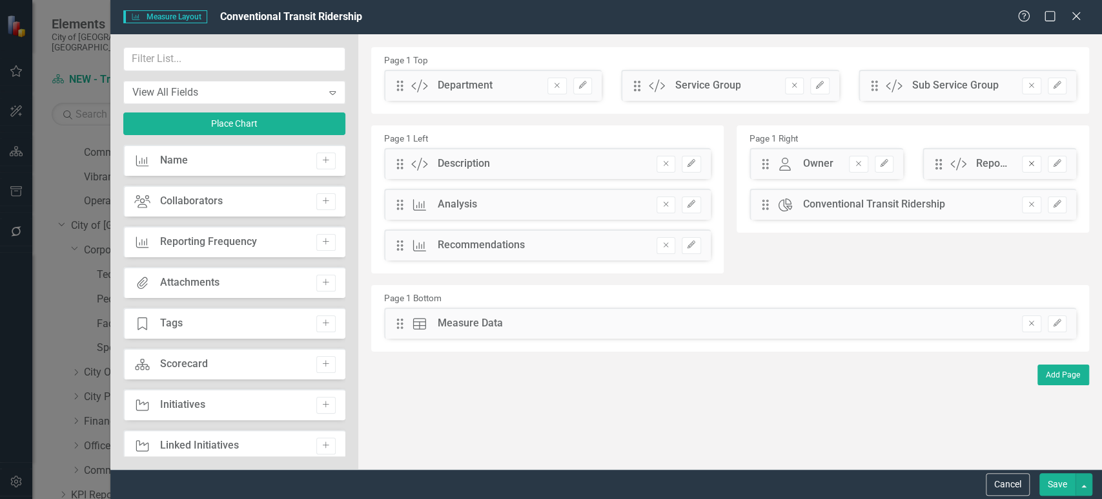
click at [1030, 164] on icon "Remove" at bounding box center [1032, 164] width 10 height 8
click at [1039, 490] on div "Save" at bounding box center [1065, 484] width 56 height 23
click at [1047, 488] on button "Save" at bounding box center [1058, 484] width 36 height 23
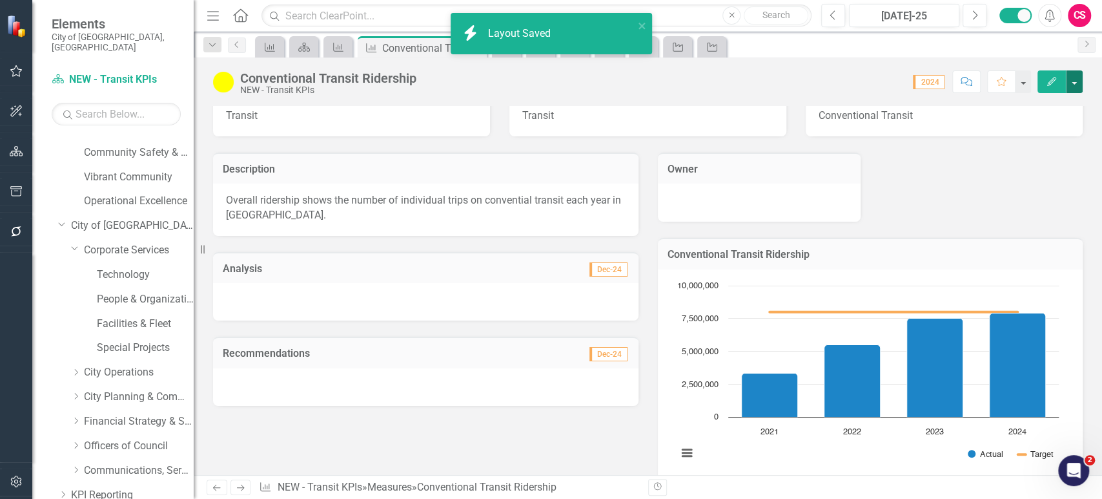
click at [1080, 83] on button "button" at bounding box center [1074, 81] width 17 height 23
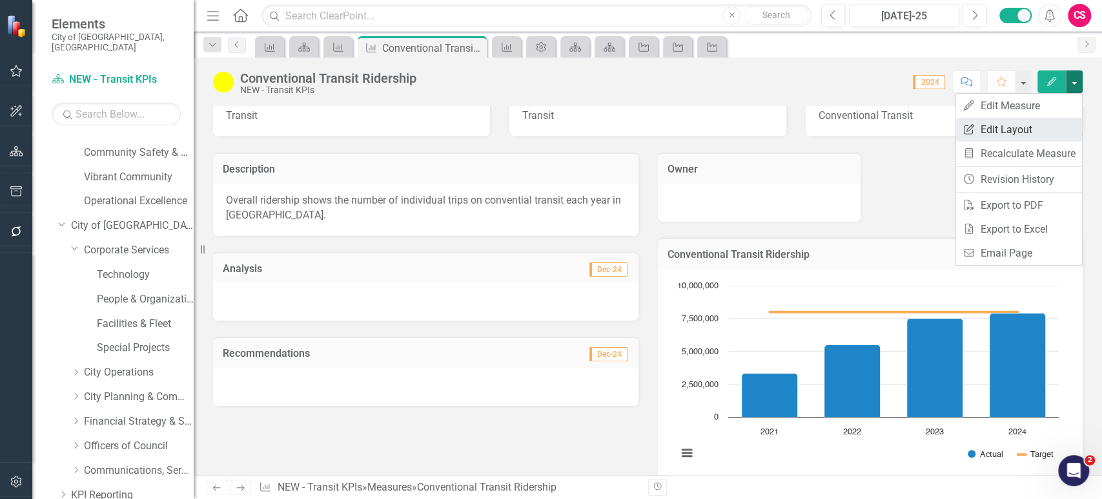
click at [1039, 121] on link "Edit Report Edit Layout" at bounding box center [1019, 130] width 126 height 24
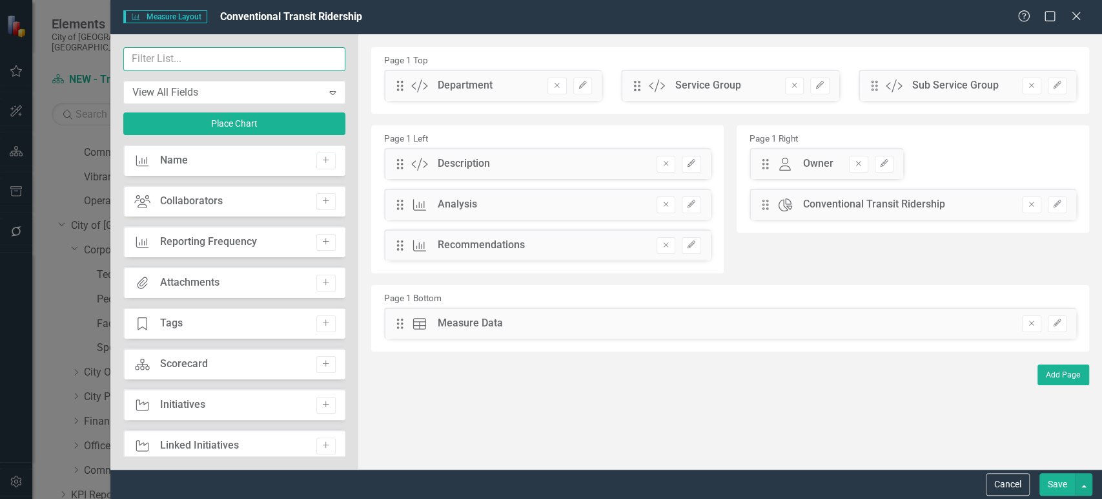
click at [224, 61] on input "text" at bounding box center [234, 59] width 222 height 24
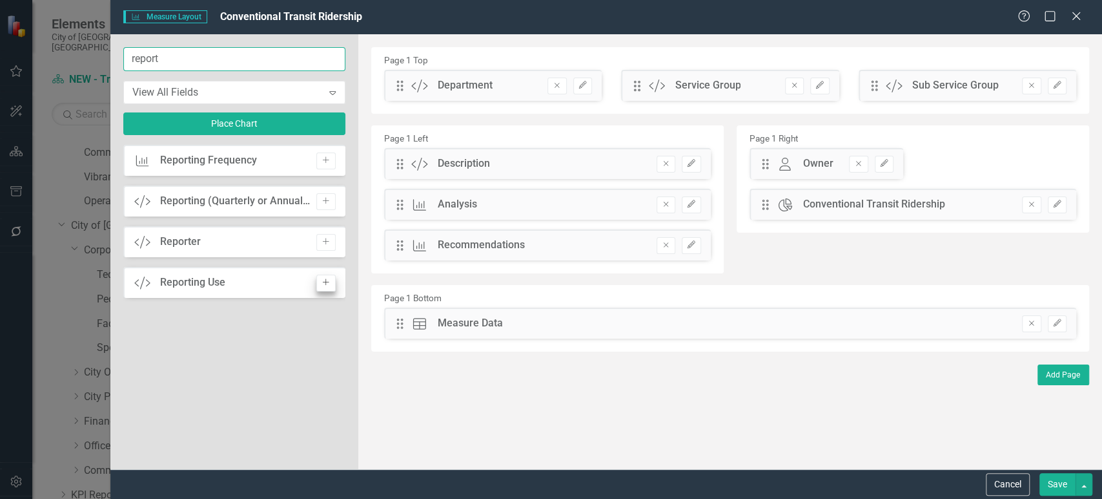
type input "report"
click at [322, 277] on button "Add" at bounding box center [325, 282] width 19 height 17
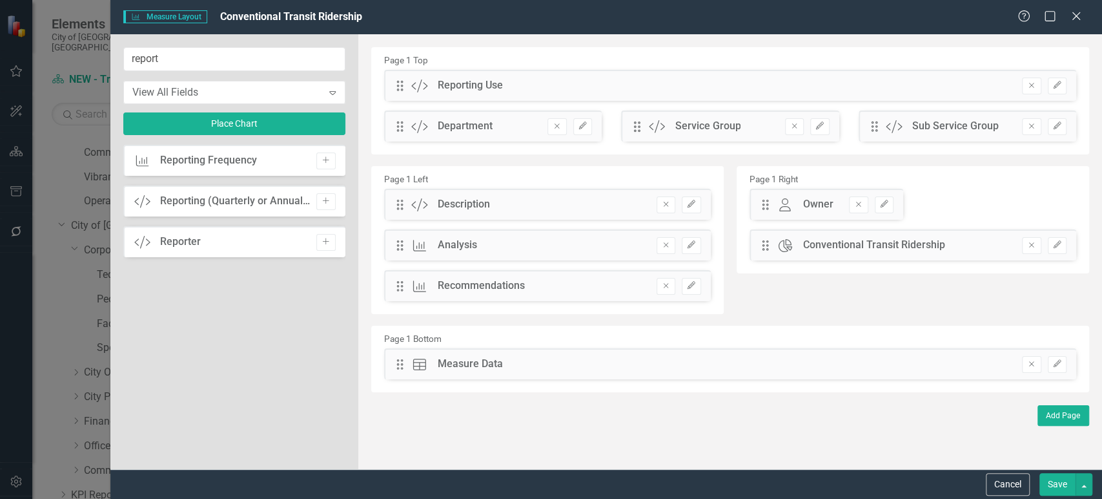
click at [1068, 497] on div "Cancel Save" at bounding box center [606, 484] width 992 height 30
click at [1064, 490] on button "Save" at bounding box center [1058, 484] width 36 height 23
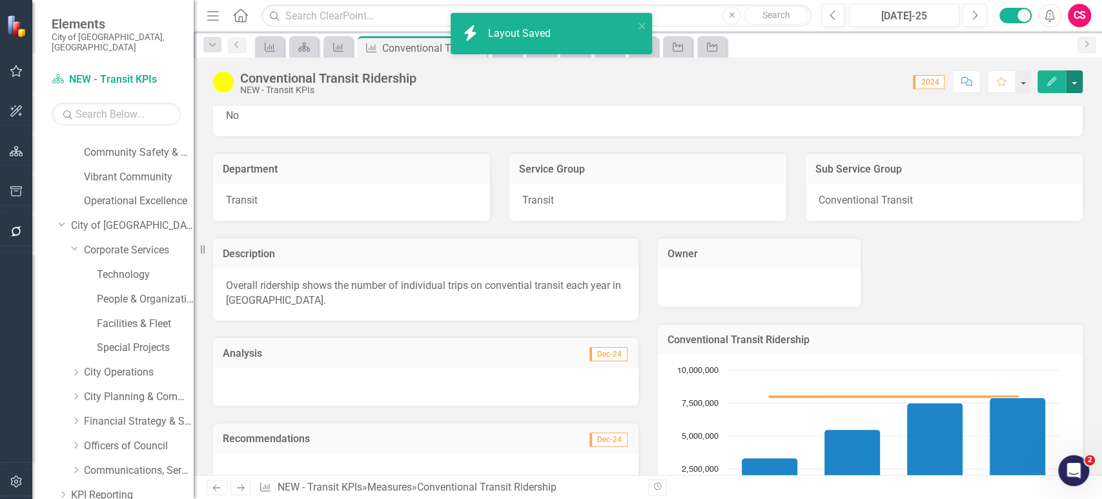
scroll to position [0, 0]
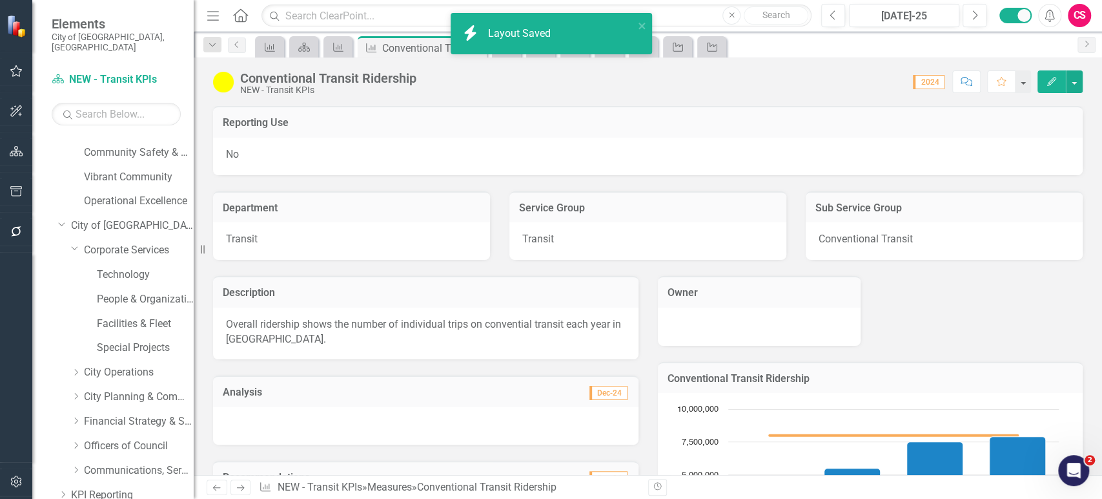
click at [517, 169] on div "No" at bounding box center [648, 156] width 870 height 37
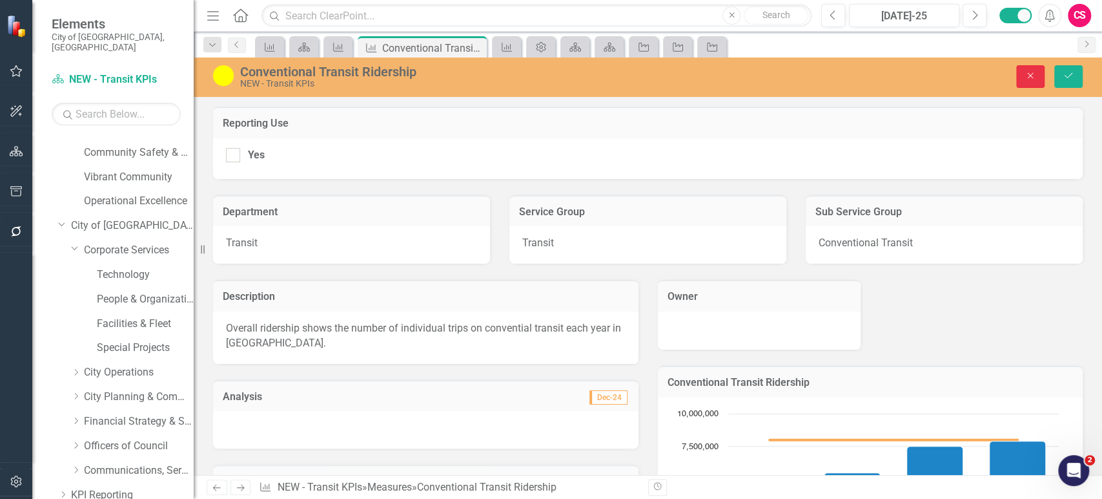
click at [1028, 77] on icon "Close" at bounding box center [1031, 75] width 12 height 9
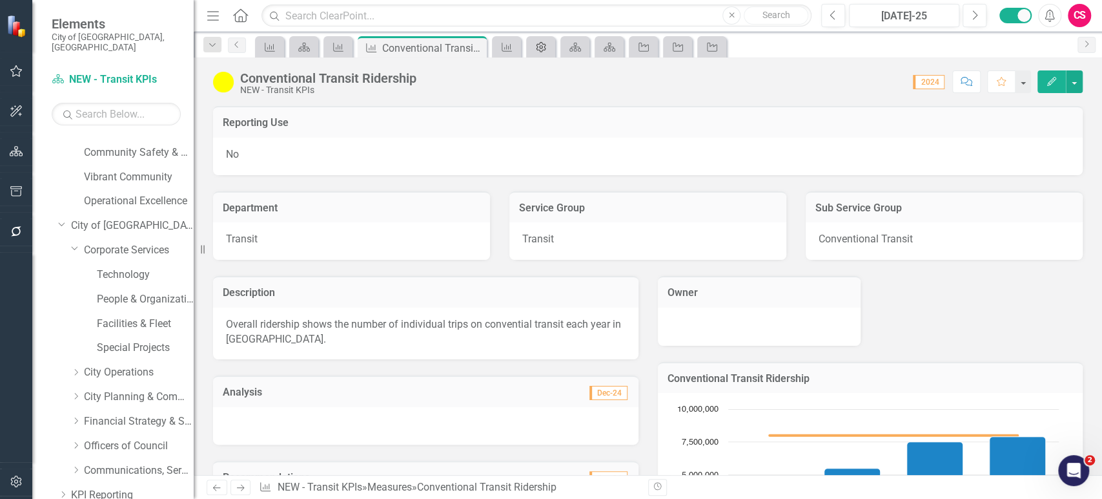
click at [540, 47] on icon at bounding box center [542, 47] width 10 height 10
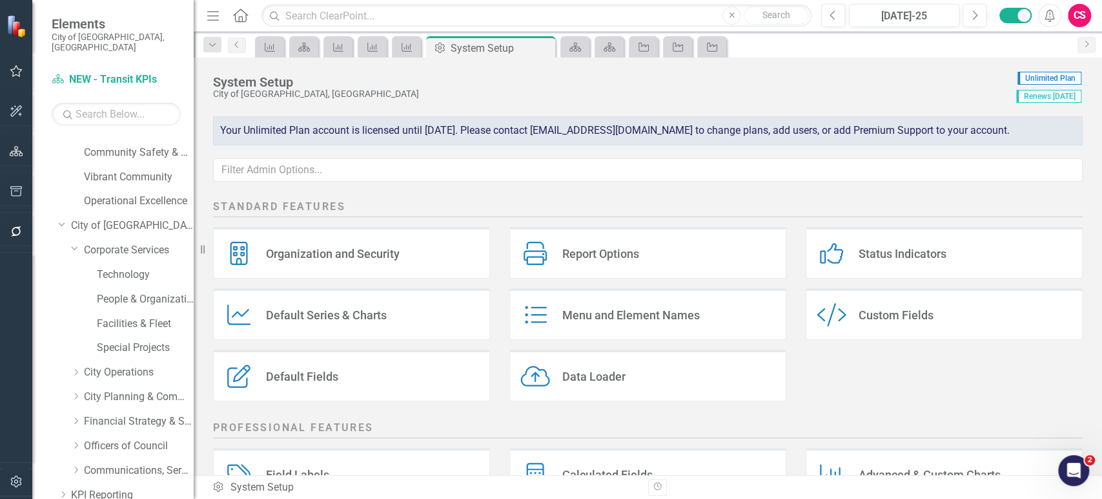
click at [887, 325] on div "Custom Style Custom Fields" at bounding box center [944, 314] width 277 height 52
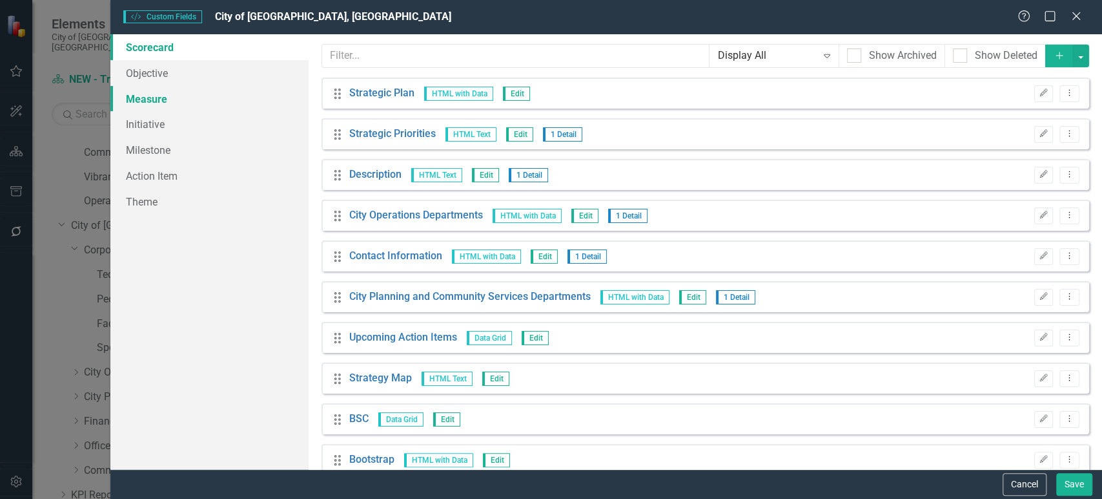
click at [191, 98] on link "Measure" at bounding box center [209, 99] width 198 height 26
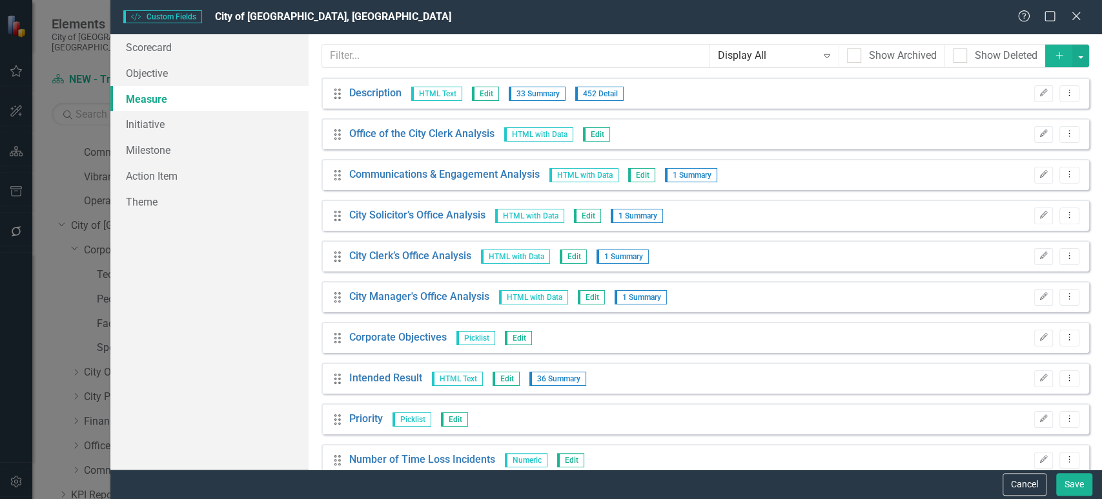
click at [477, 57] on input "text" at bounding box center [516, 56] width 388 height 24
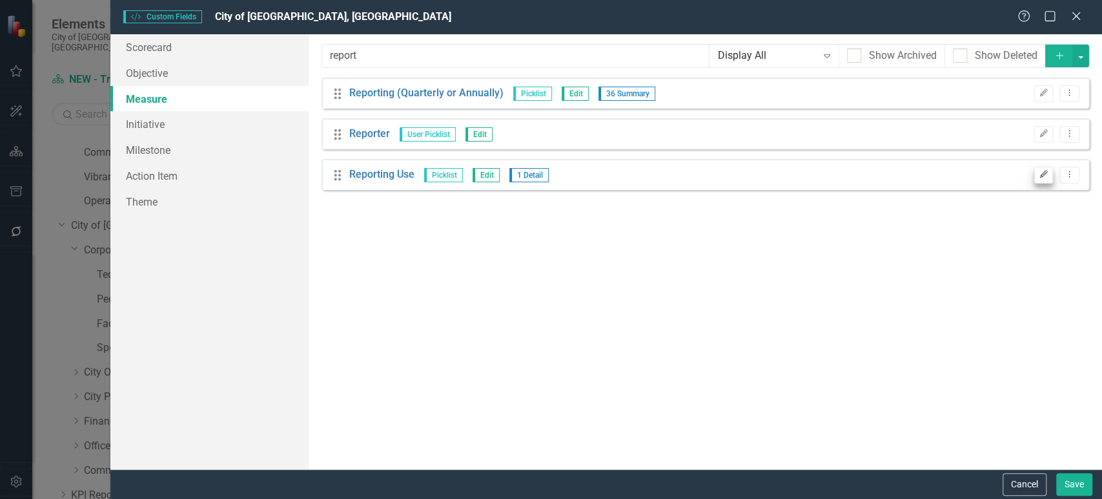
type input "report"
click at [1042, 176] on icon "Edit" at bounding box center [1044, 175] width 10 height 8
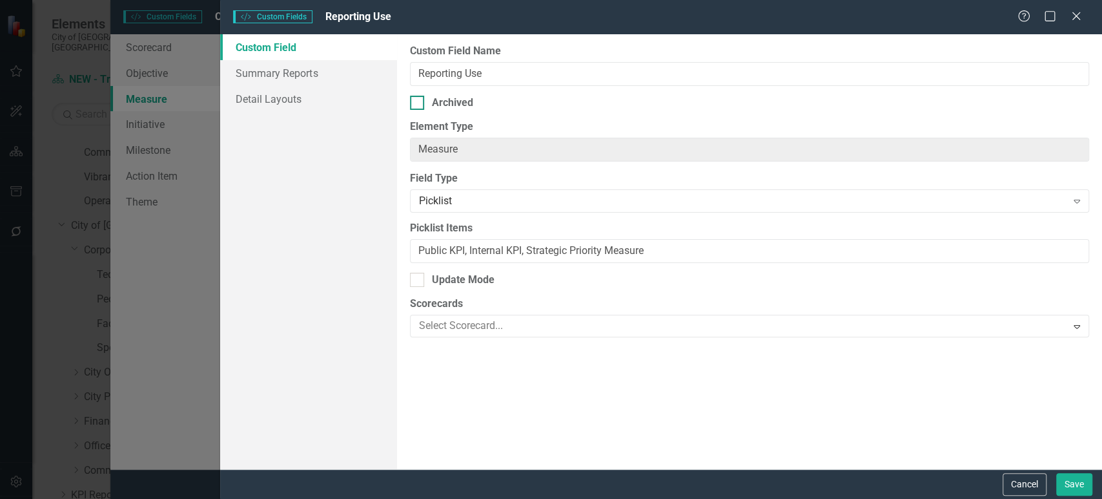
click at [432, 107] on div "Archived" at bounding box center [452, 103] width 41 height 15
click at [419, 104] on input "Archived" at bounding box center [414, 100] width 8 height 8
checkbox input "true"
click at [1076, 475] on button "Save" at bounding box center [1075, 484] width 36 height 23
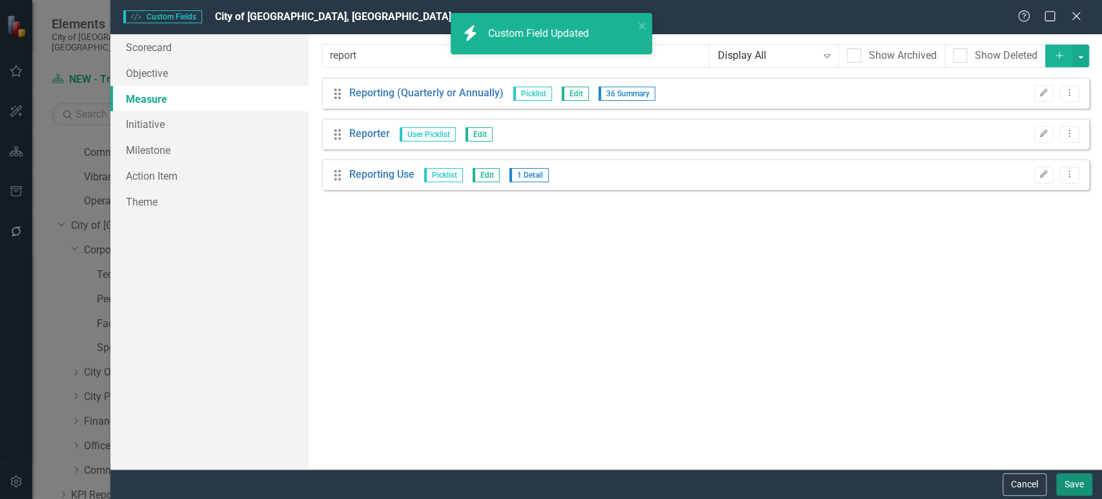
click at [1066, 479] on button "Save" at bounding box center [1075, 484] width 36 height 23
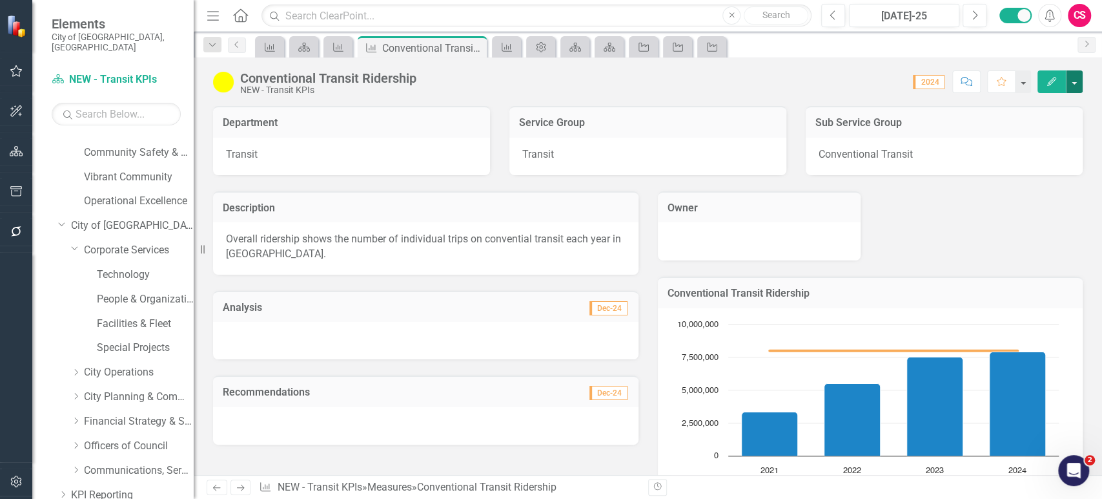
click at [1075, 81] on button "button" at bounding box center [1074, 81] width 17 height 23
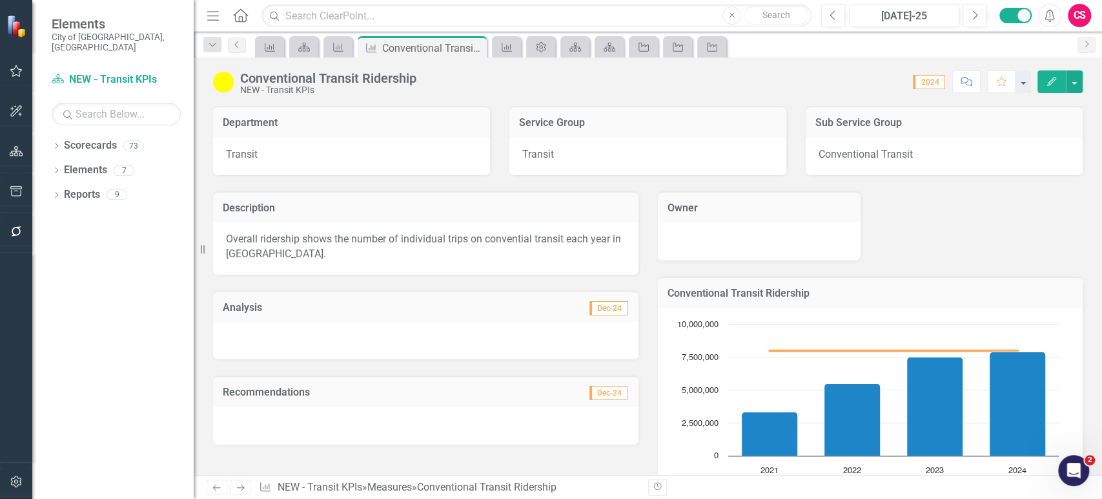
click at [1062, 218] on div "Owner Conventional Transit Ridership Chart Combination chart with 2 data series…" at bounding box center [870, 349] width 445 height 349
click at [530, 39] on div "Admin Options" at bounding box center [539, 47] width 18 height 16
click at [641, 49] on icon "Initiative" at bounding box center [643, 47] width 13 height 10
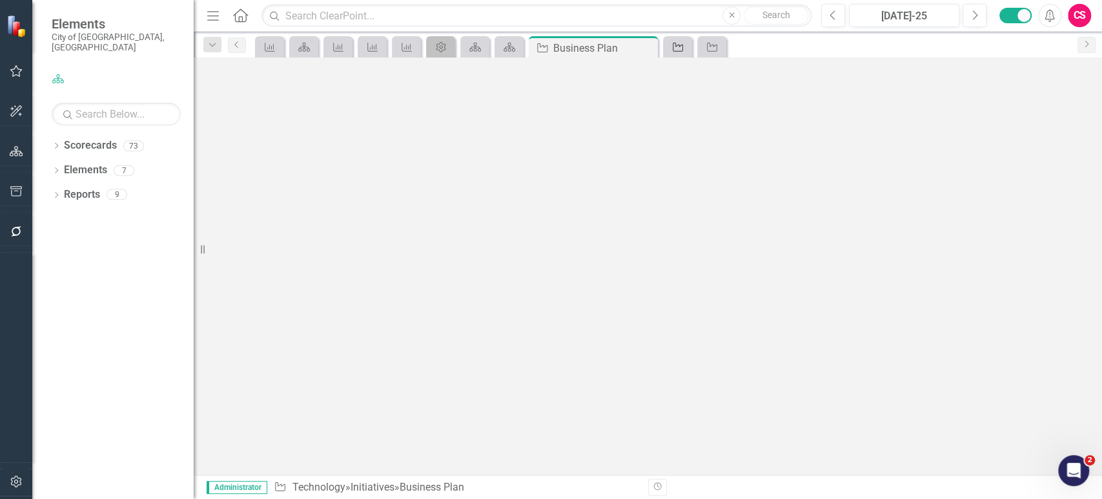
click at [670, 46] on div "Initiative" at bounding box center [676, 47] width 18 height 16
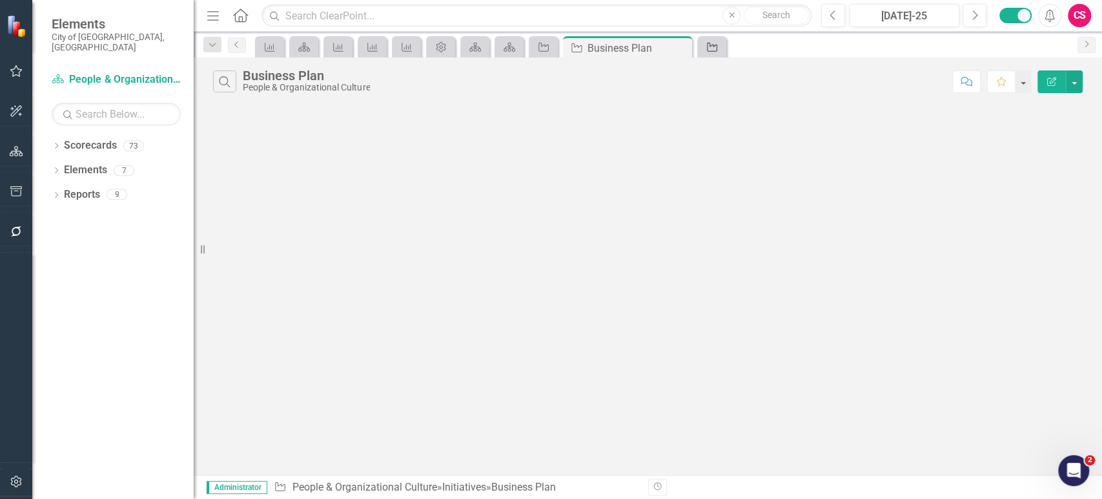
click at [714, 45] on icon "Initiative" at bounding box center [712, 47] width 13 height 10
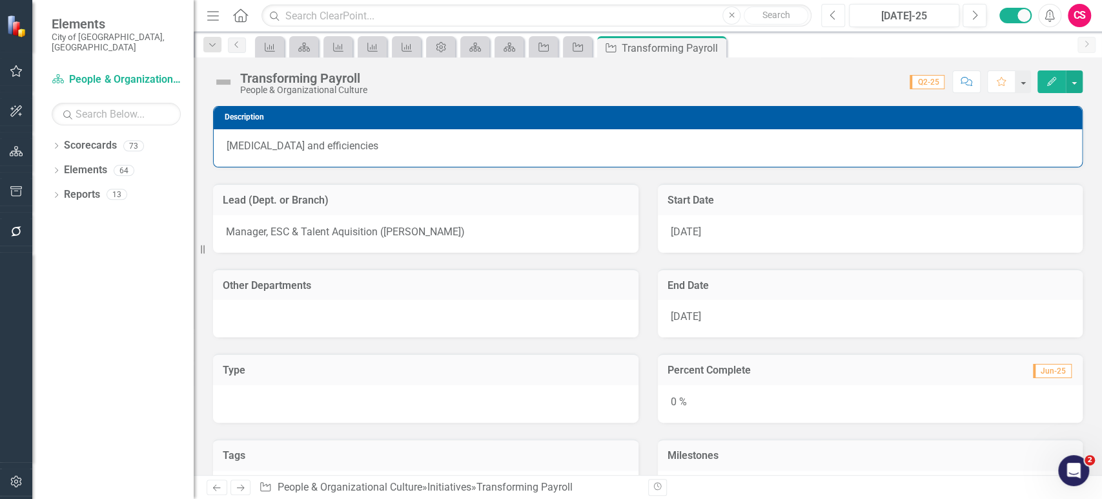
click at [837, 19] on icon "Previous" at bounding box center [833, 16] width 7 height 12
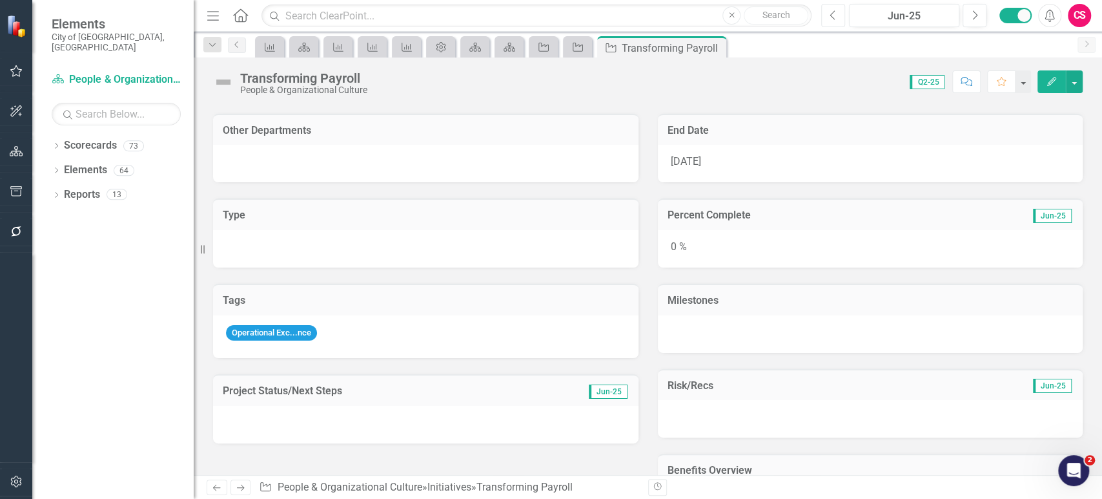
scroll to position [243, 0]
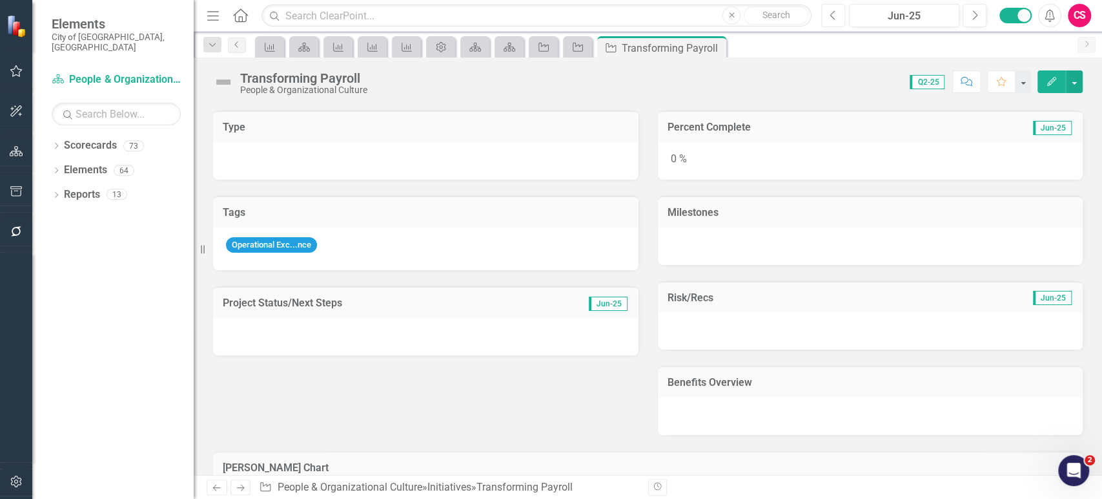
click at [835, 19] on icon "Previous" at bounding box center [833, 16] width 7 height 12
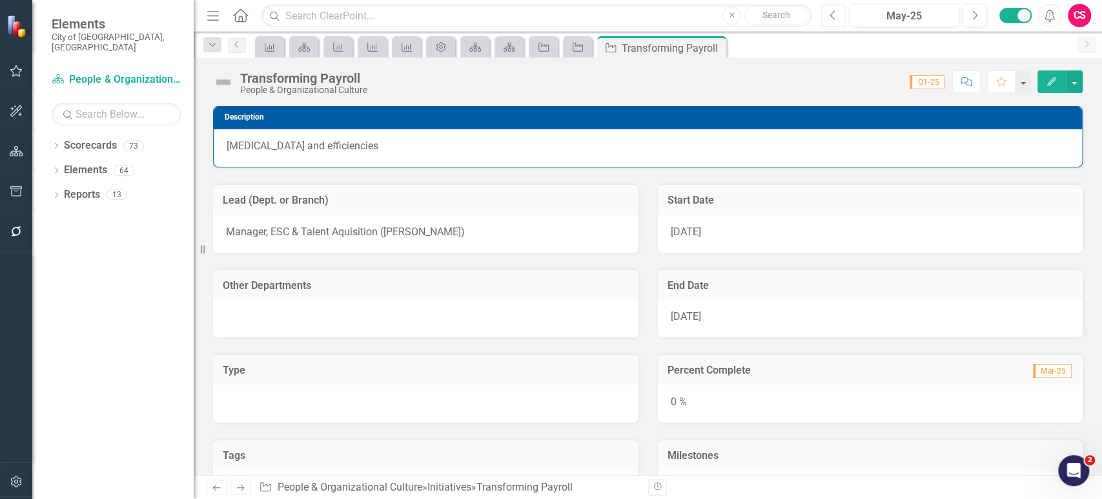
click at [834, 14] on icon "Previous" at bounding box center [833, 16] width 7 height 12
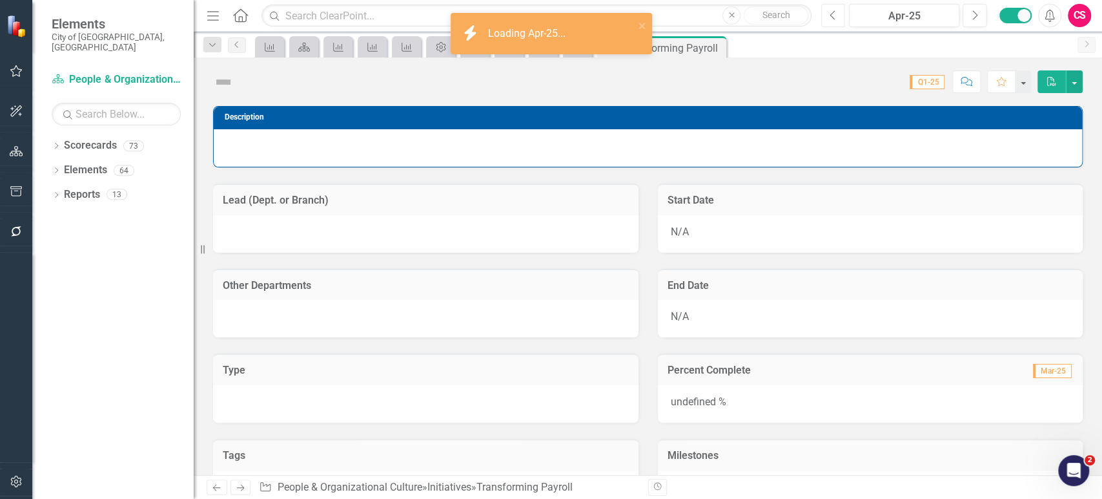
click at [834, 14] on icon "Previous" at bounding box center [833, 16] width 7 height 12
